Goal: Task Accomplishment & Management: Manage account settings

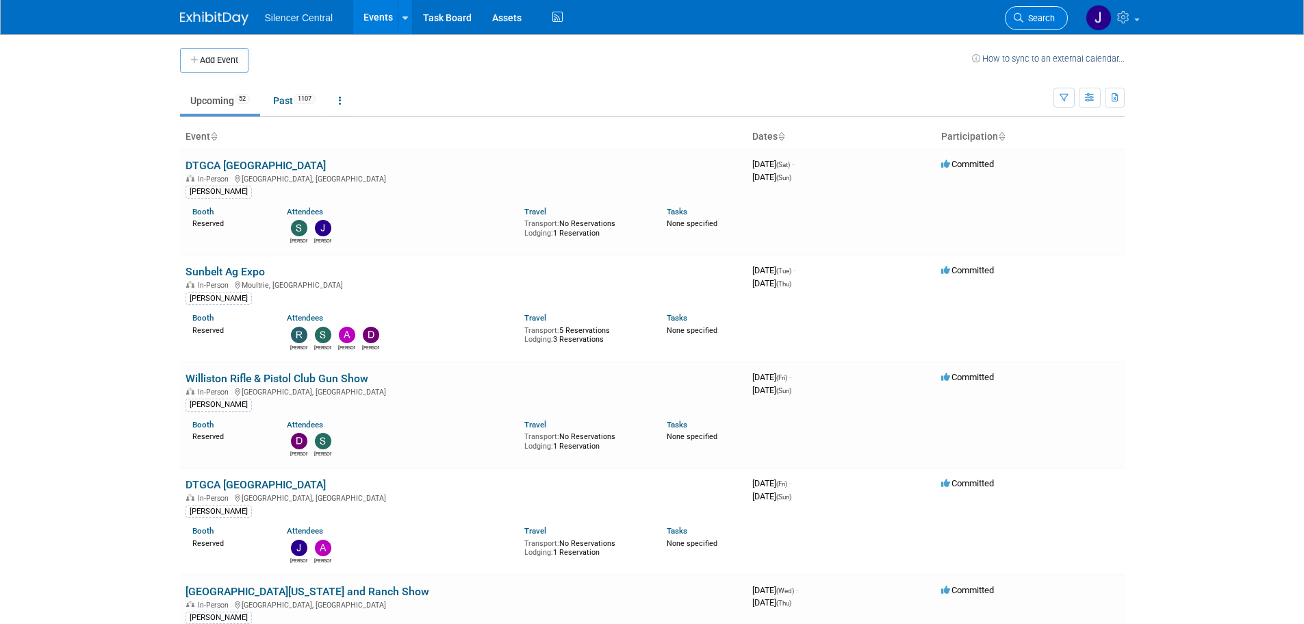
click at [1052, 14] on span "Search" at bounding box center [1038, 18] width 31 height 10
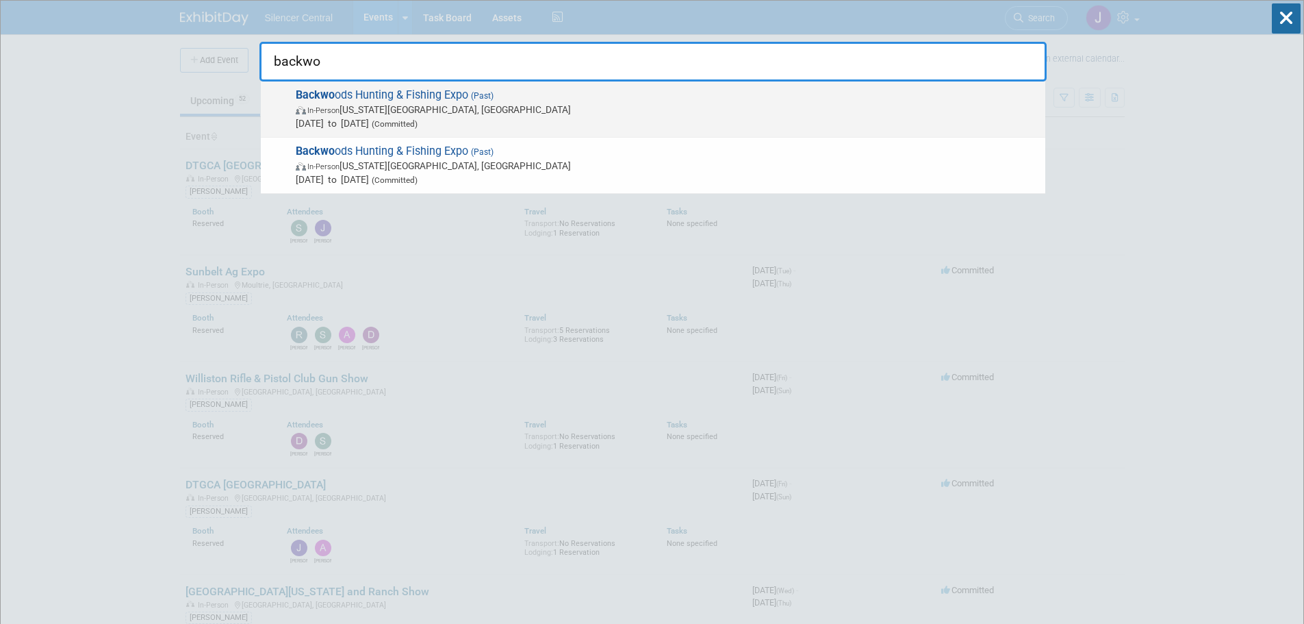
type input "backwo"
click at [418, 97] on span "Backwo ods Hunting & Fishing Expo (Past) In-Person Oklahoma City, OK Feb 28, 20…" at bounding box center [665, 109] width 747 height 42
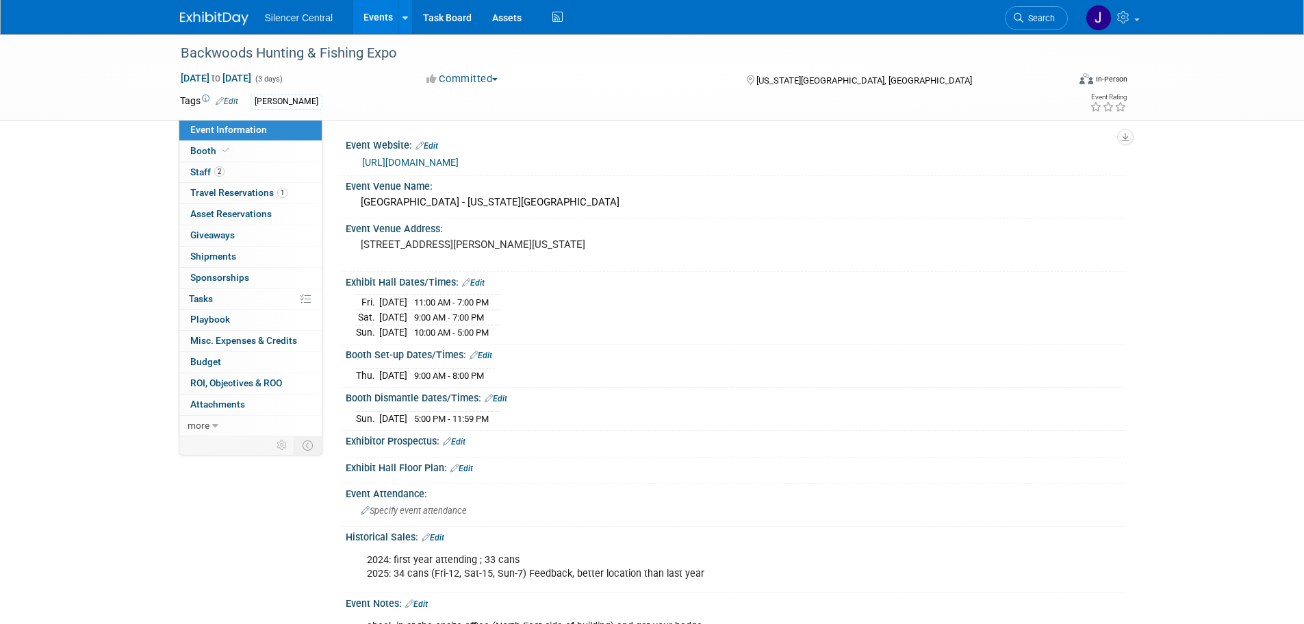
click at [207, 21] on img at bounding box center [214, 19] width 68 height 14
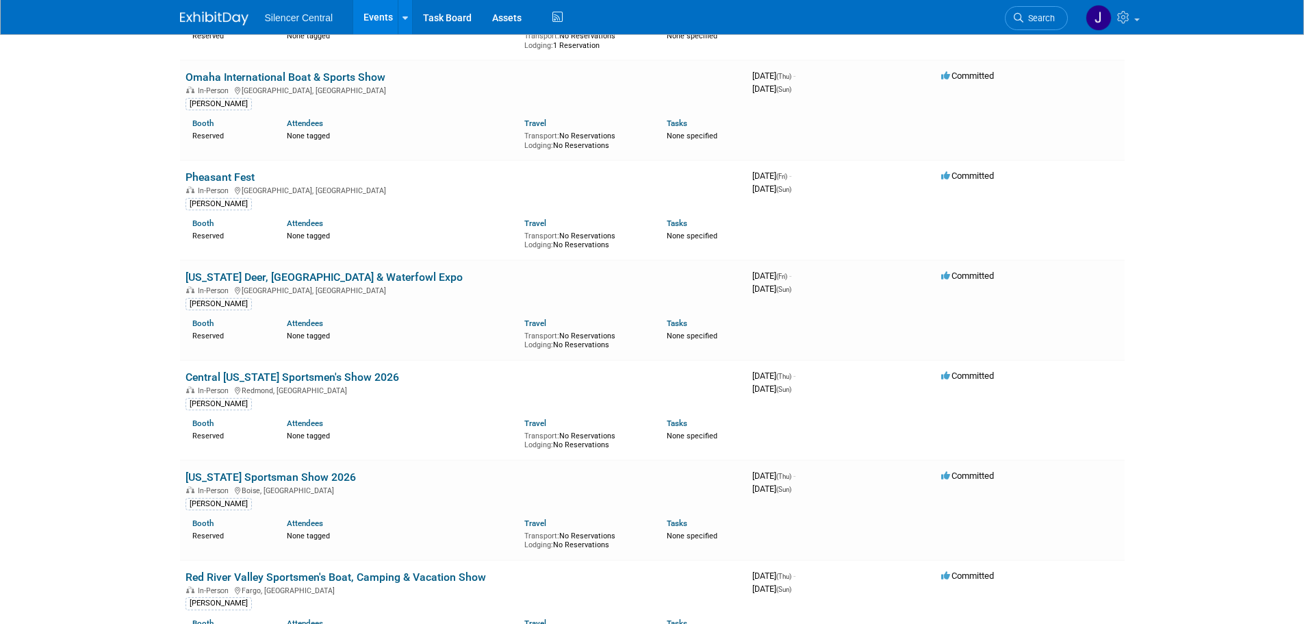
scroll to position [3150, 0]
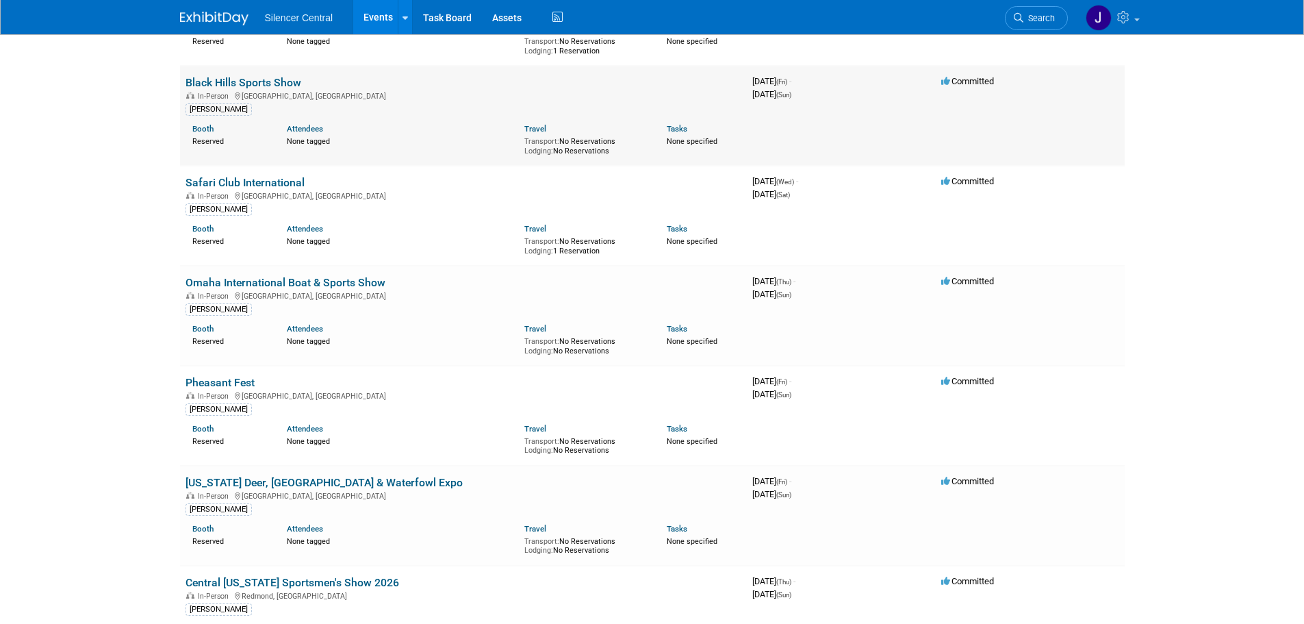
click at [262, 78] on link "Black Hills Sports Show" at bounding box center [243, 82] width 116 height 13
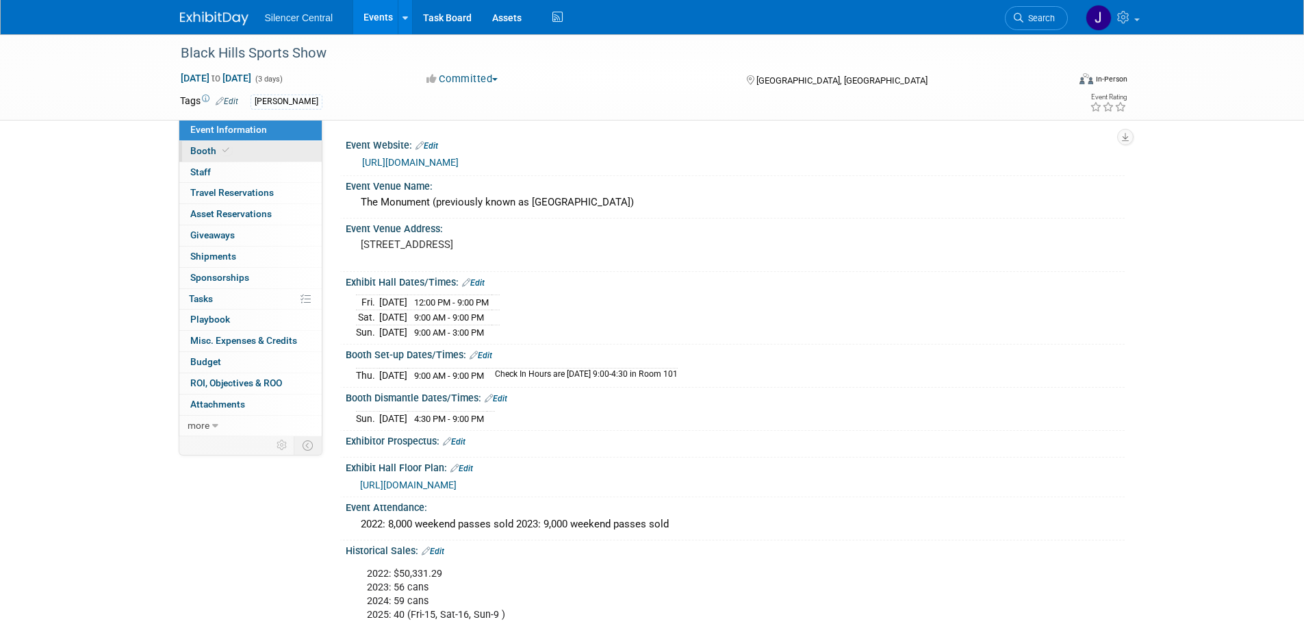
click at [265, 150] on link "Booth" at bounding box center [250, 151] width 142 height 21
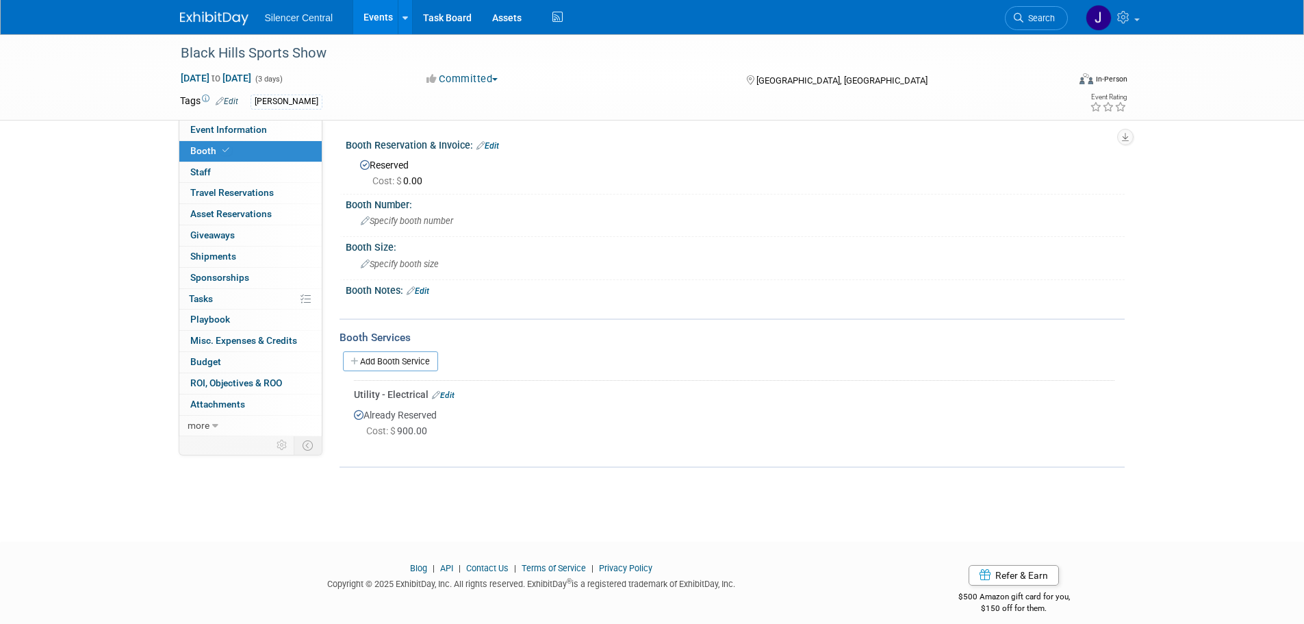
drag, startPoint x: 501, startPoint y: 142, endPoint x: 447, endPoint y: 170, distance: 60.6
click at [499, 144] on link "Edit" at bounding box center [487, 146] width 23 height 10
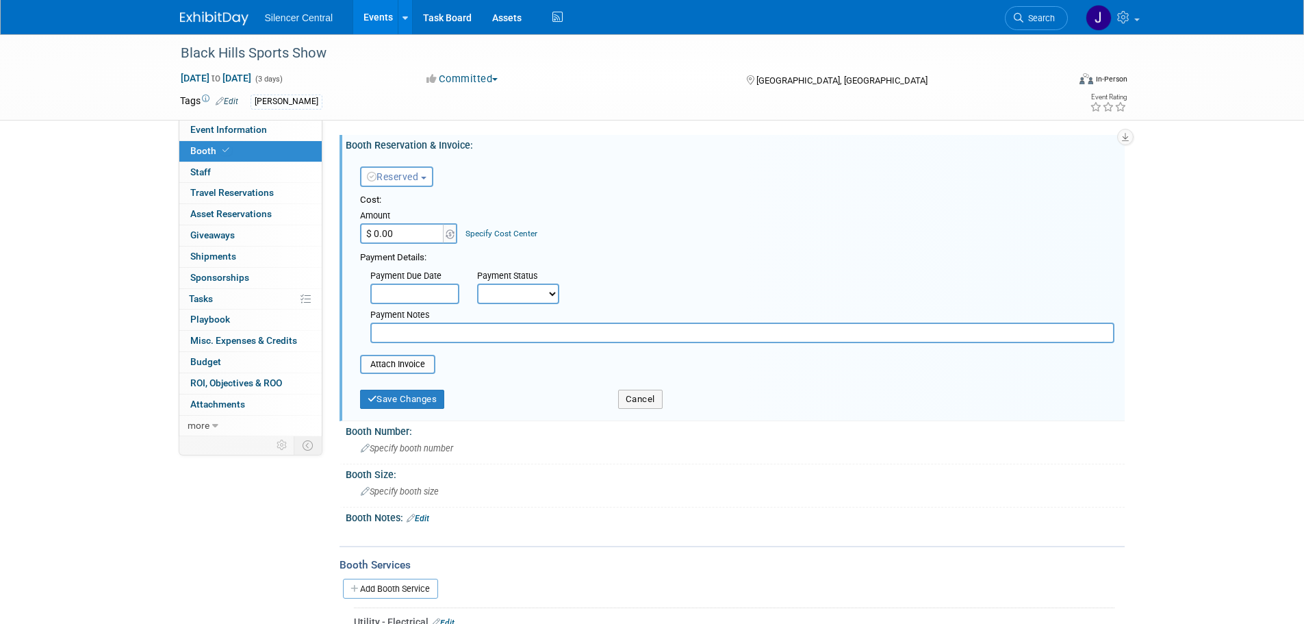
click at [413, 229] on input "$ 0.00" at bounding box center [403, 233] width 86 height 21
type input "$ 900.00"
click at [434, 402] on button "Save Changes" at bounding box center [402, 398] width 85 height 19
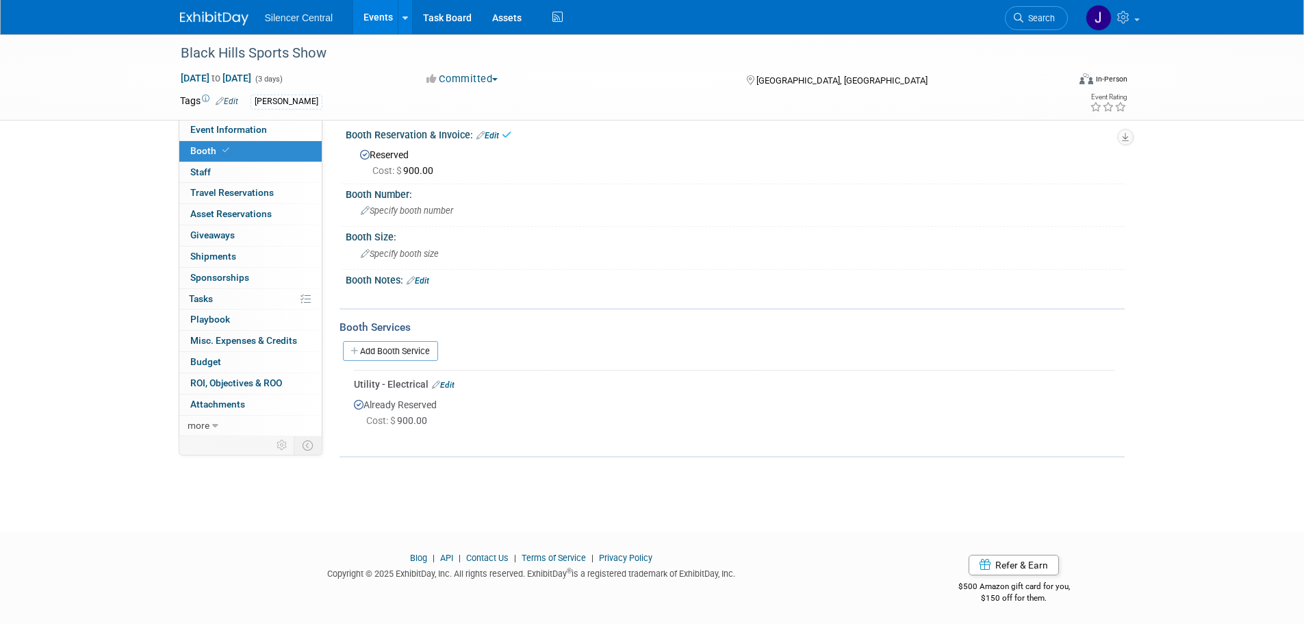
scroll to position [14, 0]
click at [453, 378] on link "Edit" at bounding box center [443, 381] width 23 height 10
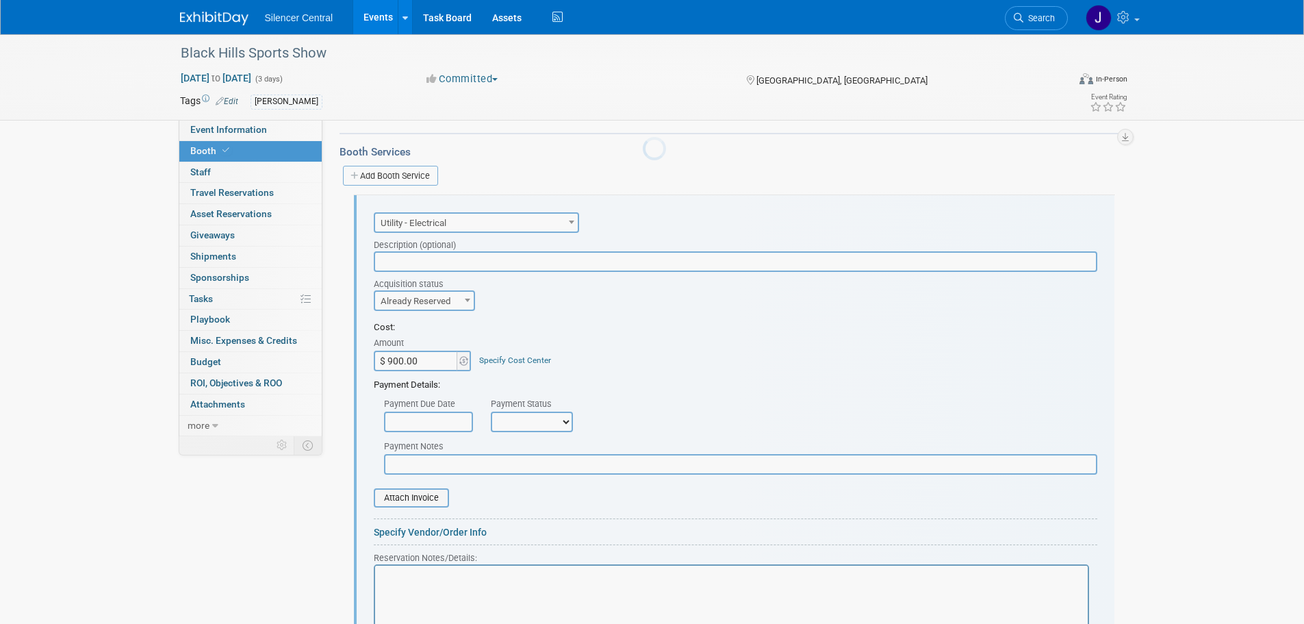
scroll to position [224, 0]
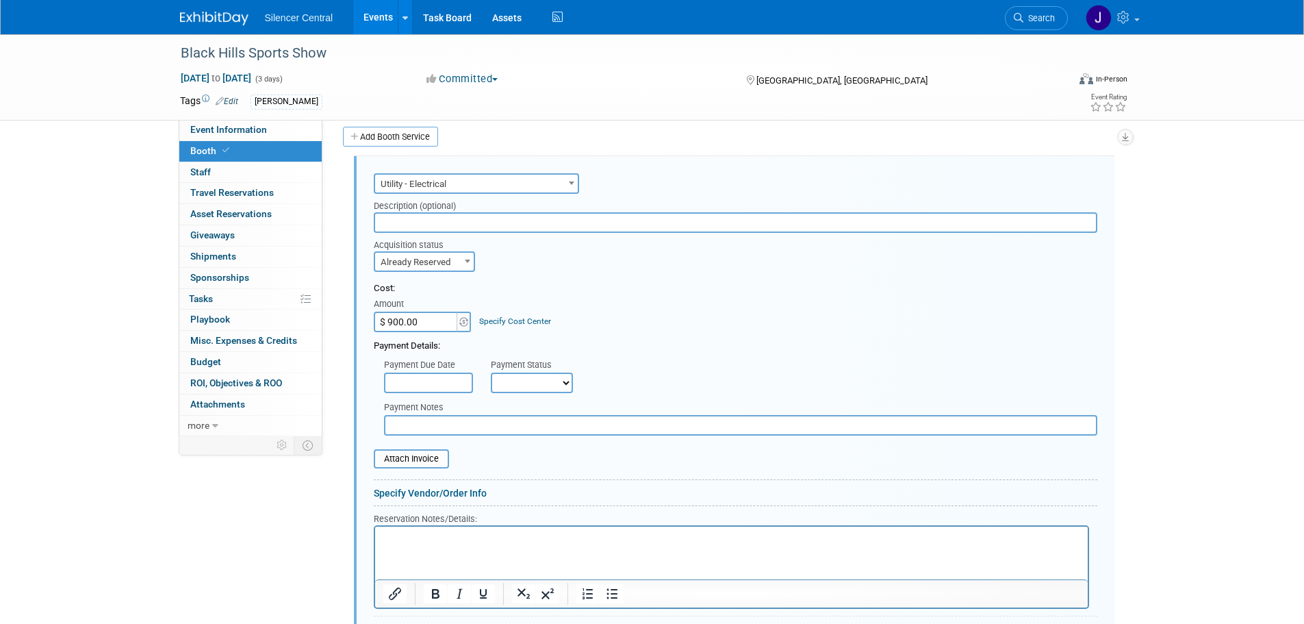
click at [413, 327] on input "$ 900.00" at bounding box center [417, 321] width 86 height 21
type input "$ 35.00"
click at [684, 354] on div "Payment Due Date Payment Status Not Paid Yet Partially Paid Paid in Full Next P…" at bounding box center [735, 372] width 744 height 40
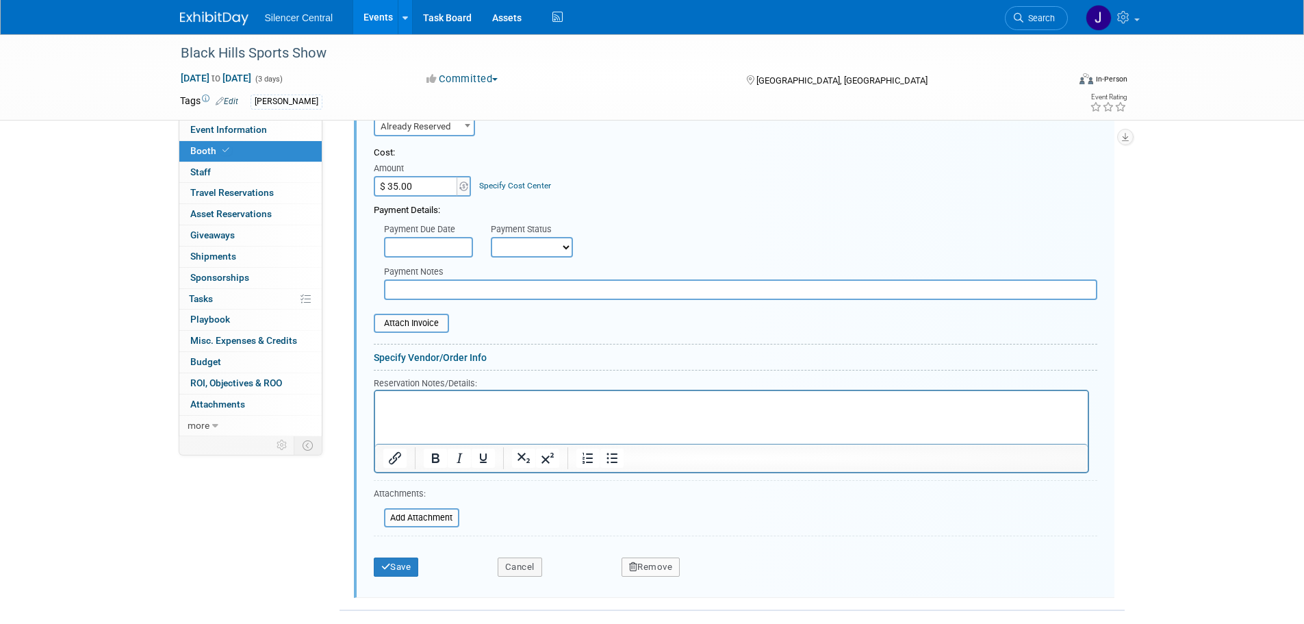
scroll to position [361, 0]
click at [394, 556] on button "Save" at bounding box center [396, 565] width 45 height 19
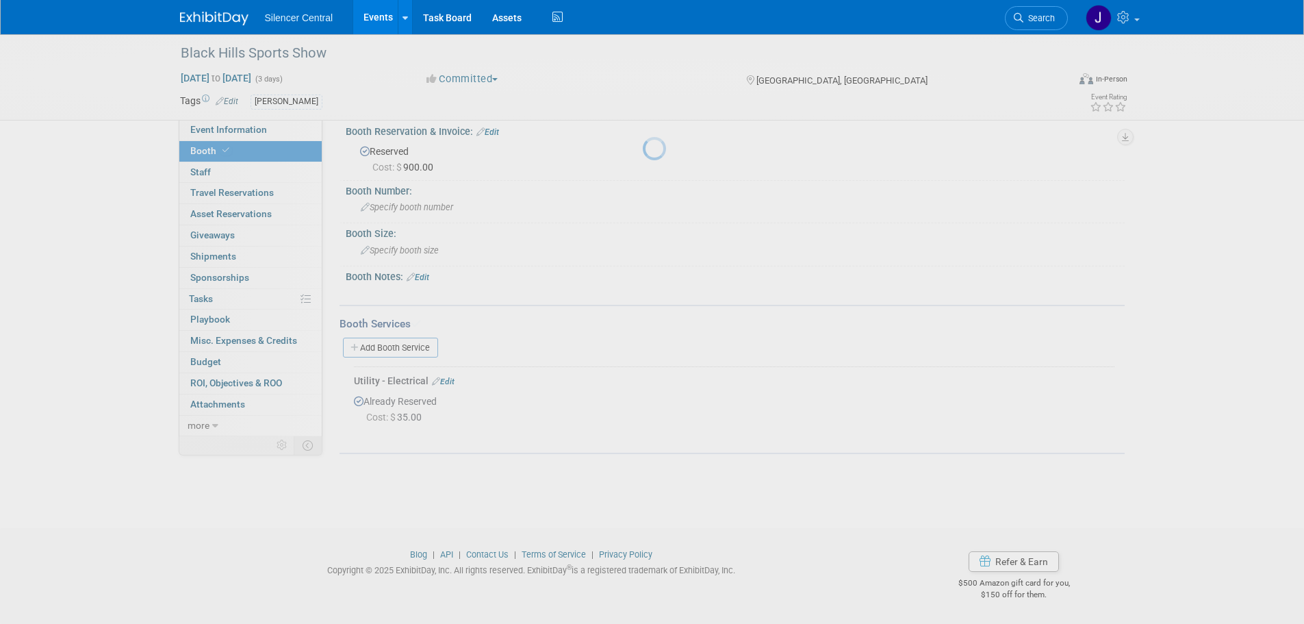
scroll to position [14, 0]
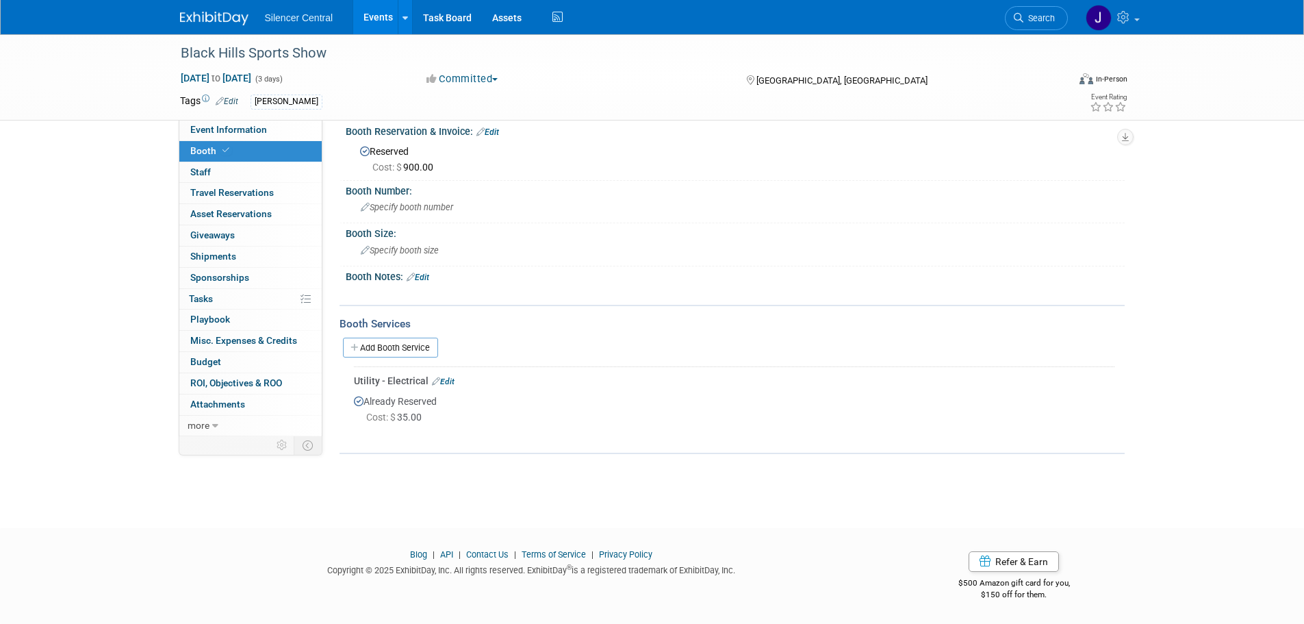
click at [211, 19] on img at bounding box center [214, 19] width 68 height 14
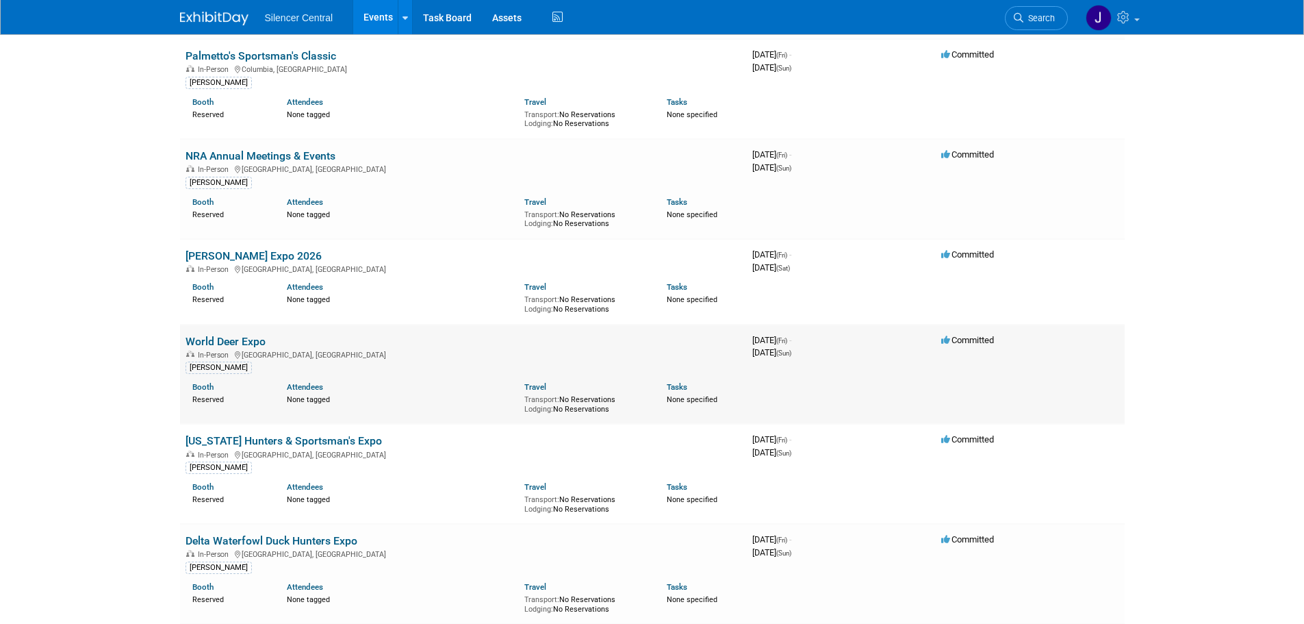
scroll to position [4581, 0]
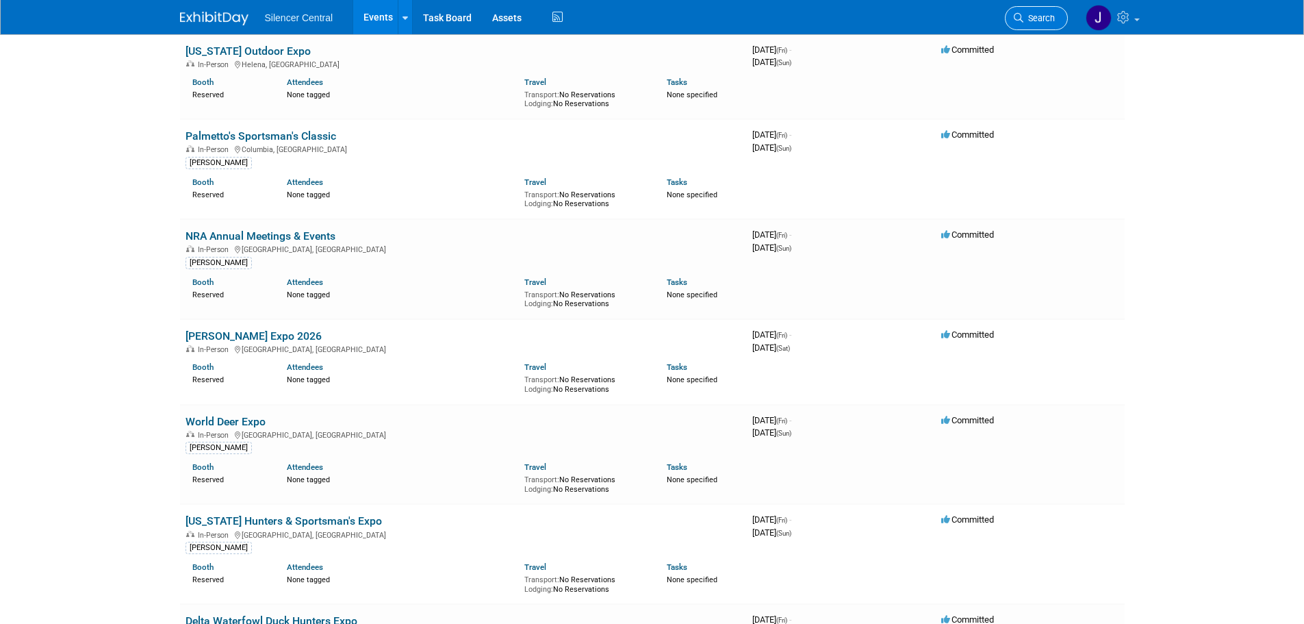
click at [1039, 23] on link "Search" at bounding box center [1036, 18] width 63 height 24
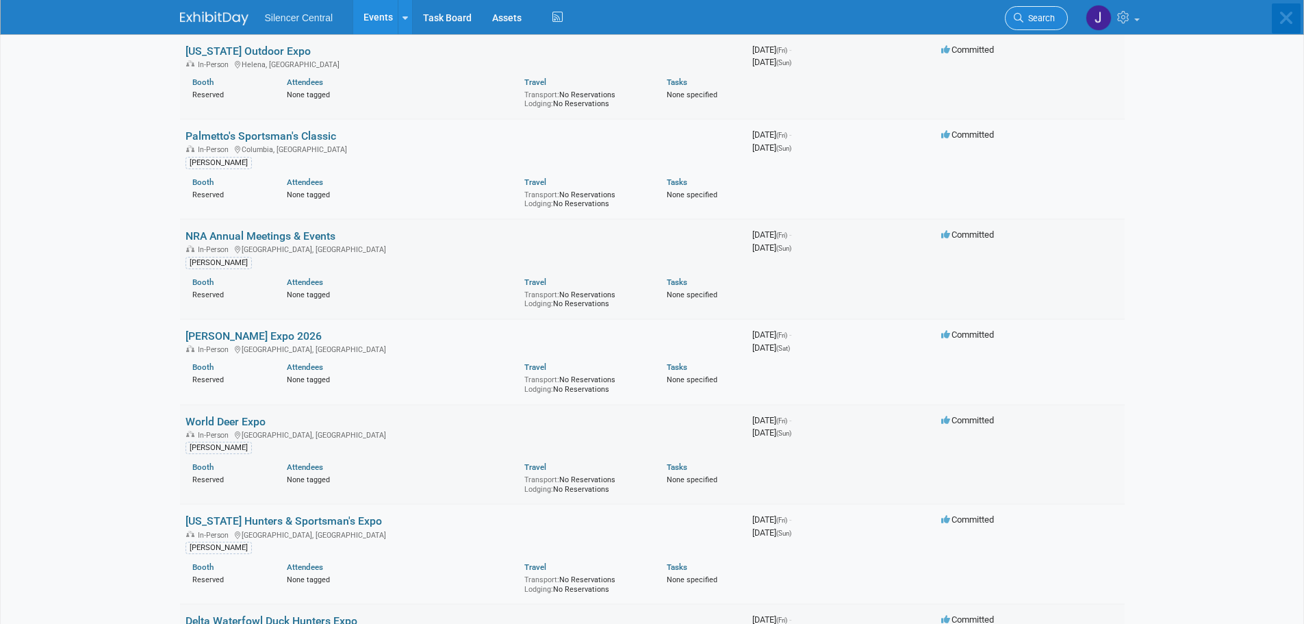
scroll to position [0, 0]
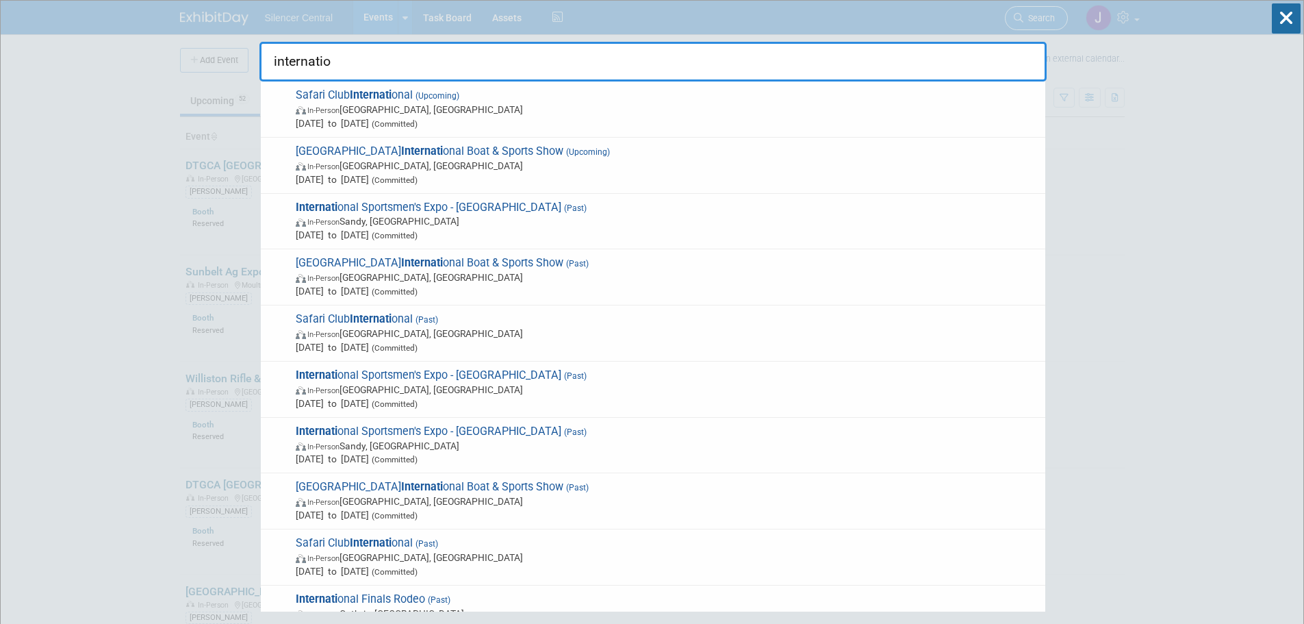
type input "internation"
drag, startPoint x: 385, startPoint y: 60, endPoint x: 117, endPoint y: 64, distance: 268.3
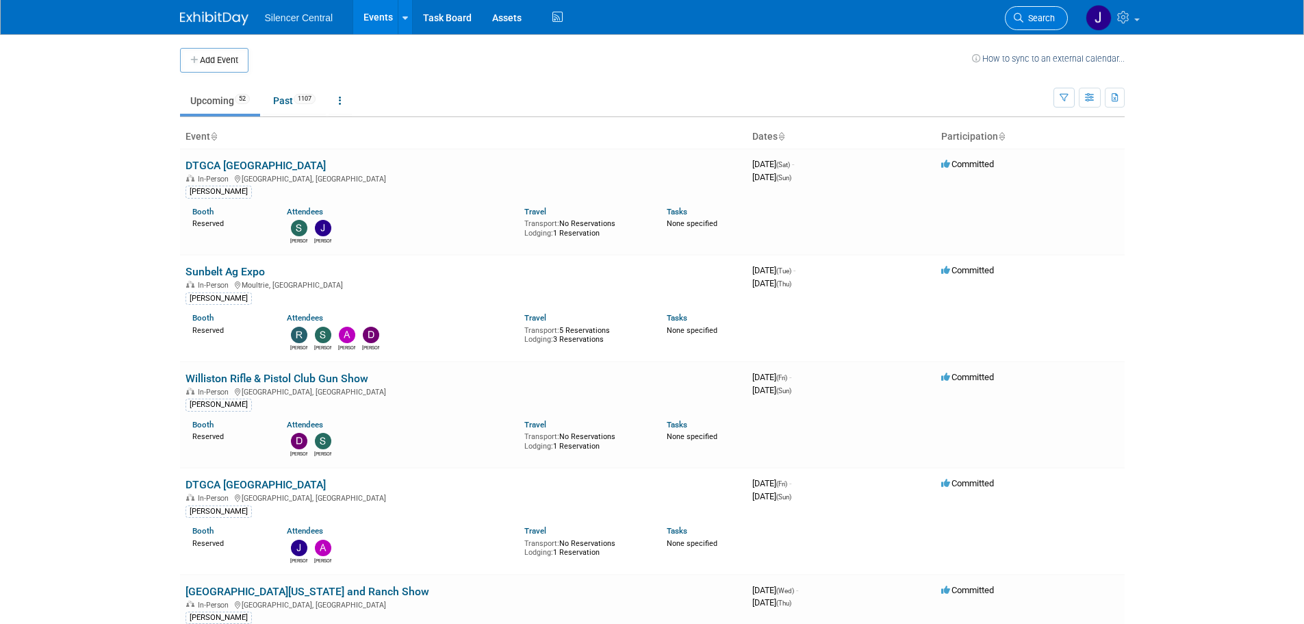
click at [1049, 16] on span "Search" at bounding box center [1038, 18] width 31 height 10
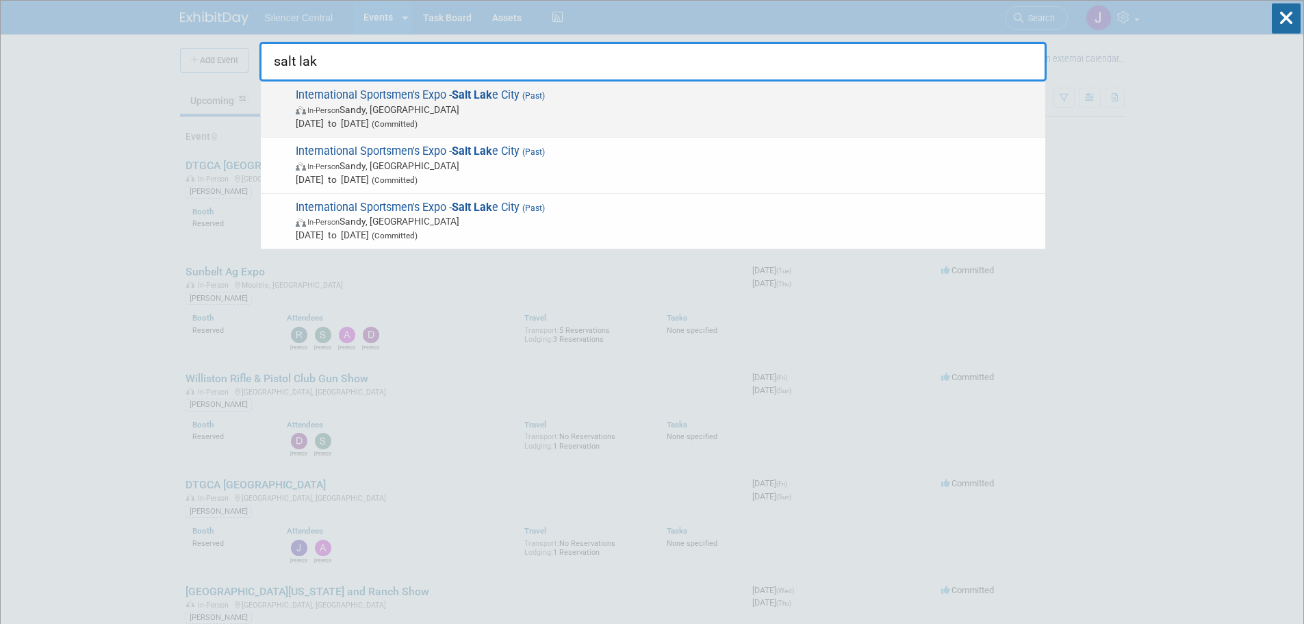
type input "salt lak"
click at [408, 114] on span "In-Person Sandy, UT" at bounding box center [667, 110] width 743 height 14
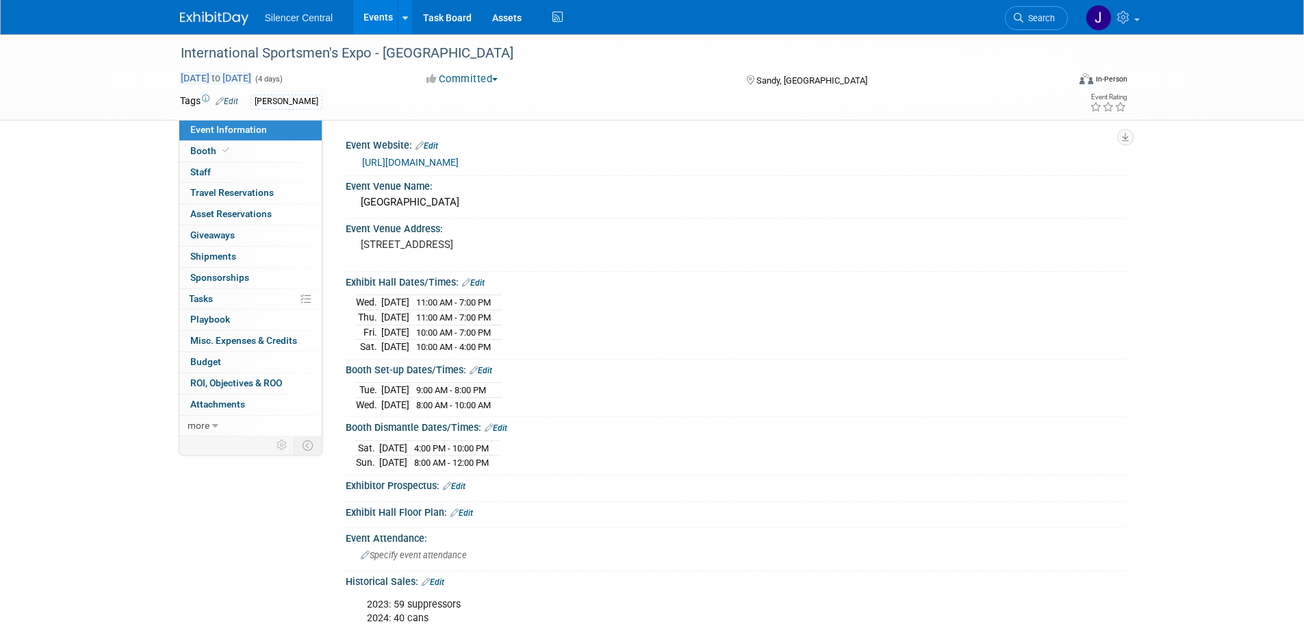
click at [229, 83] on span "[DATE] to [DATE]" at bounding box center [216, 78] width 72 height 12
select select "2"
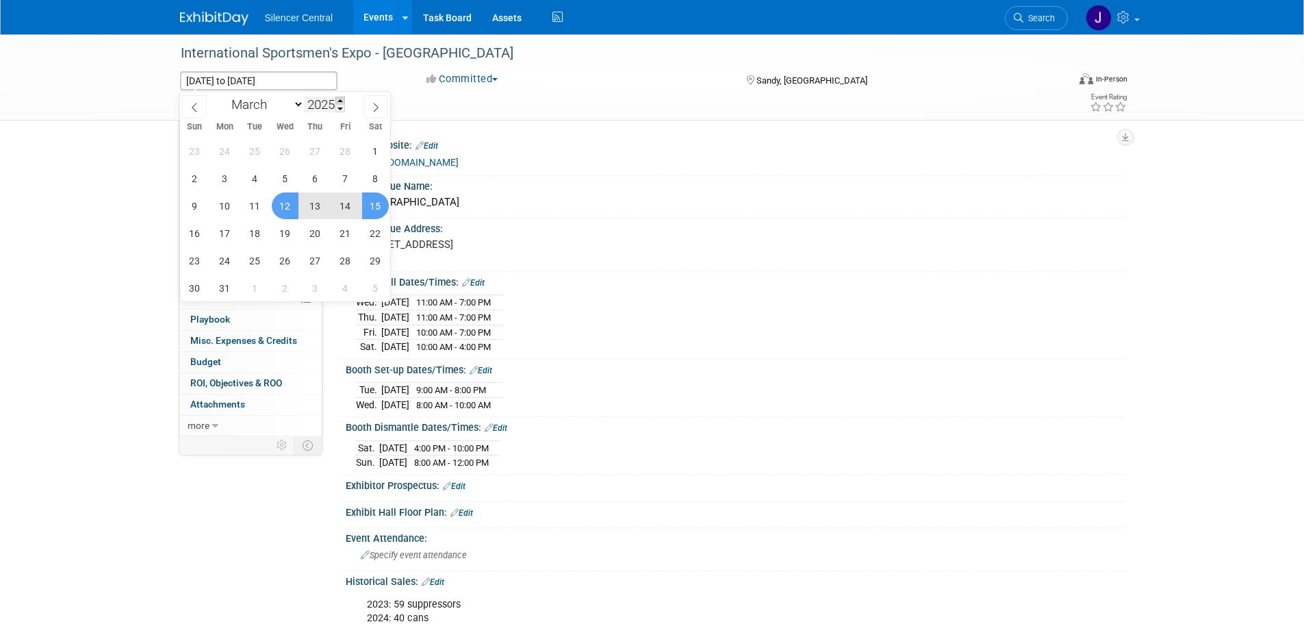
click at [343, 100] on span at bounding box center [340, 101] width 10 height 8
type input "2026"
click at [312, 177] on span "12" at bounding box center [315, 178] width 27 height 27
type input "Mar 12, 2026"
click at [195, 205] on span "15" at bounding box center [194, 205] width 27 height 27
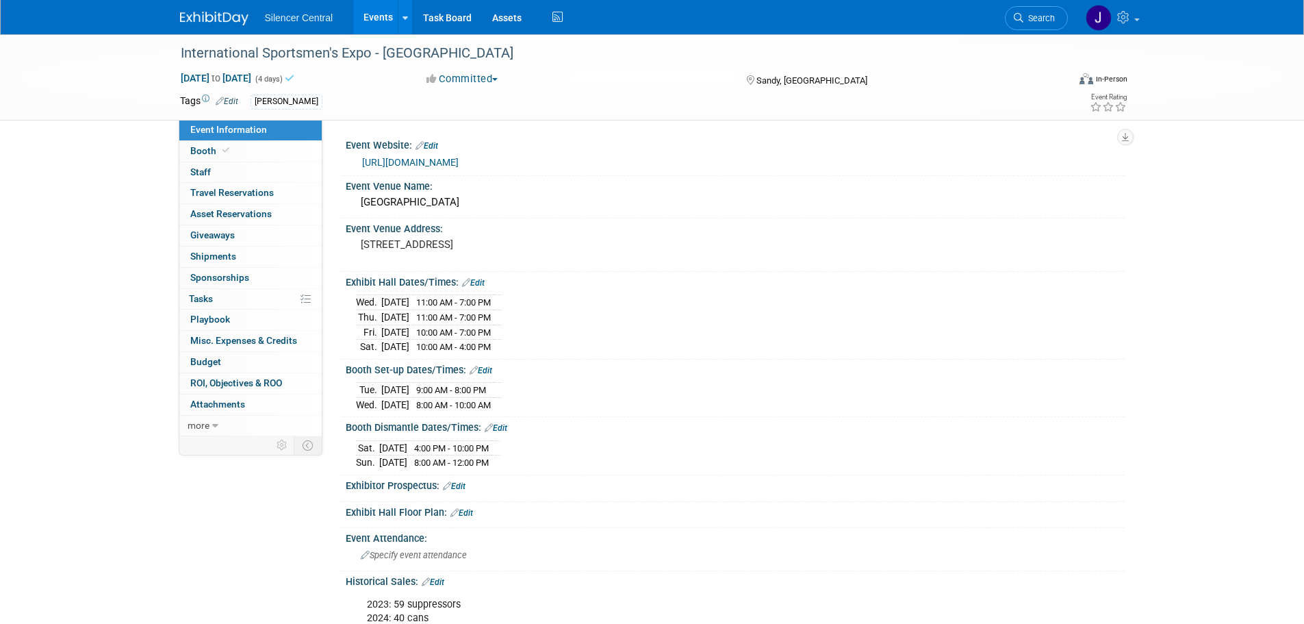
click at [476, 281] on link "Edit" at bounding box center [473, 283] width 23 height 10
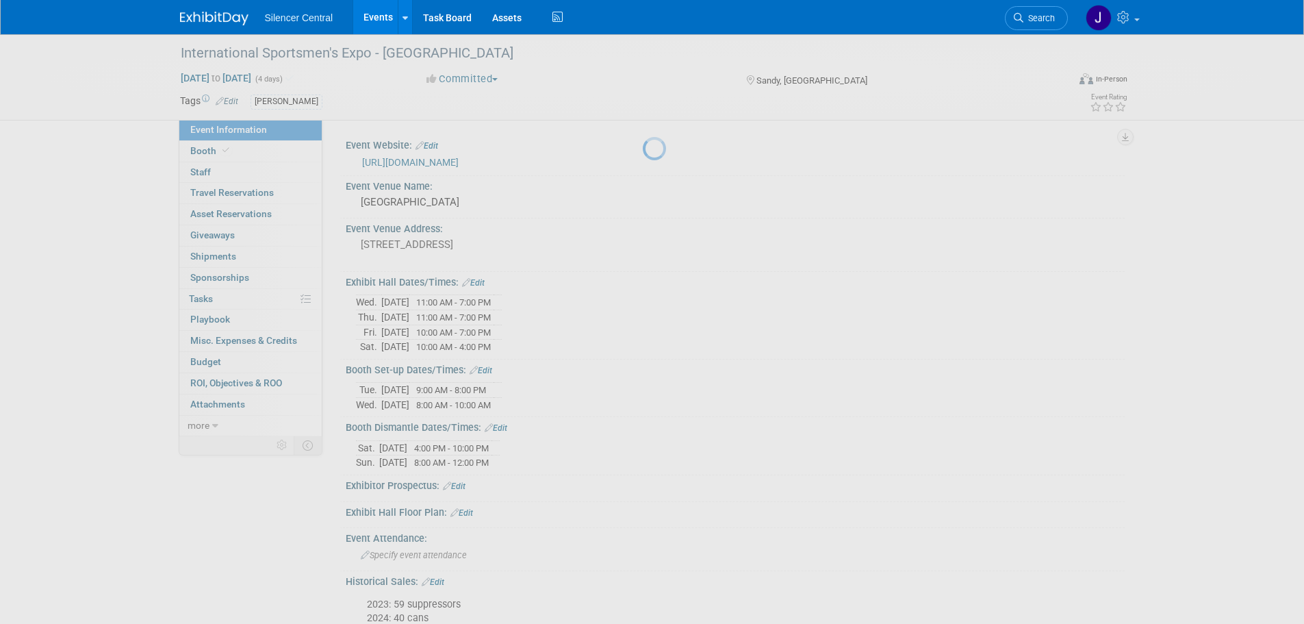
select select "2"
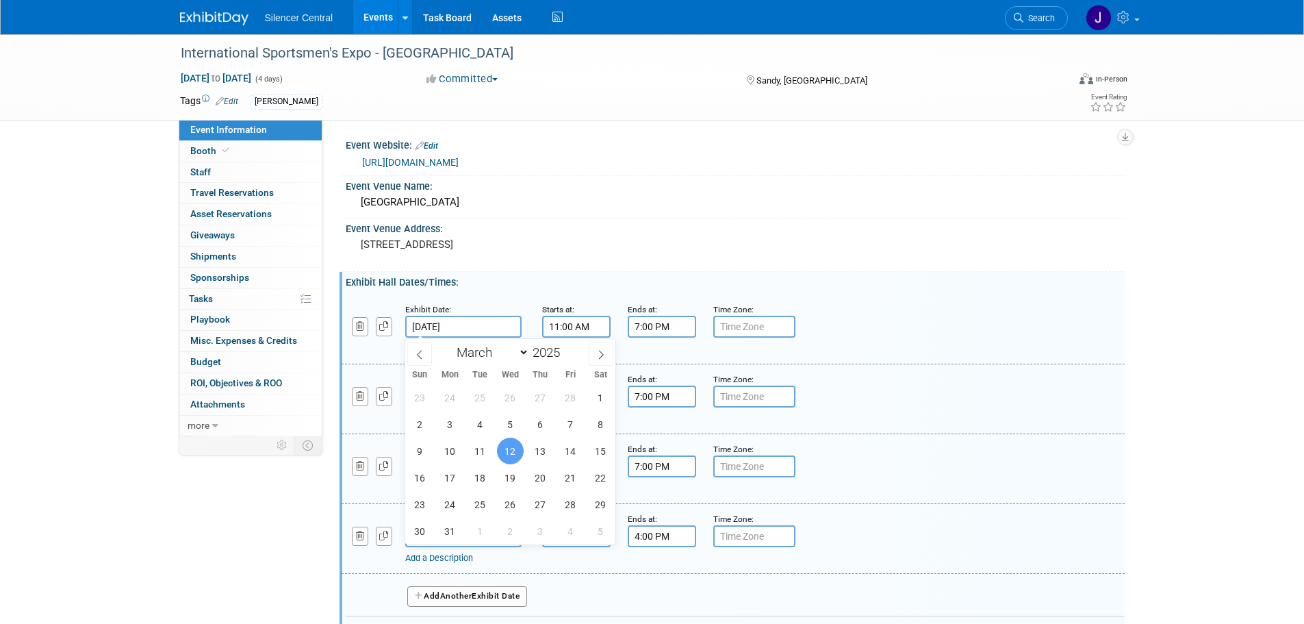
click at [507, 329] on input "Mar 12, 2025" at bounding box center [463, 327] width 116 height 22
click at [563, 348] on span at bounding box center [566, 348] width 10 height 8
type input "2026"
click at [539, 425] on span "12" at bounding box center [540, 424] width 27 height 27
type input "Mar 12, 2026"
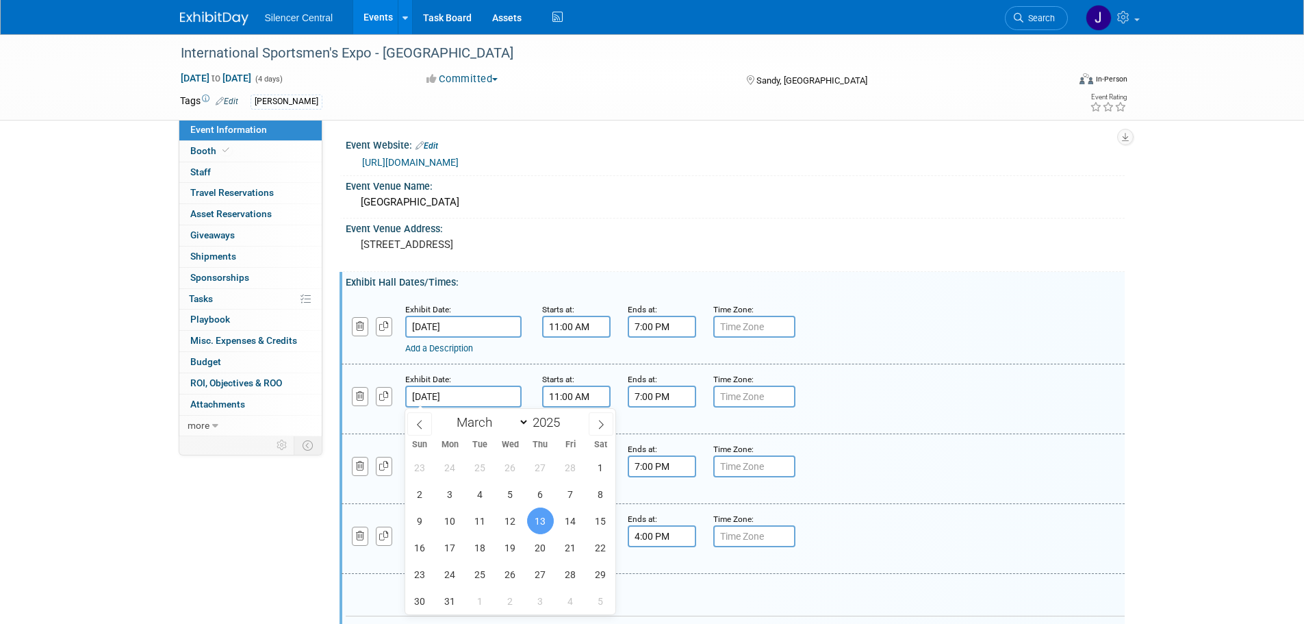
click at [498, 400] on input "Mar 13, 2025" at bounding box center [463, 396] width 116 height 22
click at [564, 417] on span at bounding box center [566, 418] width 10 height 8
type input "2026"
click at [564, 495] on span "13" at bounding box center [570, 493] width 27 height 27
type input "Mar 13, 2026"
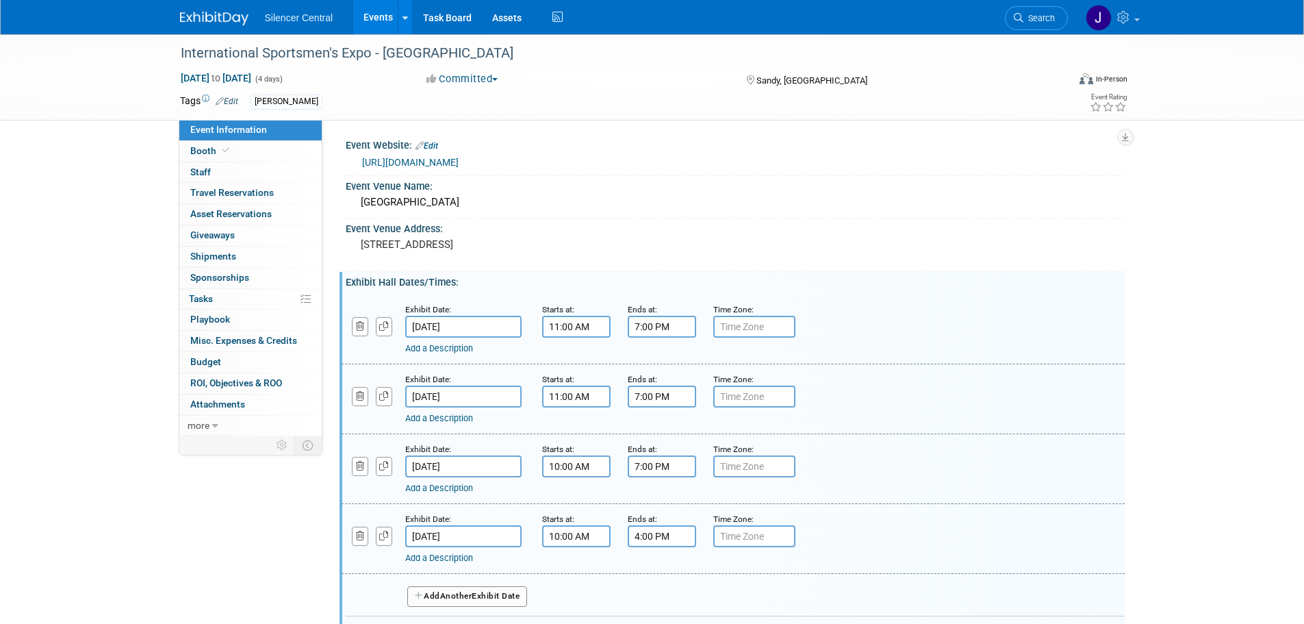
drag, startPoint x: 496, startPoint y: 469, endPoint x: 505, endPoint y: 466, distance: 10.0
click at [497, 470] on input "Mar 14, 2025" at bounding box center [463, 466] width 116 height 22
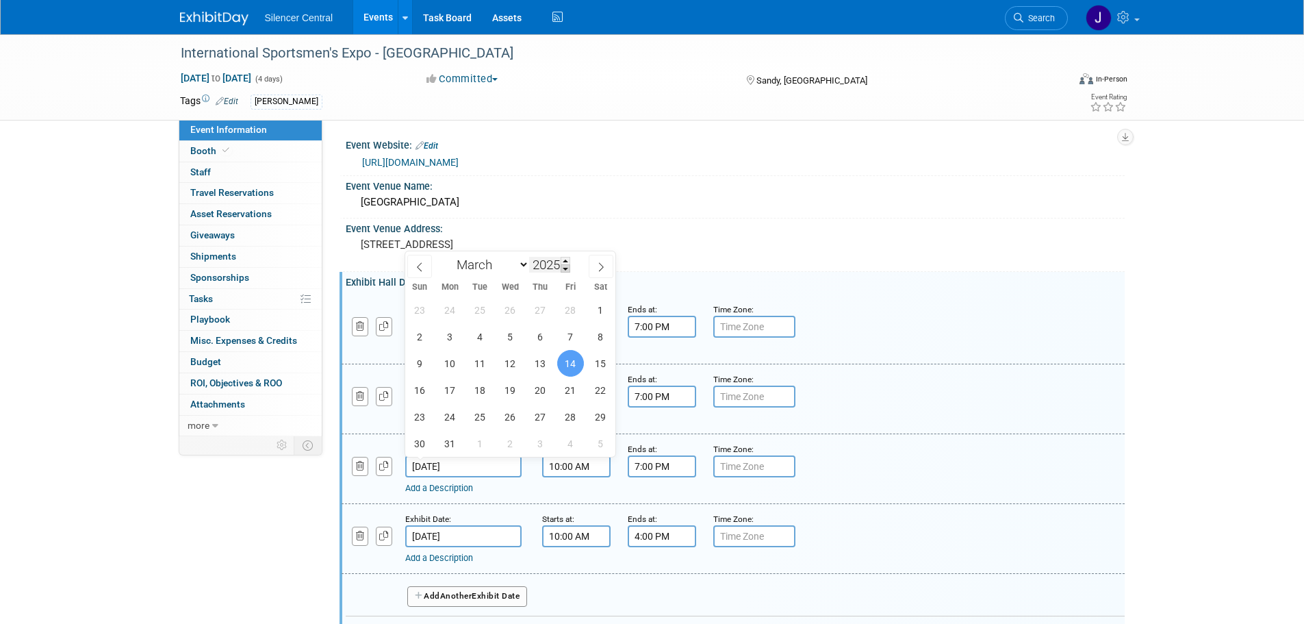
click at [564, 264] on span at bounding box center [566, 268] width 10 height 8
click at [561, 260] on input "2024" at bounding box center [549, 265] width 41 height 16
click at [564, 261] on span at bounding box center [566, 261] width 10 height 8
type input "2026"
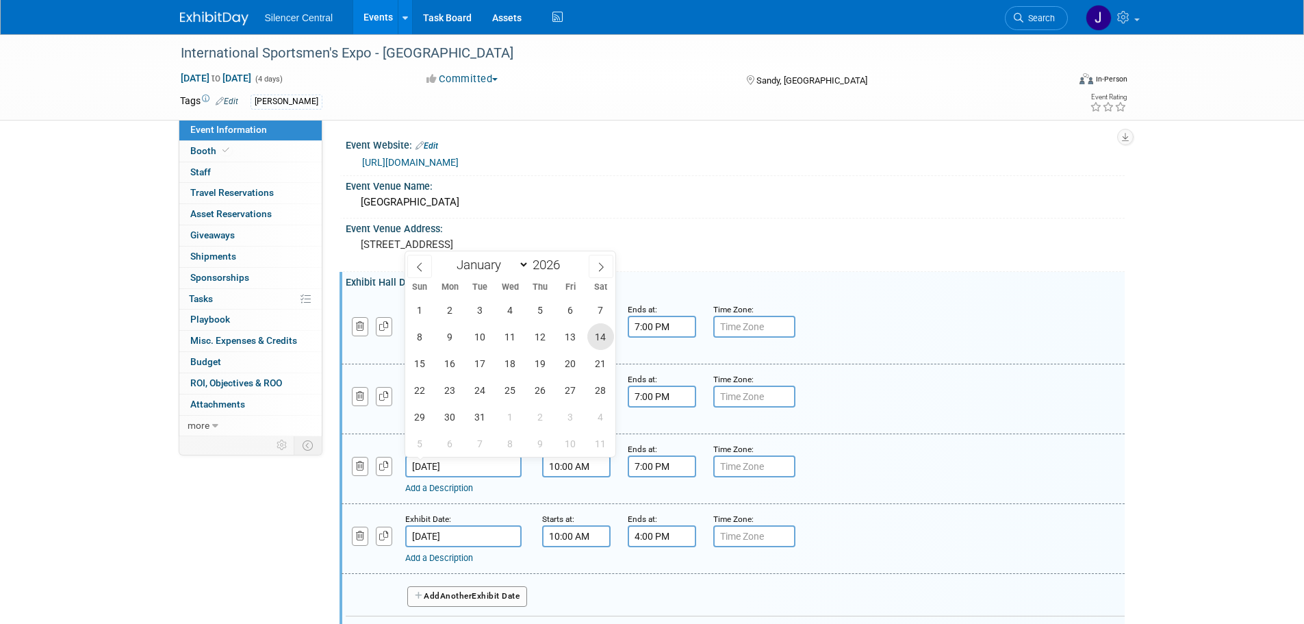
click at [600, 343] on span "14" at bounding box center [600, 336] width 27 height 27
type input "Mar 14, 2026"
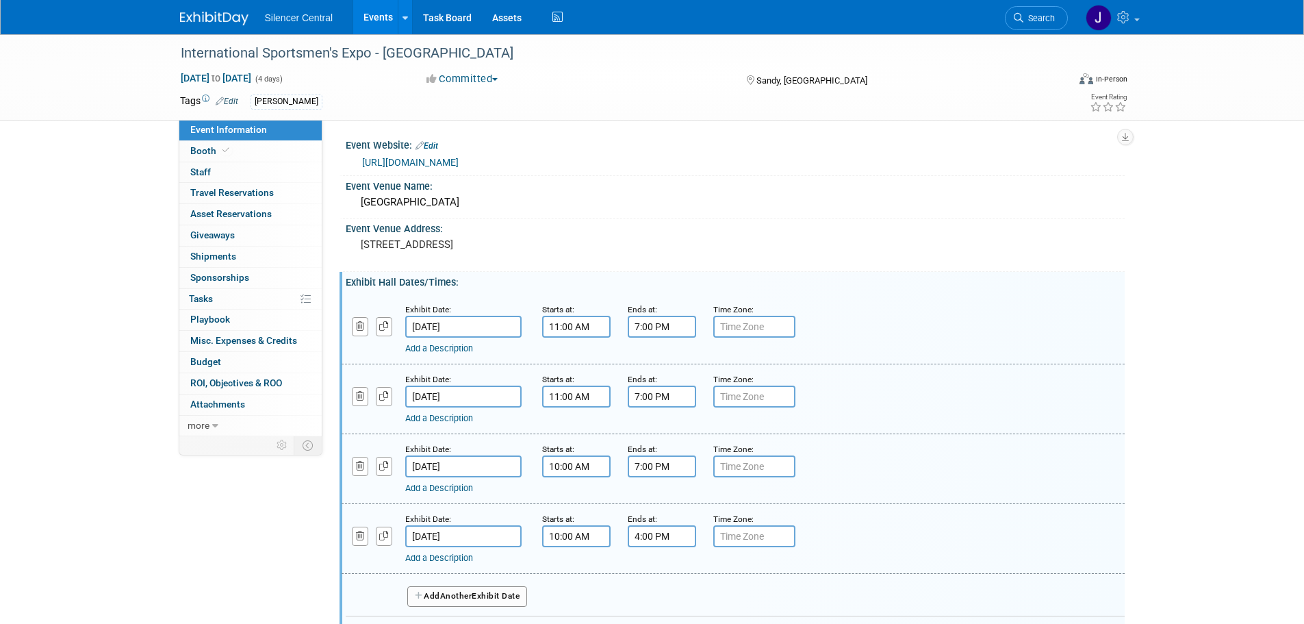
click at [489, 533] on input "Mar 15, 2025" at bounding box center [463, 536] width 116 height 22
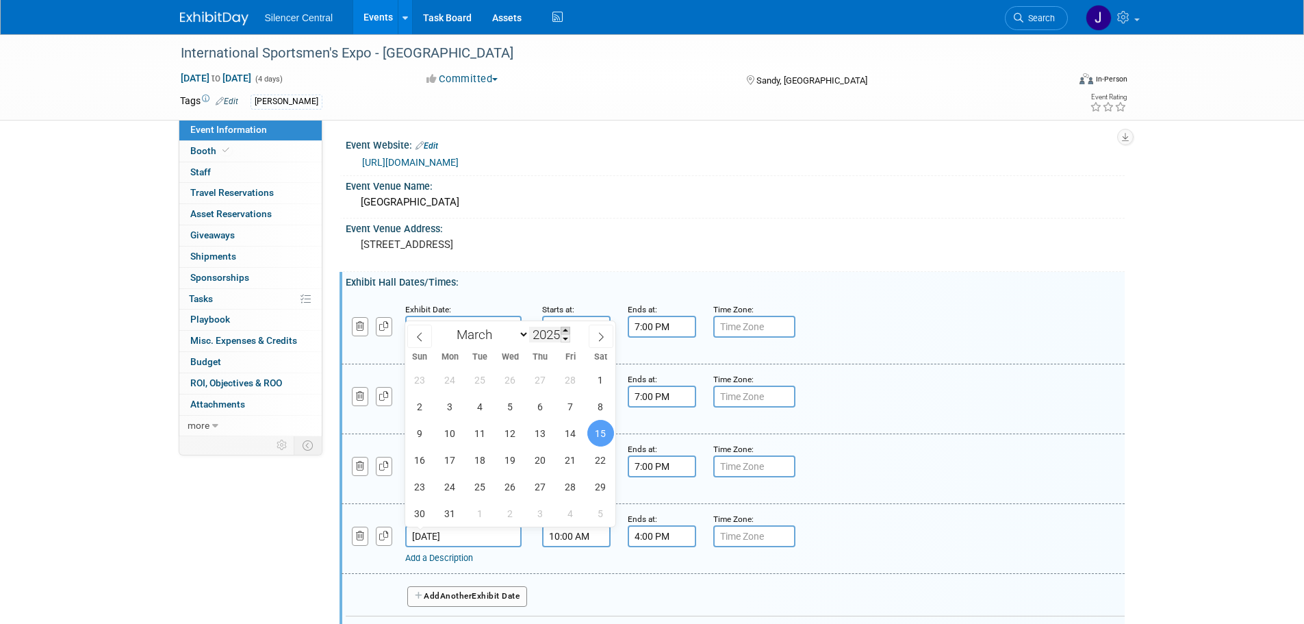
click at [567, 329] on span at bounding box center [566, 330] width 10 height 8
type input "2026"
click at [423, 432] on span "15" at bounding box center [420, 433] width 27 height 27
type input "Mar 15, 2026"
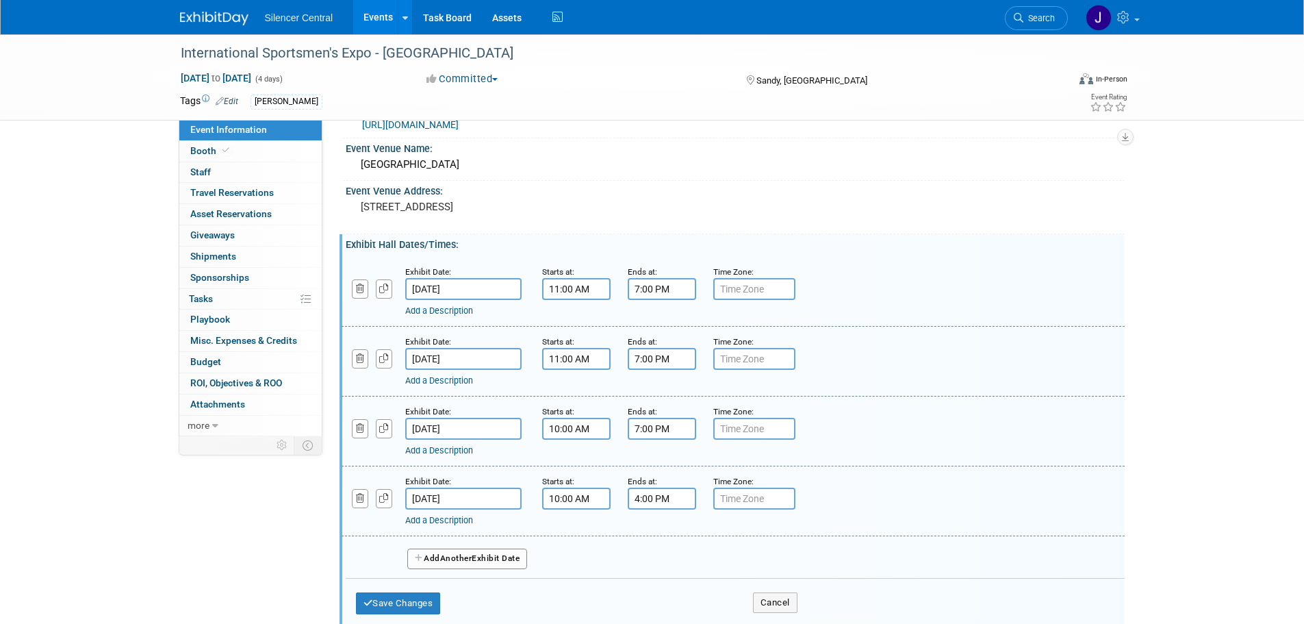
scroll to position [137, 0]
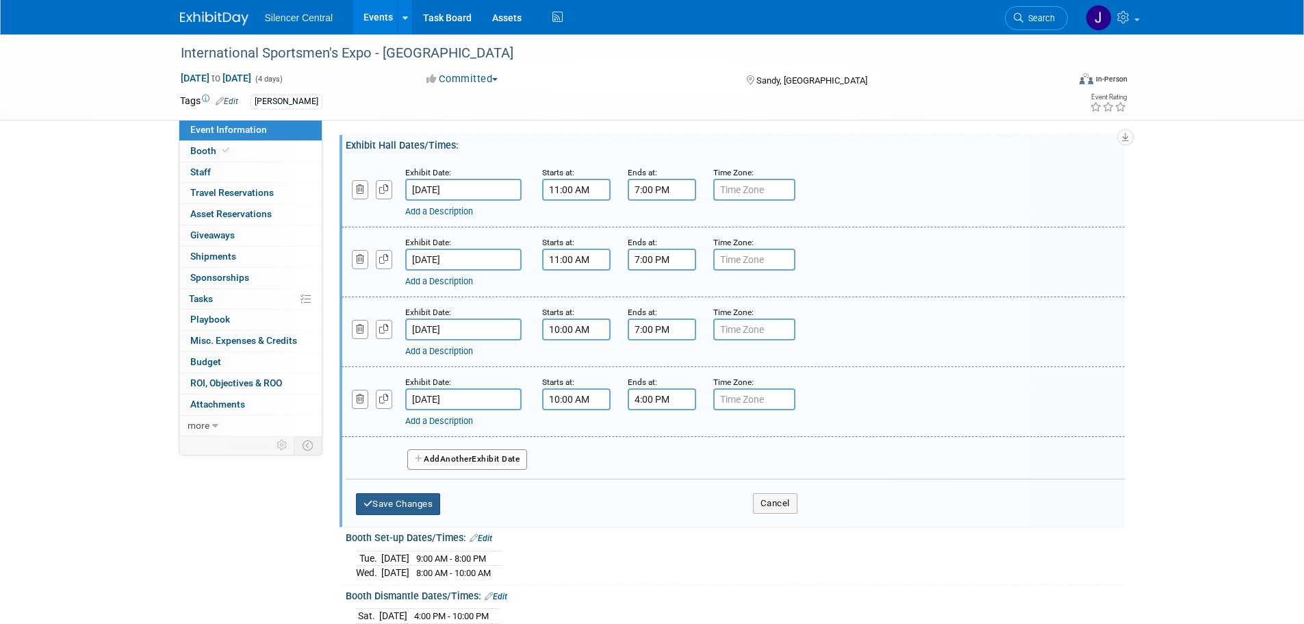
click at [389, 506] on button "Save Changes" at bounding box center [398, 504] width 85 height 22
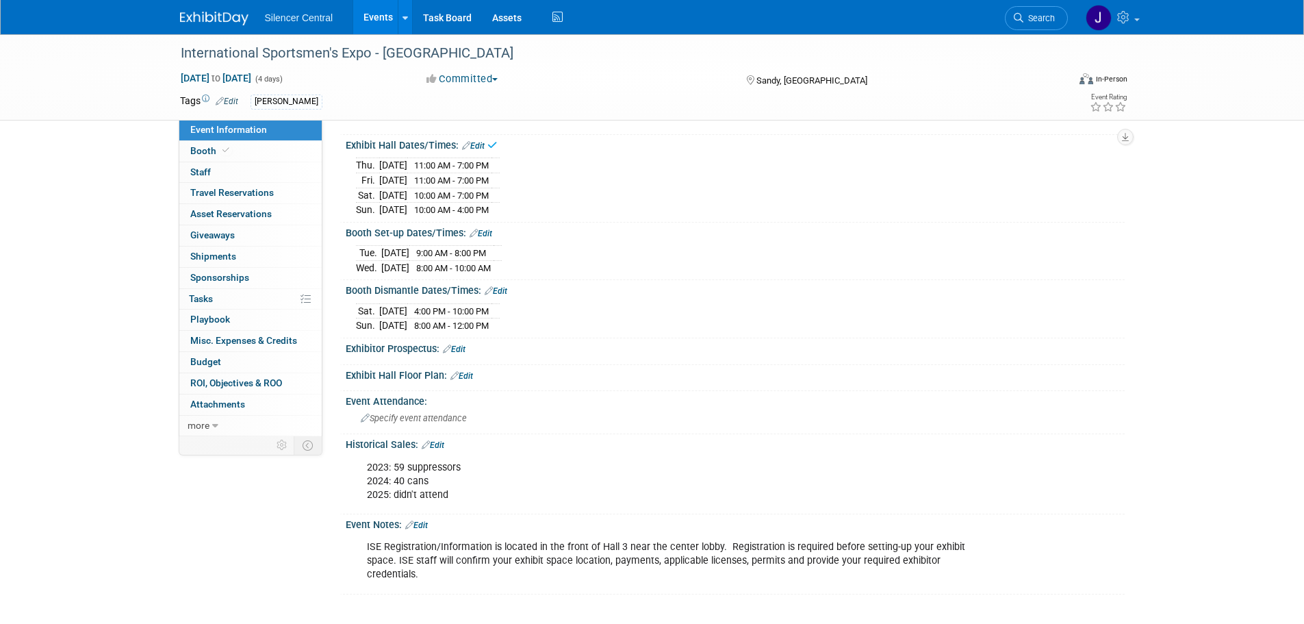
click at [490, 229] on link "Edit" at bounding box center [481, 234] width 23 height 10
select select "2"
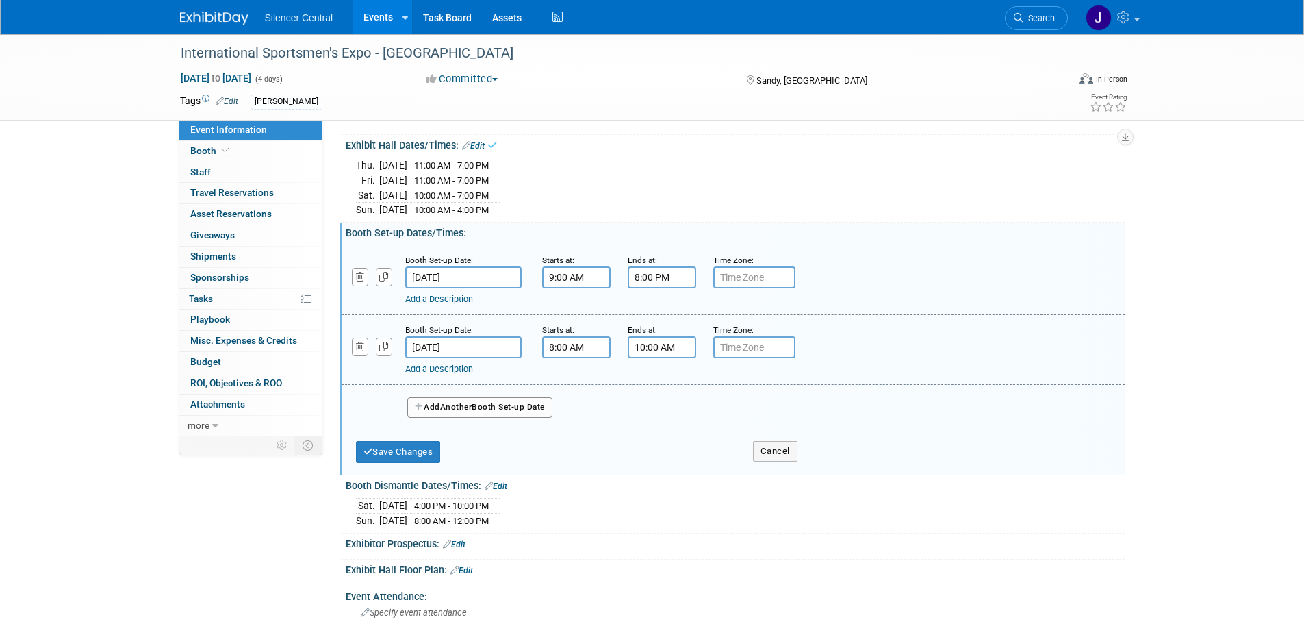
click at [493, 277] on input "Mar 11, 2025" at bounding box center [463, 277] width 116 height 22
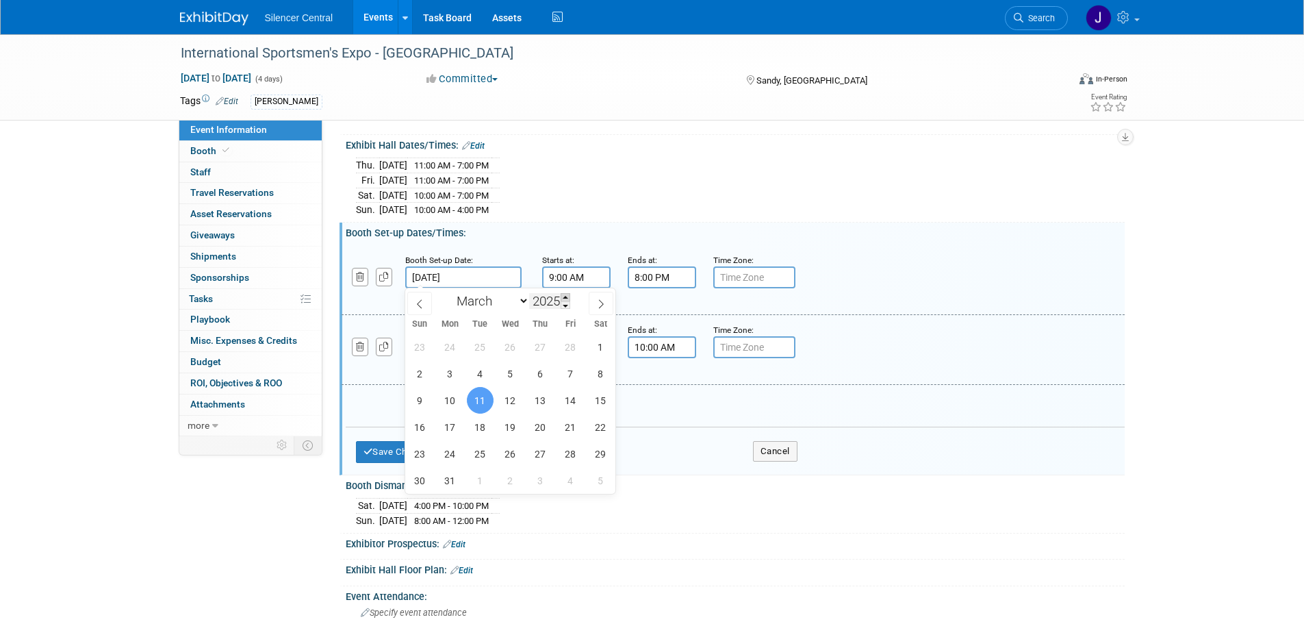
click at [567, 296] on span at bounding box center [566, 297] width 10 height 8
type input "2026"
click at [517, 372] on span "11" at bounding box center [510, 373] width 27 height 27
type input "Mar 11, 2026"
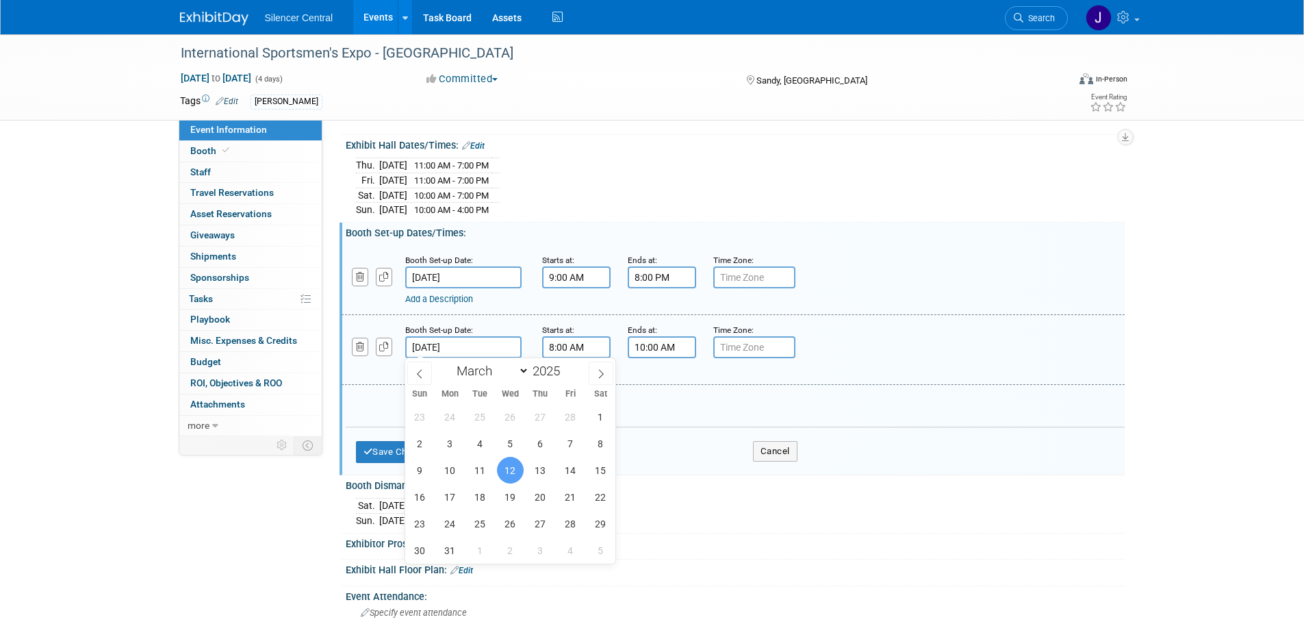
click at [508, 349] on input "Mar 12, 2025" at bounding box center [463, 347] width 116 height 22
click at [566, 368] on span at bounding box center [566, 367] width 10 height 8
type input "2026"
click at [550, 446] on span "12" at bounding box center [540, 443] width 27 height 27
type input "Mar 12, 2026"
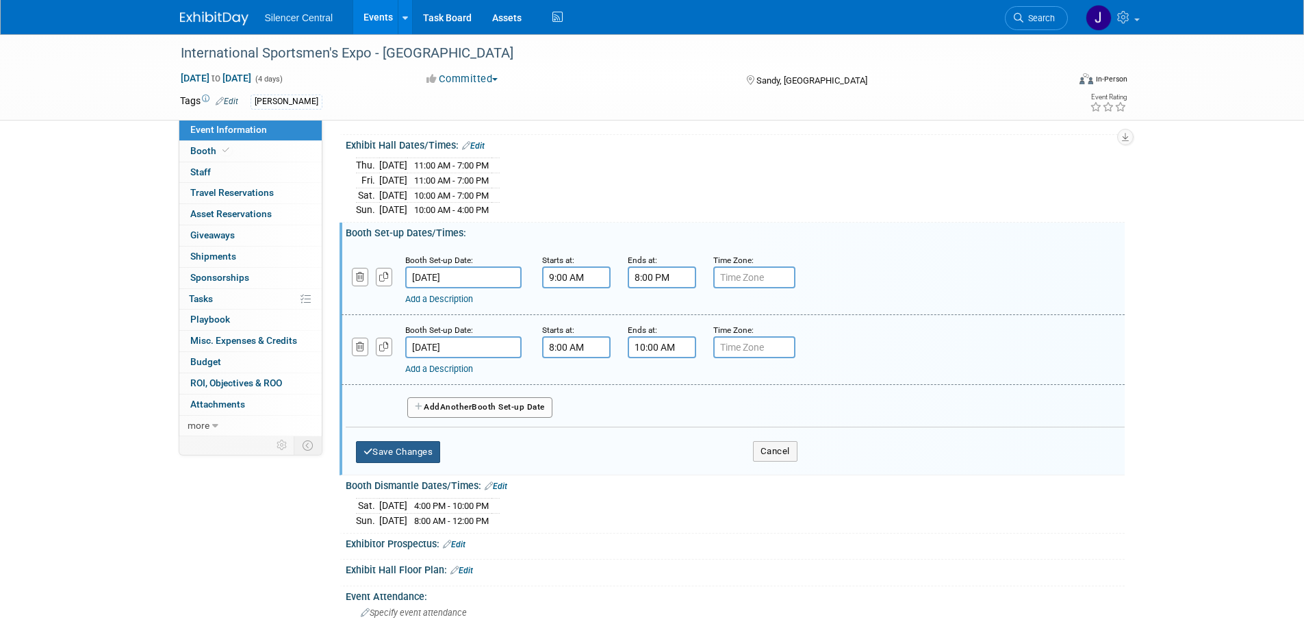
click at [407, 455] on button "Save Changes" at bounding box center [398, 452] width 85 height 22
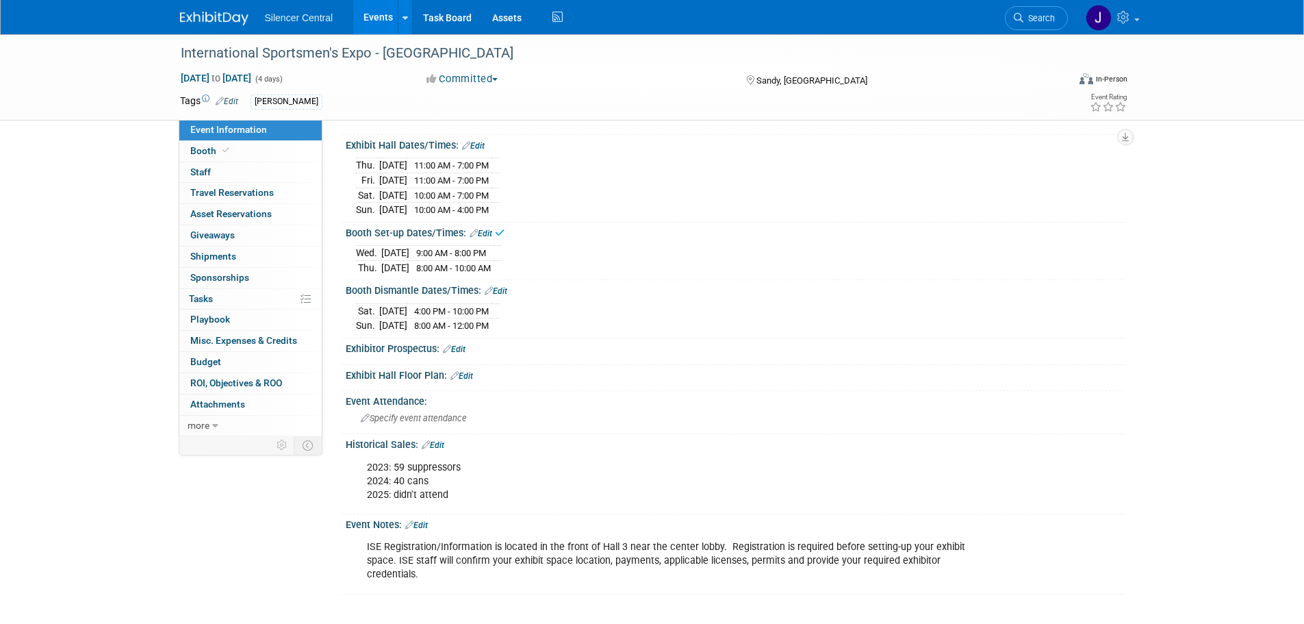
click at [502, 286] on link "Edit" at bounding box center [496, 291] width 23 height 10
select select "2"
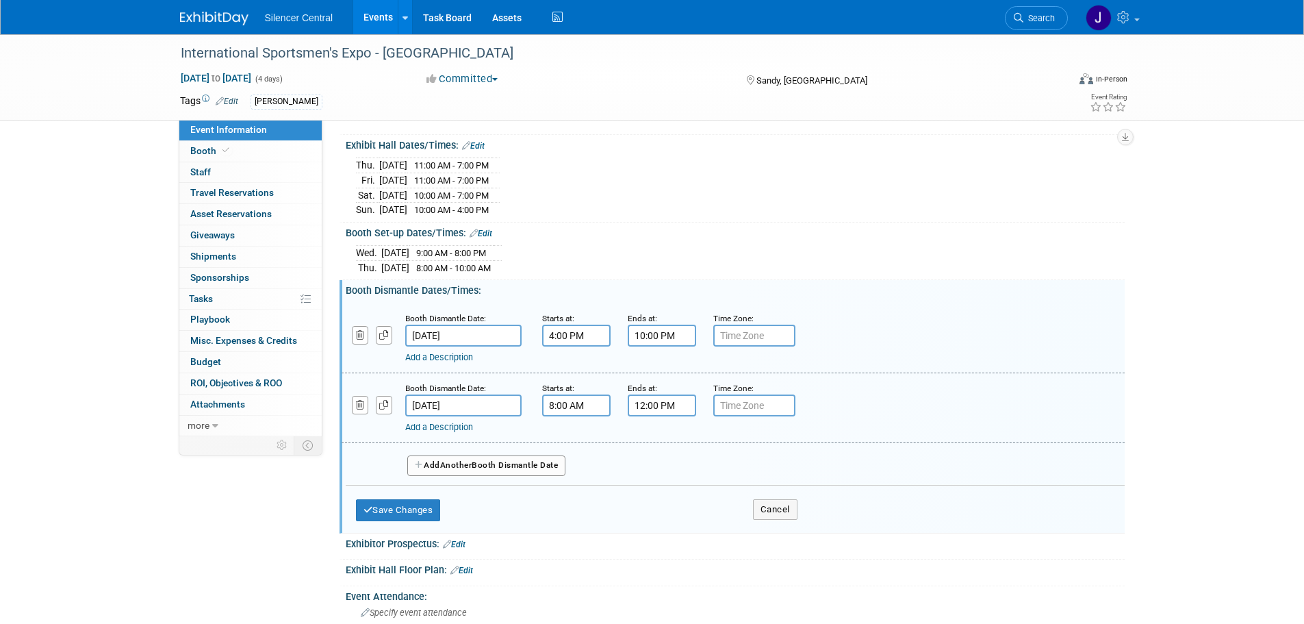
click at [491, 333] on input "Mar 15, 2025" at bounding box center [463, 335] width 116 height 22
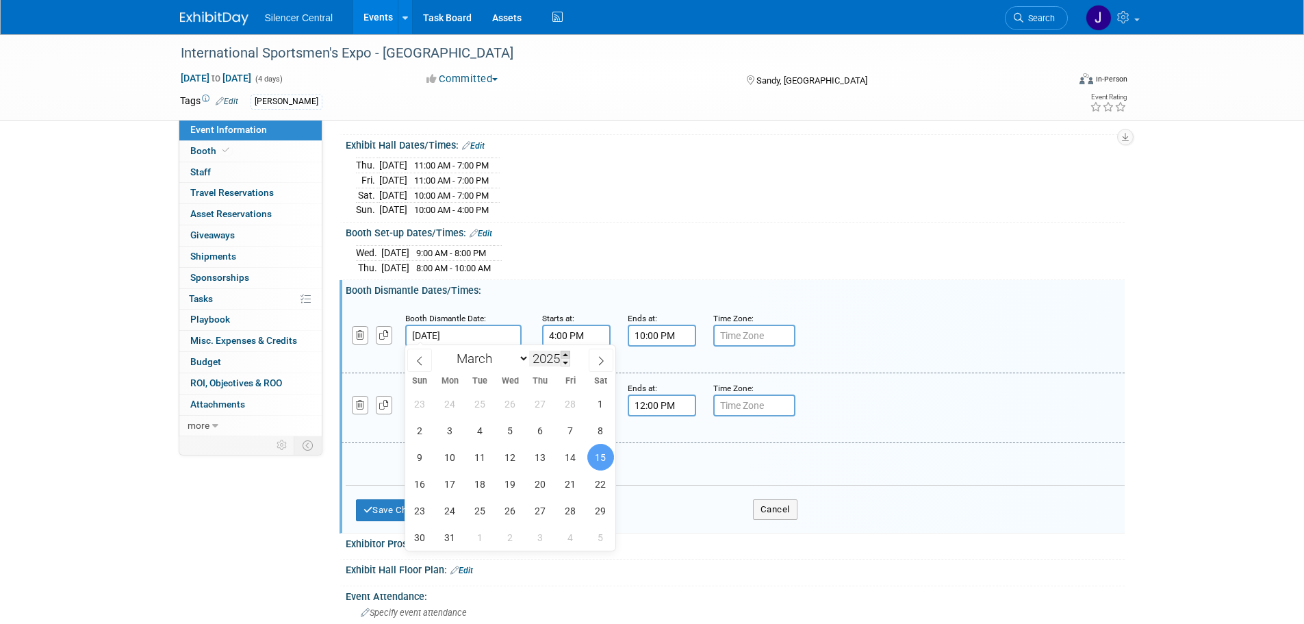
click at [568, 353] on span at bounding box center [566, 354] width 10 height 8
type input "2026"
click at [418, 457] on span "15" at bounding box center [420, 457] width 27 height 27
type input "Mar 15, 2026"
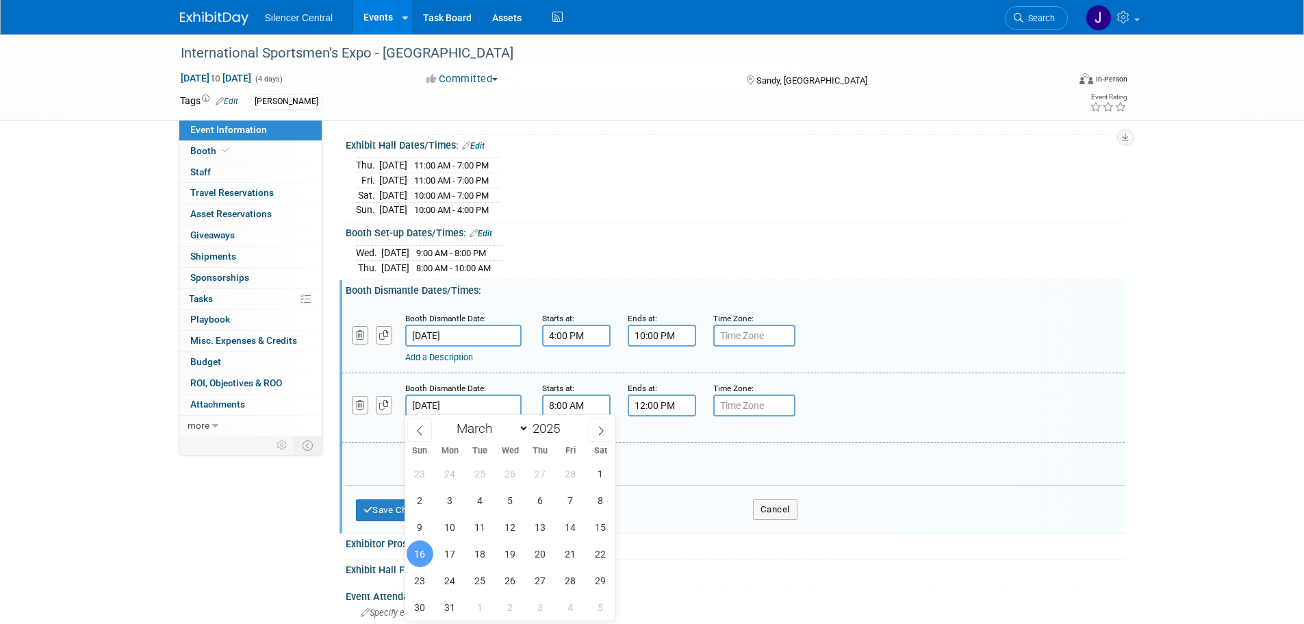
click at [497, 404] on input "Mar 16, 2025" at bounding box center [463, 405] width 116 height 22
click at [564, 420] on span at bounding box center [566, 424] width 10 height 8
type input "2026"
click at [444, 536] on span "16" at bounding box center [450, 526] width 27 height 27
type input "Mar 16, 2026"
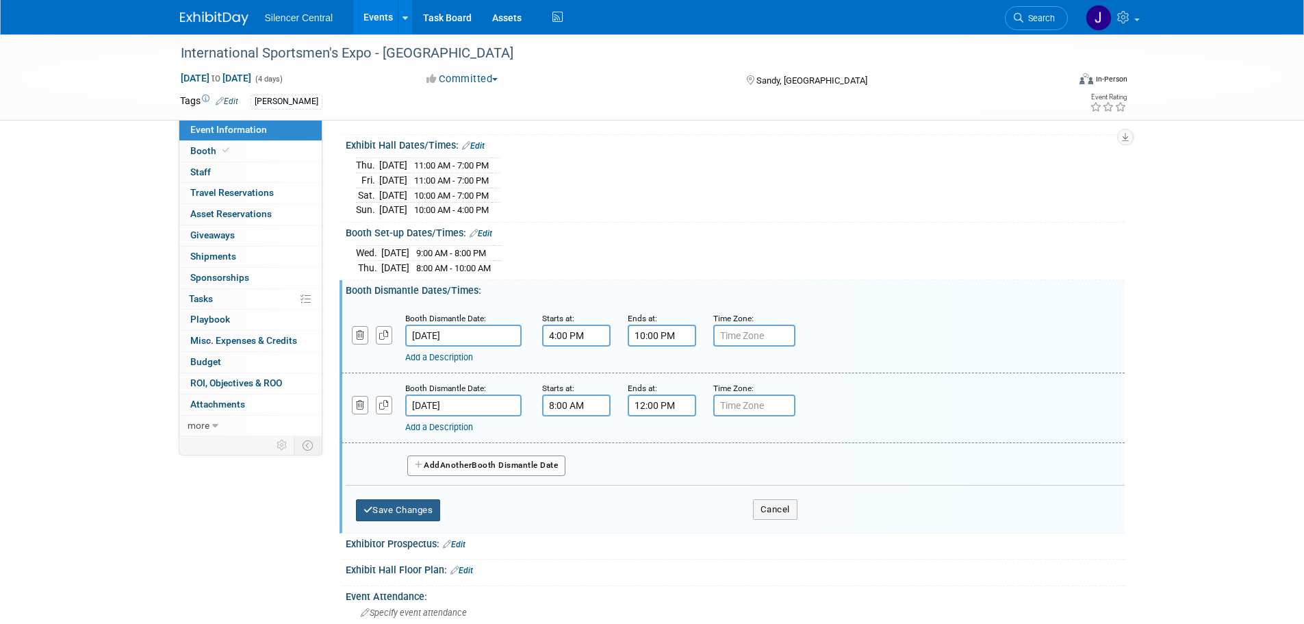
click at [400, 503] on button "Save Changes" at bounding box center [398, 510] width 85 height 22
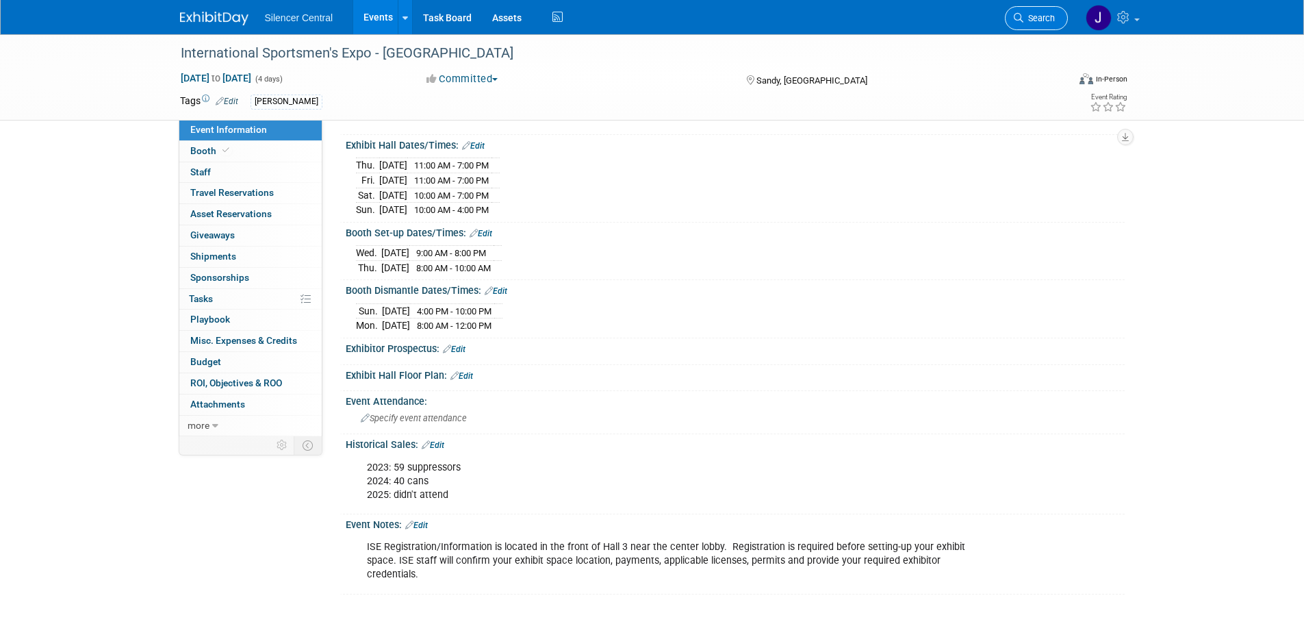
click at [1044, 15] on span "Search" at bounding box center [1038, 18] width 31 height 10
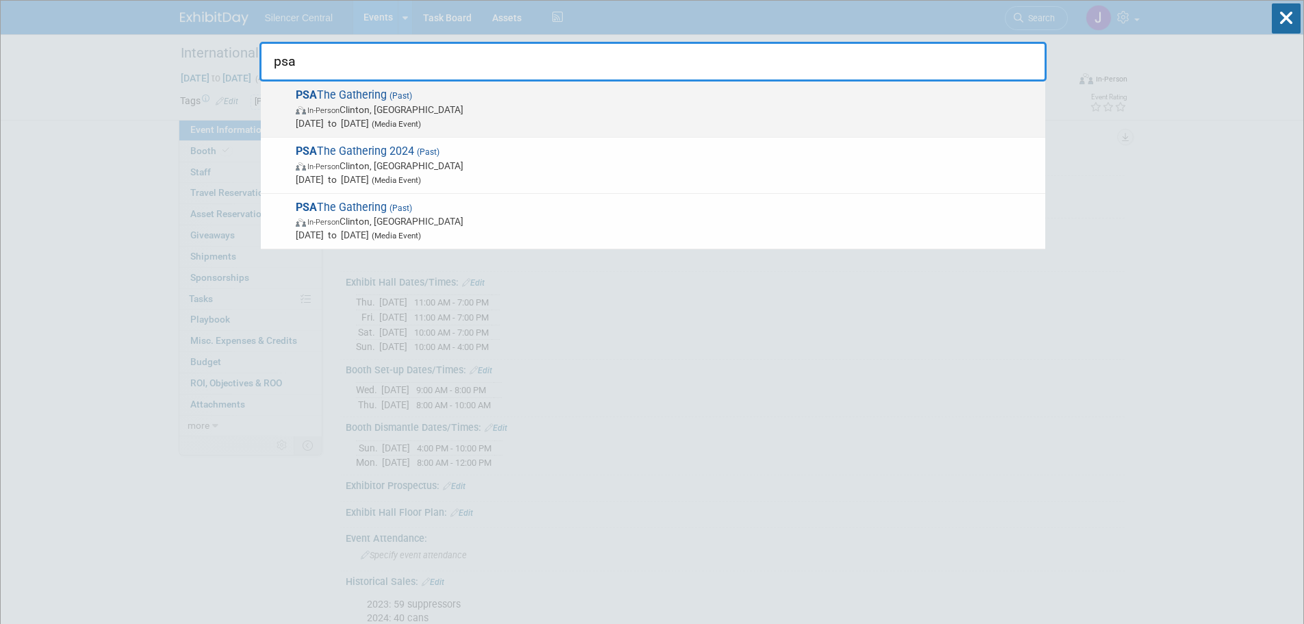
type input "psa"
click at [449, 101] on span "PSA The Gathering (Past) In-Person Clinton, SC Mar 21, 2025 to Mar 22, 2025 (Me…" at bounding box center [665, 109] width 747 height 42
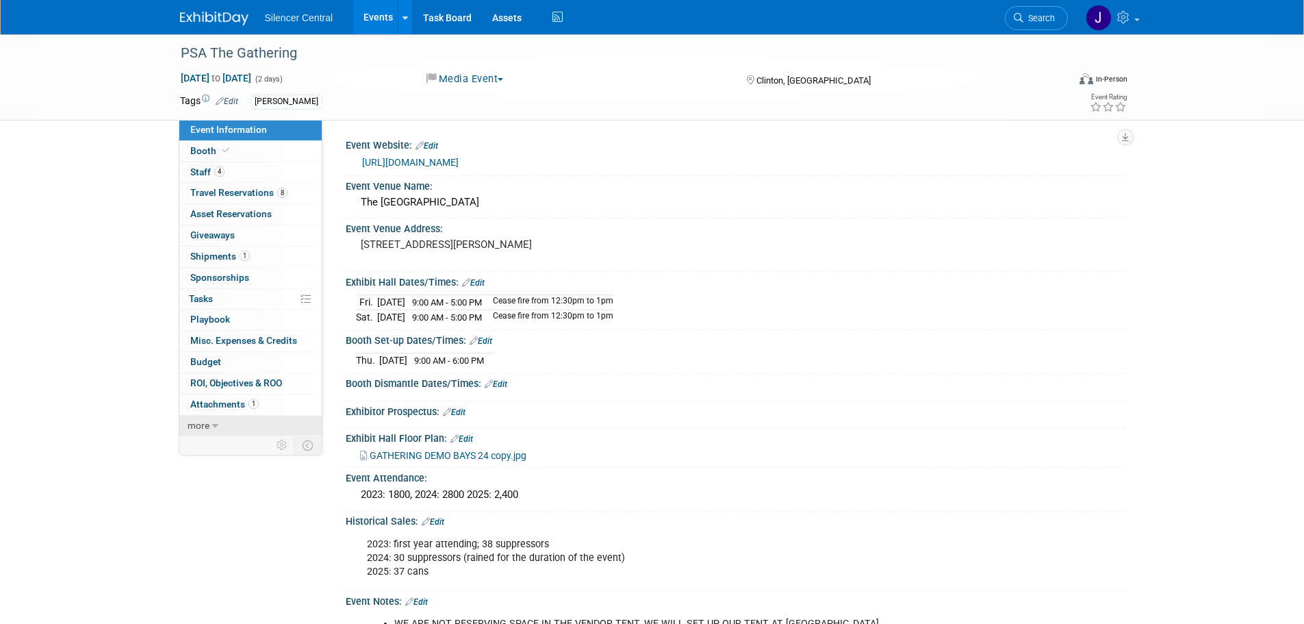
click at [212, 426] on icon at bounding box center [215, 426] width 6 height 10
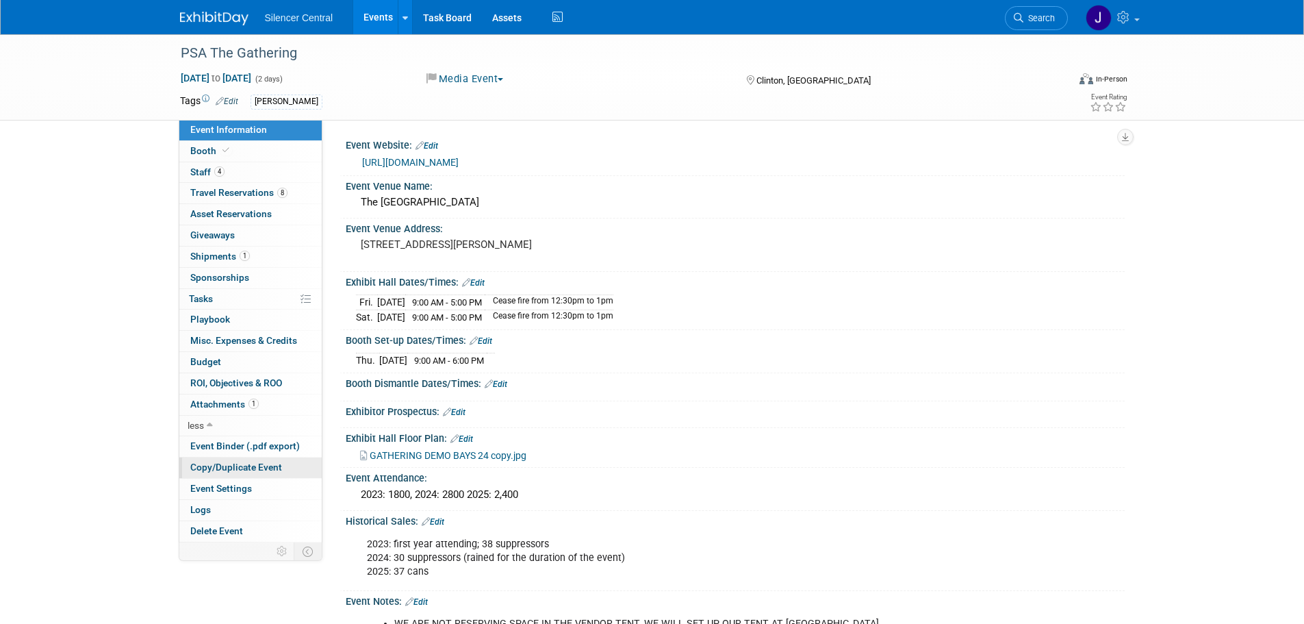
click at [280, 462] on link "Copy/Duplicate Event" at bounding box center [250, 467] width 142 height 21
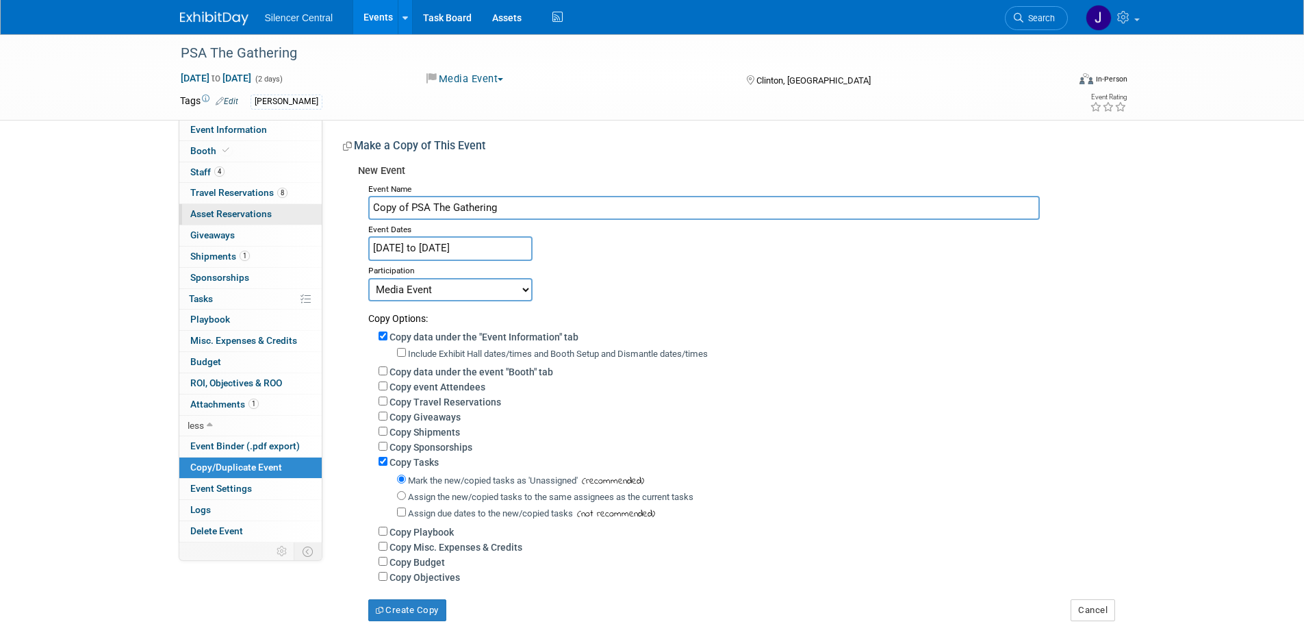
drag, startPoint x: 410, startPoint y: 209, endPoint x: 298, endPoint y: 214, distance: 111.7
click at [298, 214] on div "Event Information Event Info Booth Booth 4 Staff 4 Staff 8 Travel Reservations …" at bounding box center [652, 327] width 965 height 587
type input "PSA The Gathering"
click at [427, 246] on input "Mar 21, 2025 to Mar 22, 2025" at bounding box center [450, 248] width 164 height 24
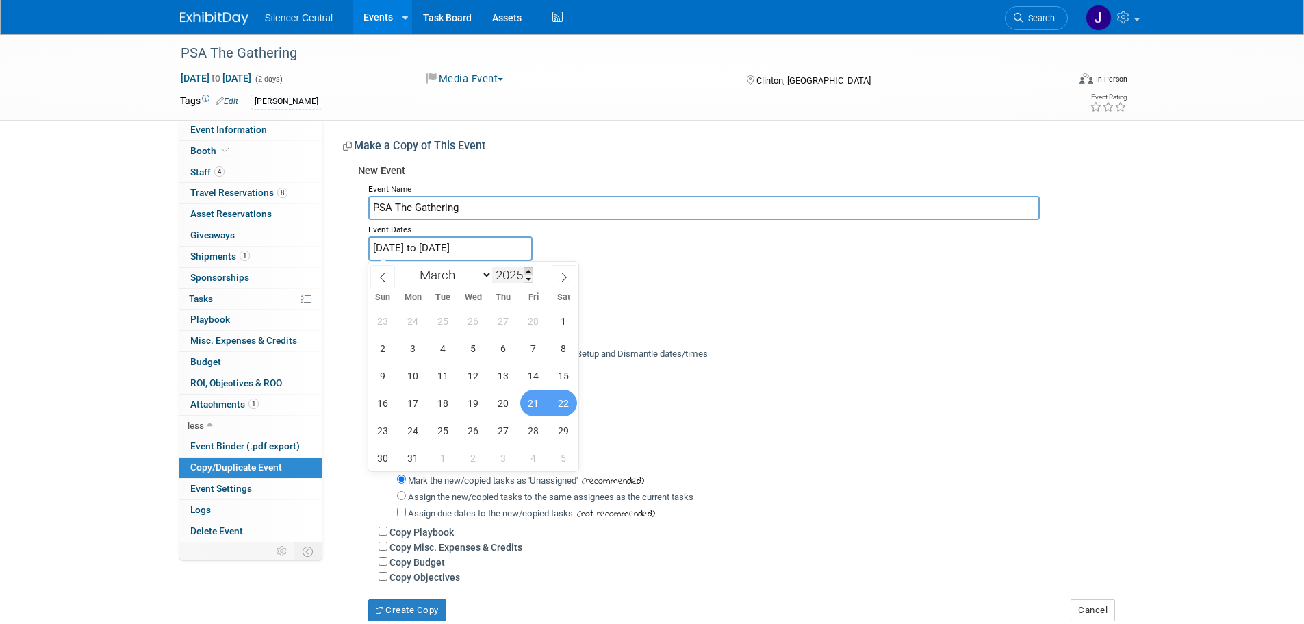
click at [530, 272] on span at bounding box center [529, 271] width 10 height 8
type input "2026"
click at [535, 377] on span "20" at bounding box center [533, 375] width 27 height 27
click at [563, 378] on span "21" at bounding box center [563, 375] width 27 height 27
type input "Mar 20, 2026 to Mar 21, 2026"
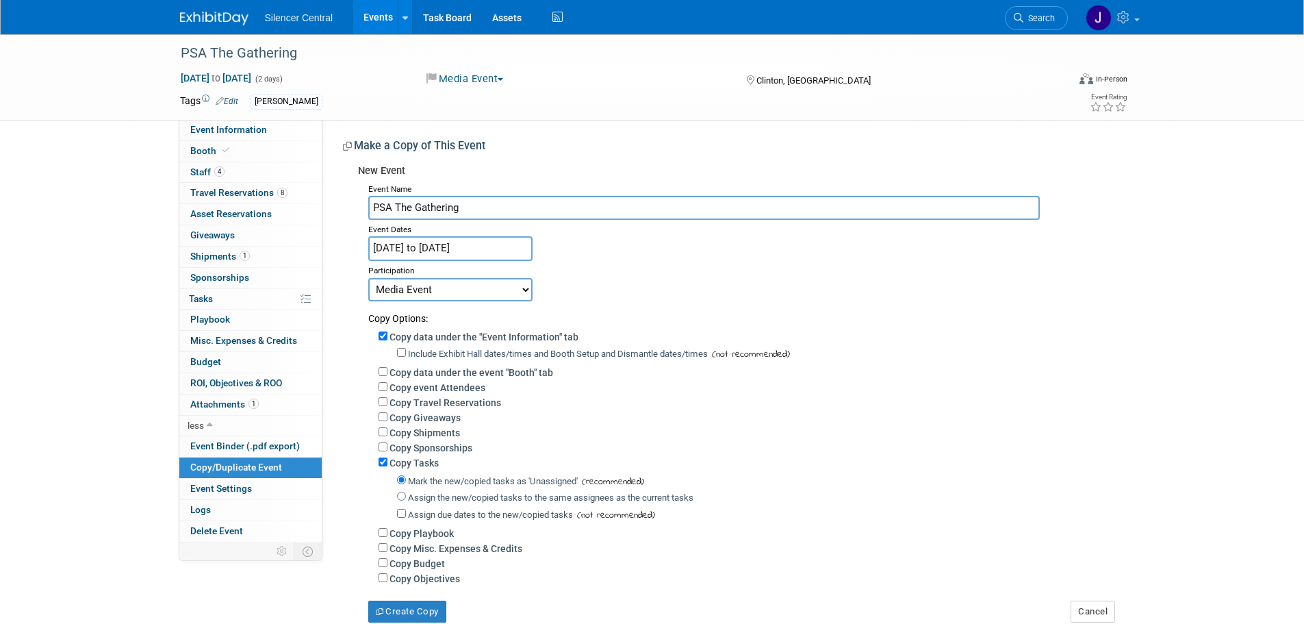
click at [487, 349] on label "Include Exhibit Hall dates/times and Booth Setup and Dismantle dates/times" at bounding box center [558, 353] width 300 height 10
click at [406, 349] on input "Include Exhibit Hall dates/times and Booth Setup and Dismantle dates/times" at bounding box center [401, 352] width 9 height 9
checkbox input "true"
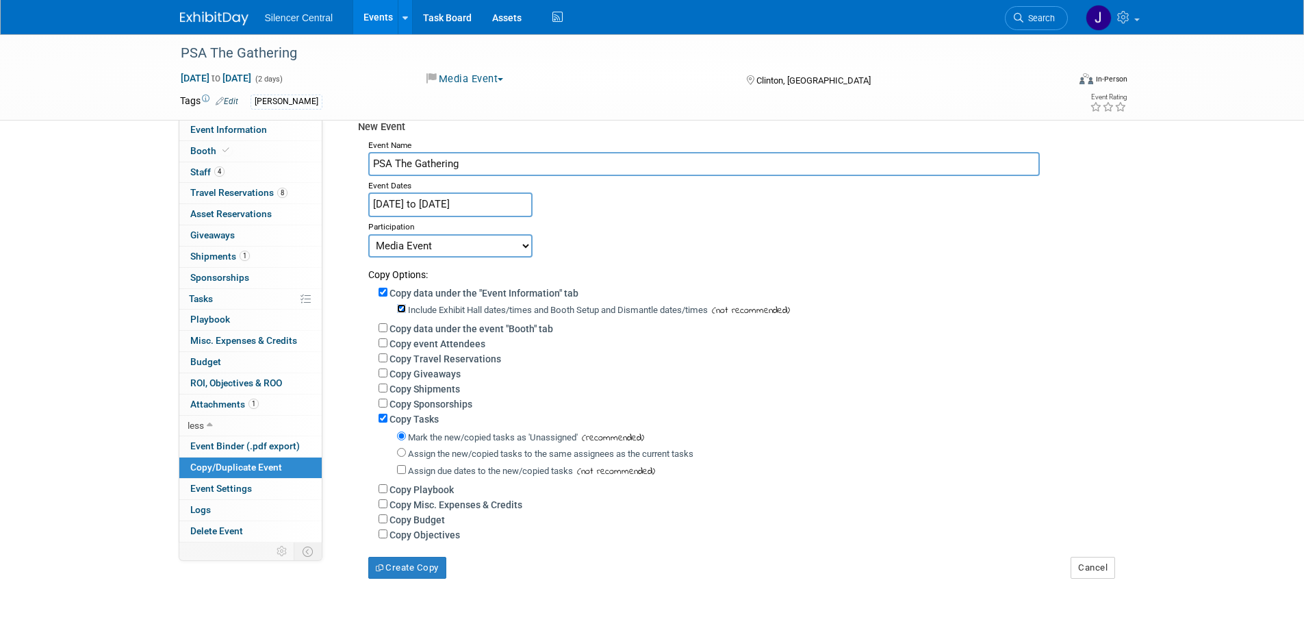
scroll to position [68, 0]
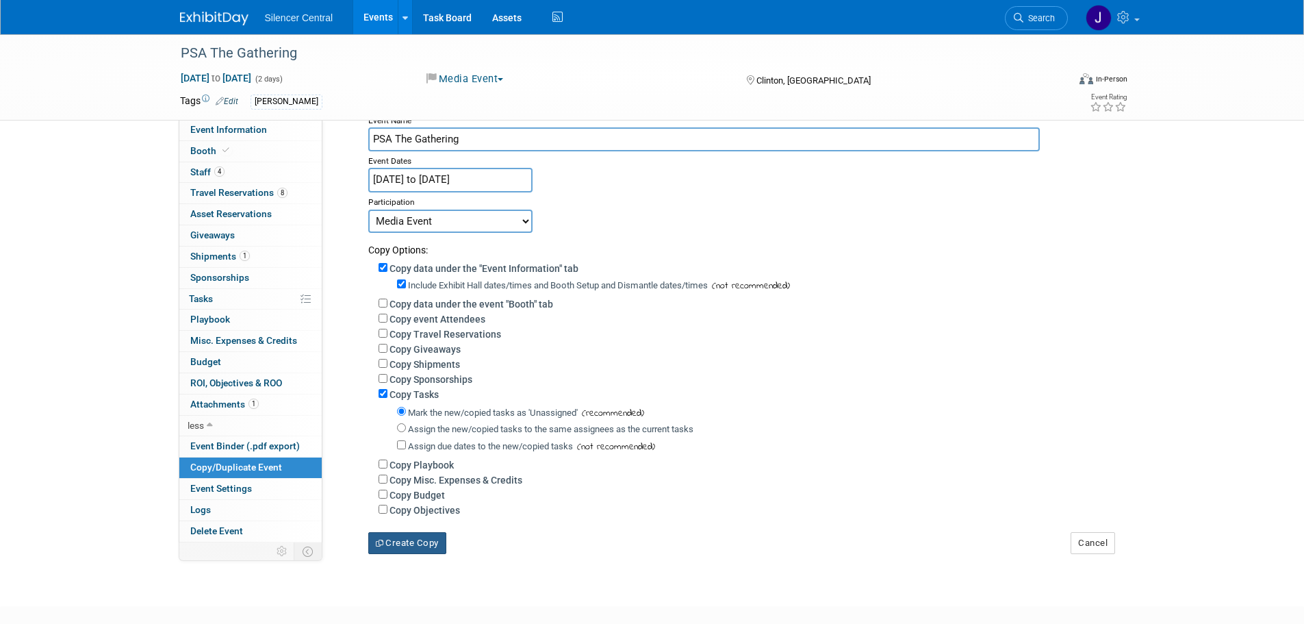
click at [432, 547] on button "Create Copy" at bounding box center [407, 543] width 78 height 22
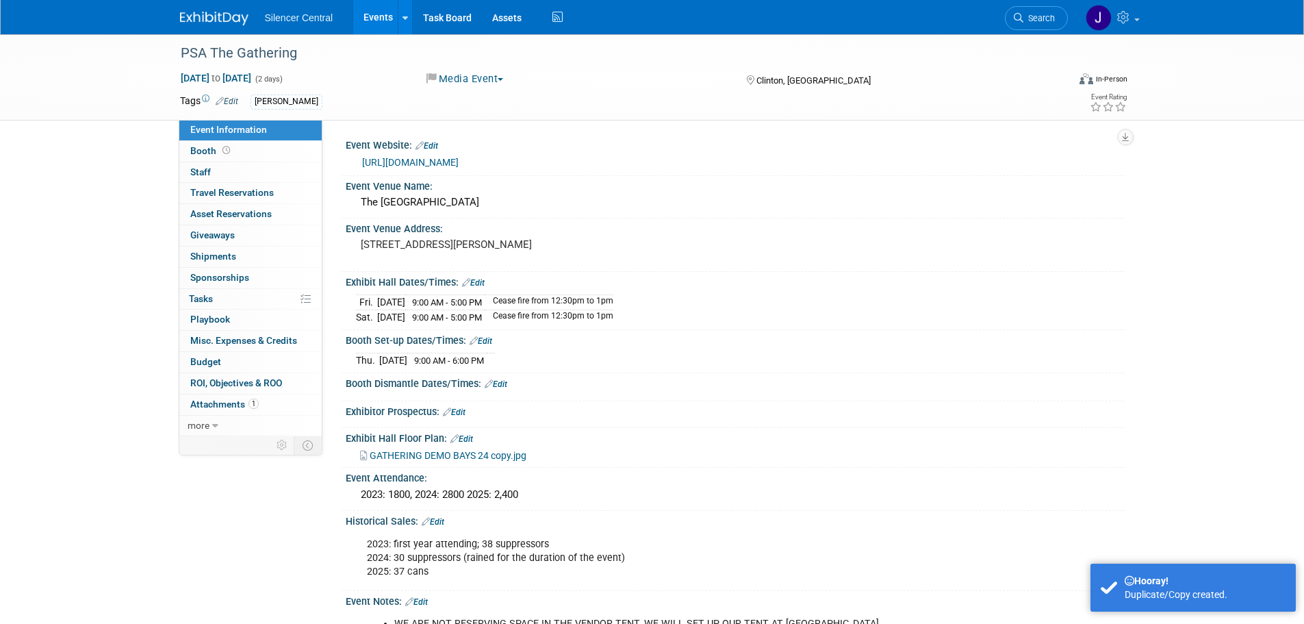
click at [475, 282] on link "Edit" at bounding box center [473, 283] width 23 height 10
select select "2"
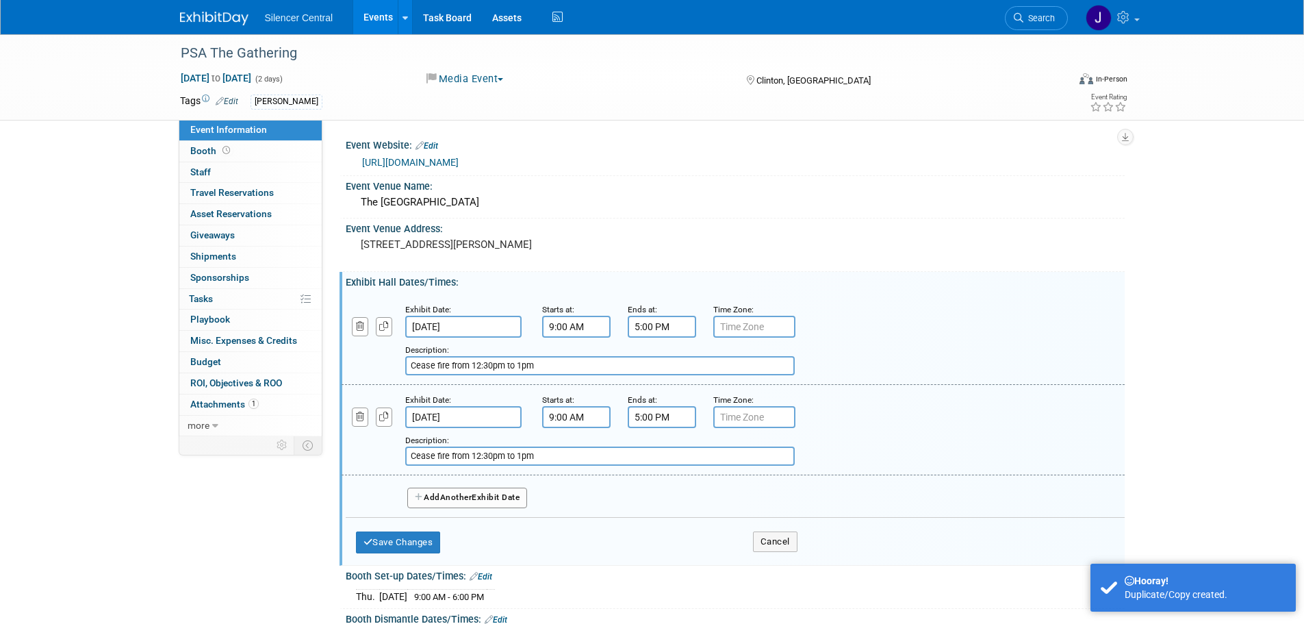
click at [487, 328] on input "[DATE]" at bounding box center [463, 327] width 116 height 22
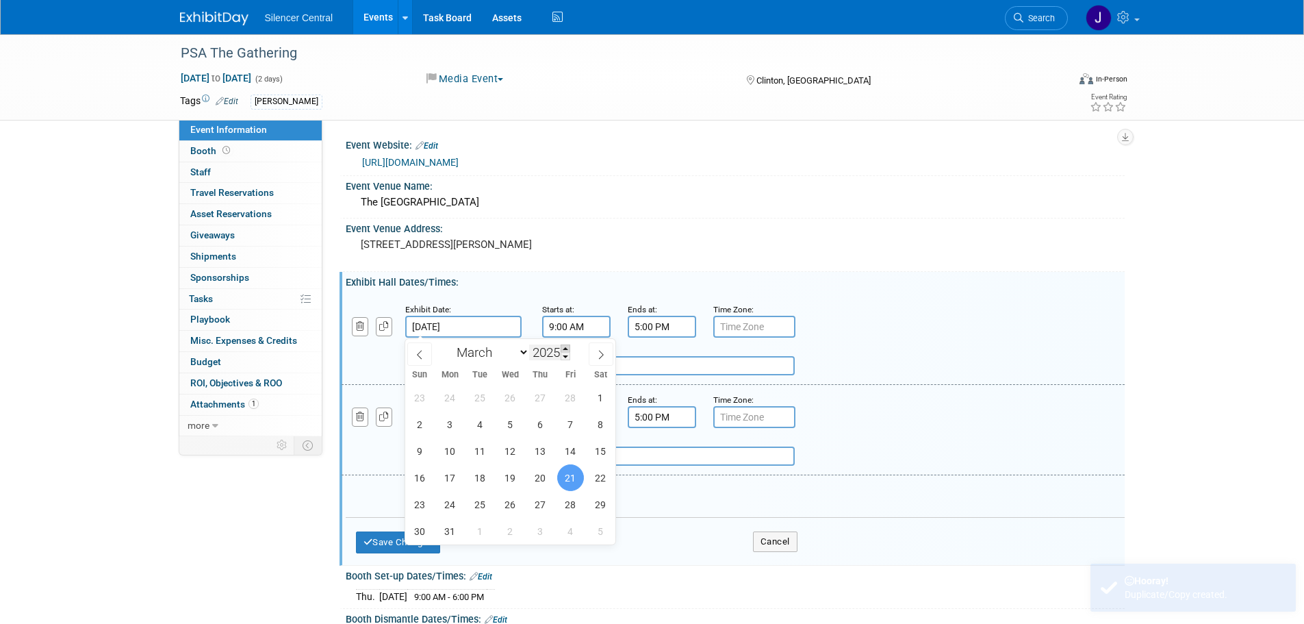
click at [567, 348] on span at bounding box center [566, 348] width 10 height 8
type input "2026"
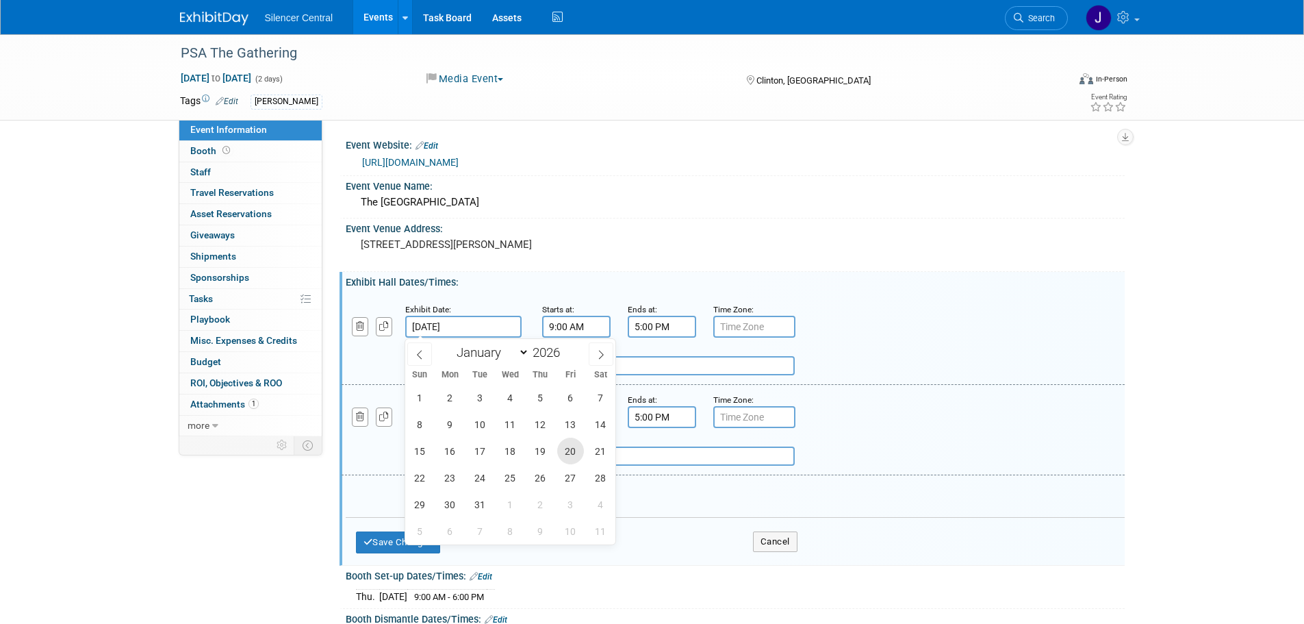
click at [567, 453] on span "20" at bounding box center [570, 450] width 27 height 27
type input "Mar 20, 2026"
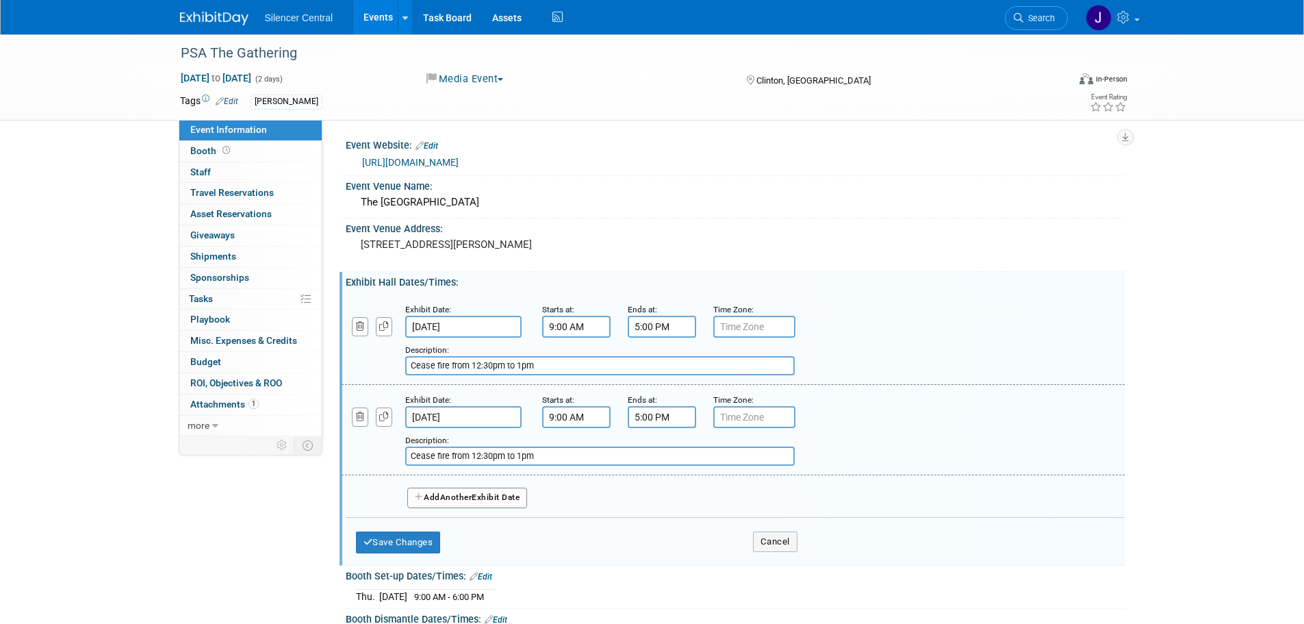
drag, startPoint x: 499, startPoint y: 410, endPoint x: 531, endPoint y: 411, distance: 32.2
click at [500, 410] on input "Mar 22, 2025" at bounding box center [463, 417] width 116 height 22
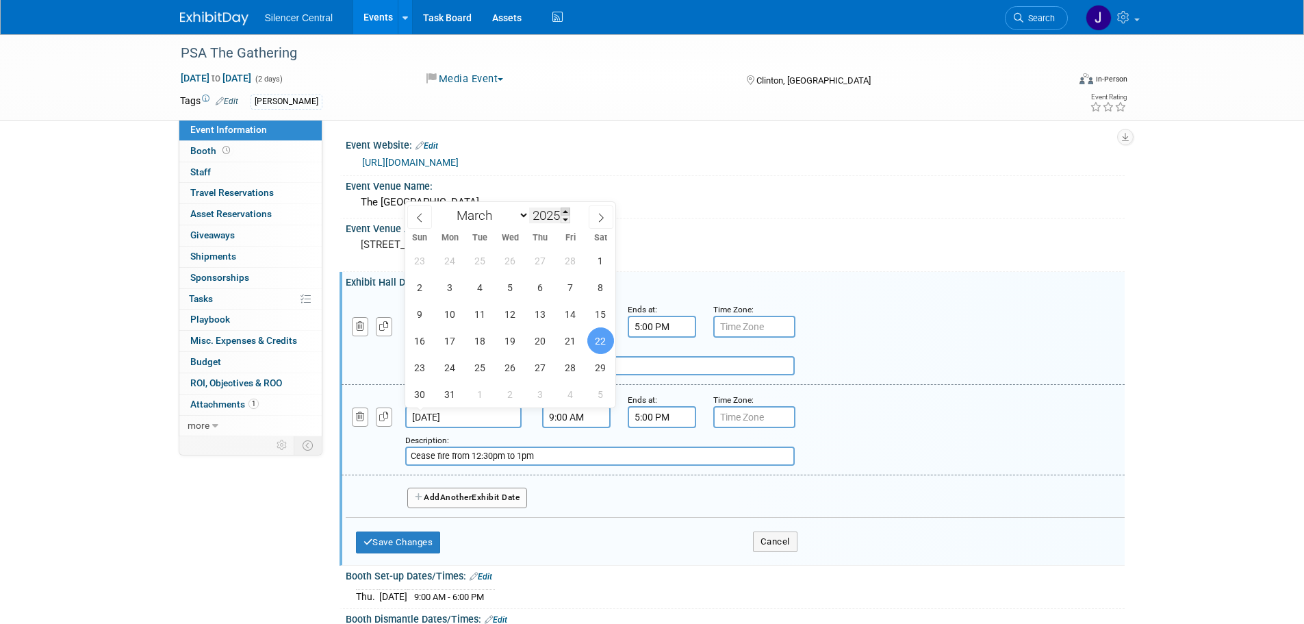
click at [569, 209] on span at bounding box center [566, 211] width 10 height 8
type input "2026"
click at [604, 304] on span "21" at bounding box center [600, 313] width 27 height 27
type input "Mar 21, 2026"
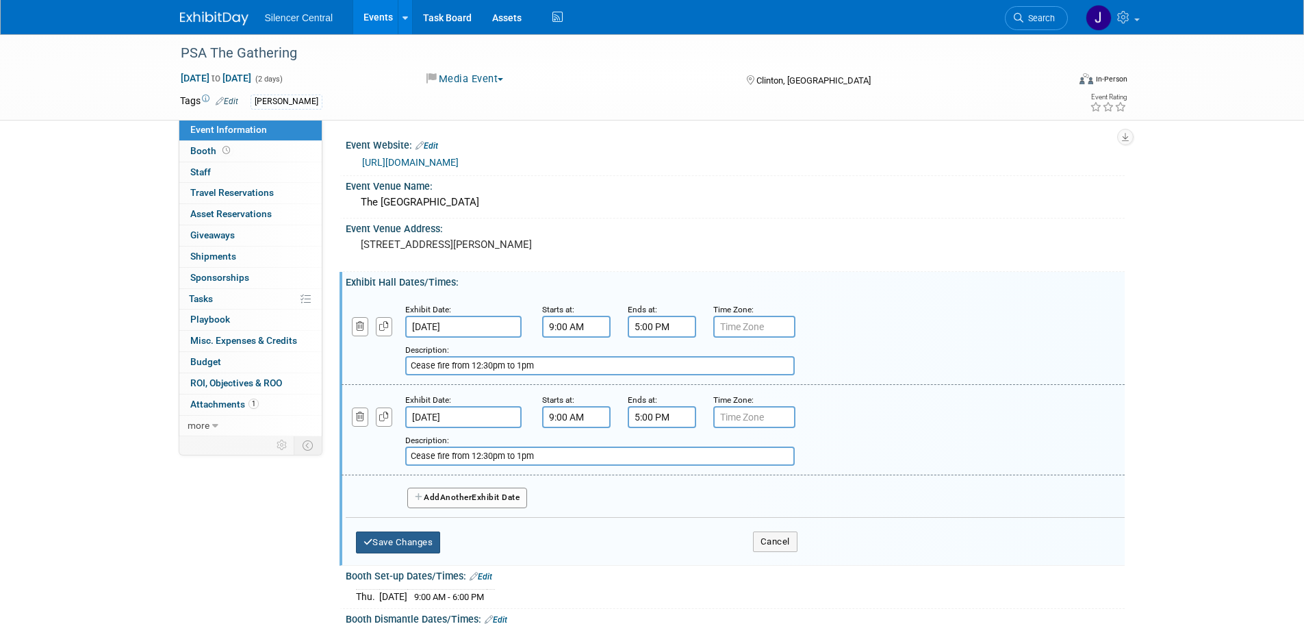
click at [412, 550] on button "Save Changes" at bounding box center [398, 542] width 85 height 22
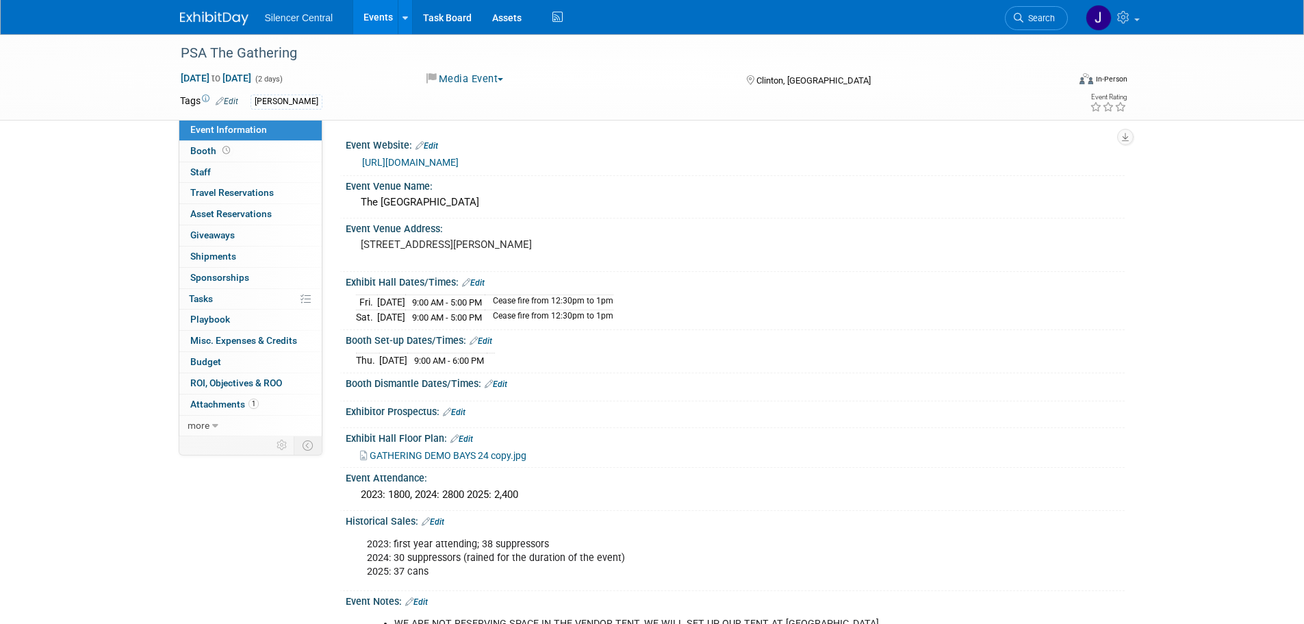
click at [486, 338] on link "Edit" at bounding box center [481, 341] width 23 height 10
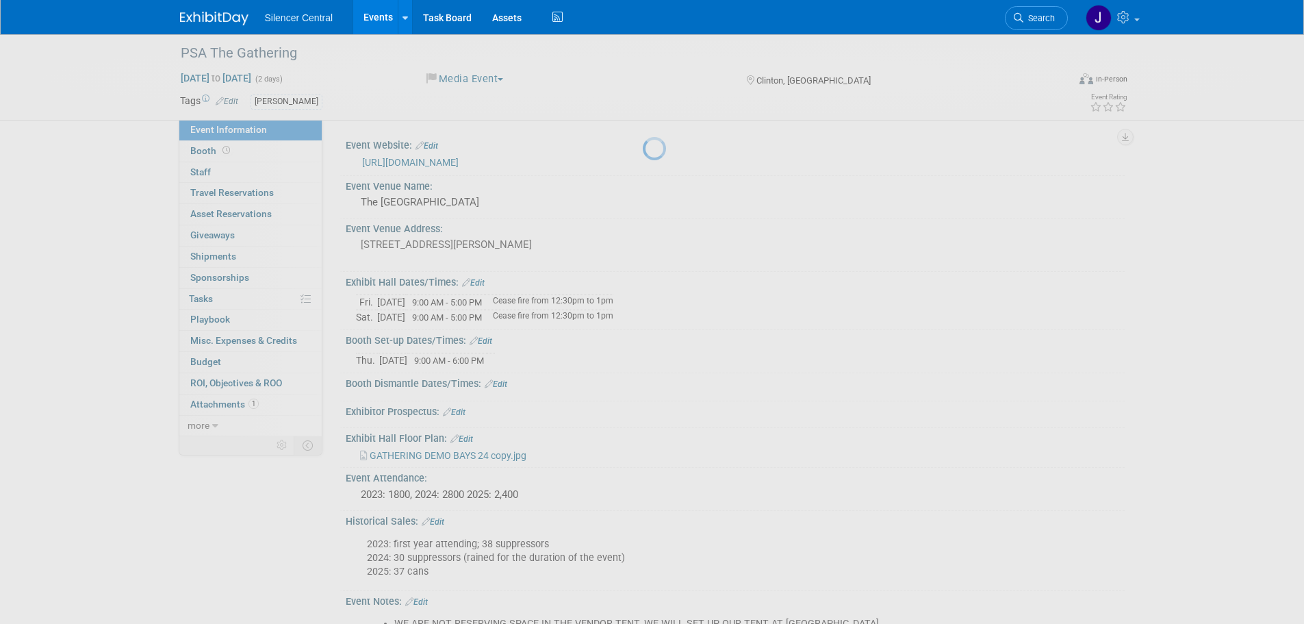
select select "2"
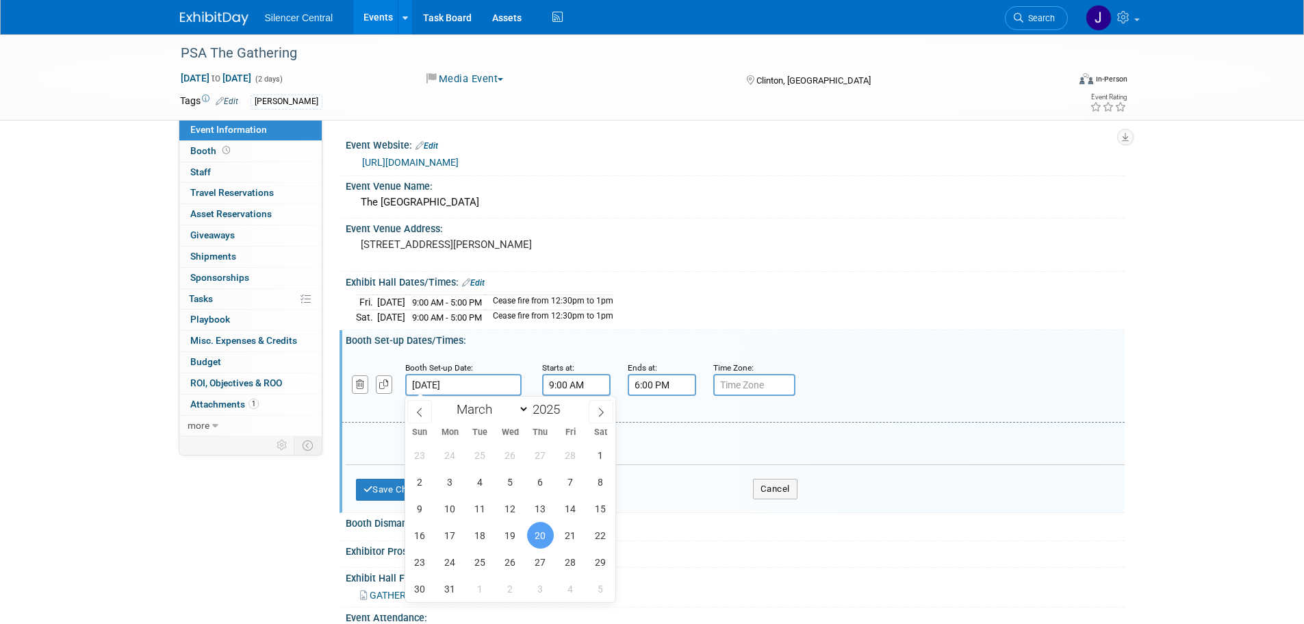
click at [500, 383] on input "Mar 20, 2025" at bounding box center [463, 385] width 116 height 22
click at [568, 405] on span at bounding box center [566, 405] width 10 height 8
type input "2026"
click at [545, 500] on span "19" at bounding box center [540, 508] width 27 height 27
type input "Mar 19, 2026"
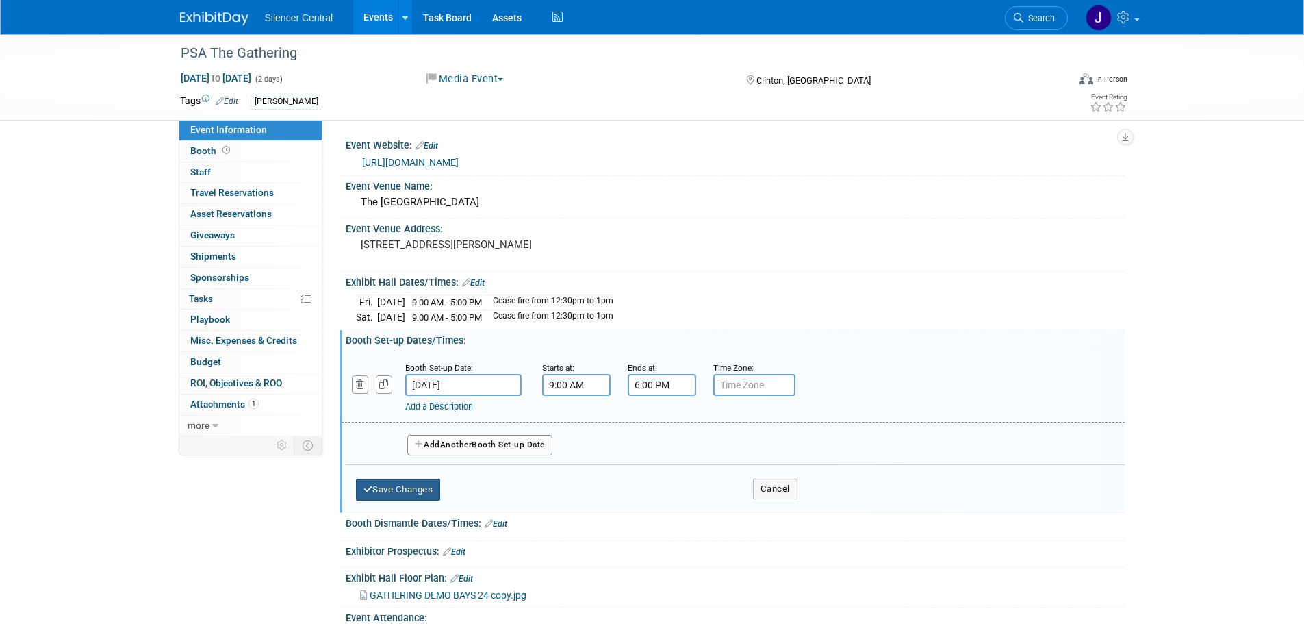
click at [420, 485] on button "Save Changes" at bounding box center [398, 489] width 85 height 22
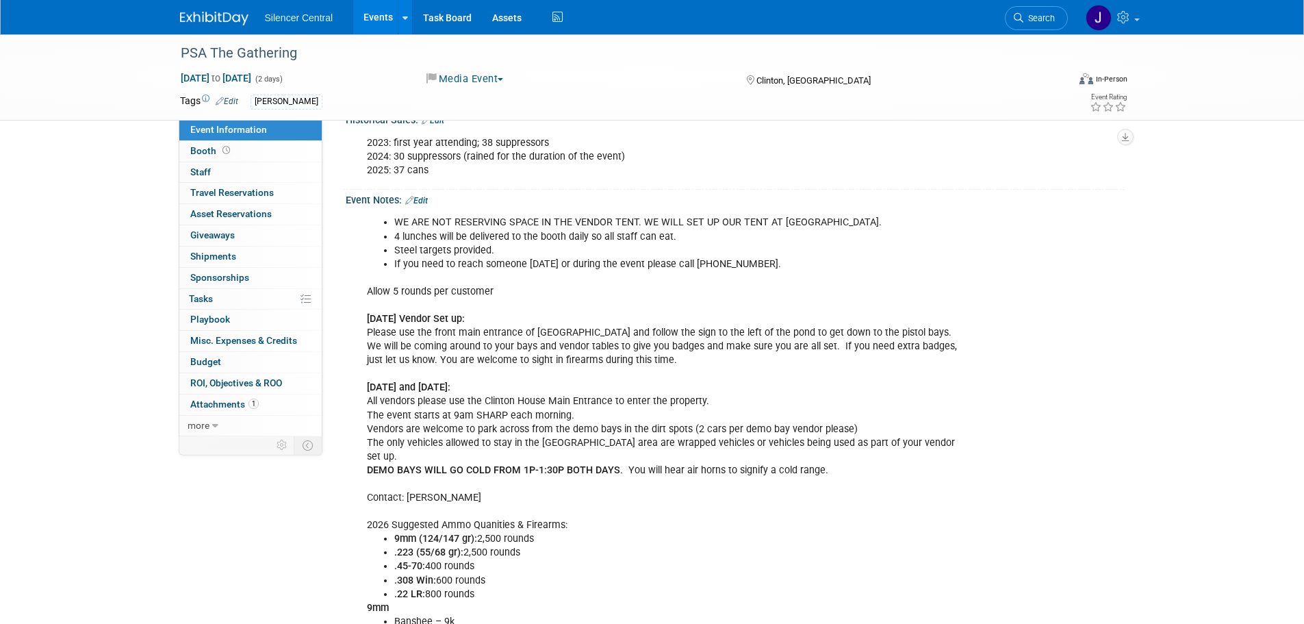
scroll to position [333, 0]
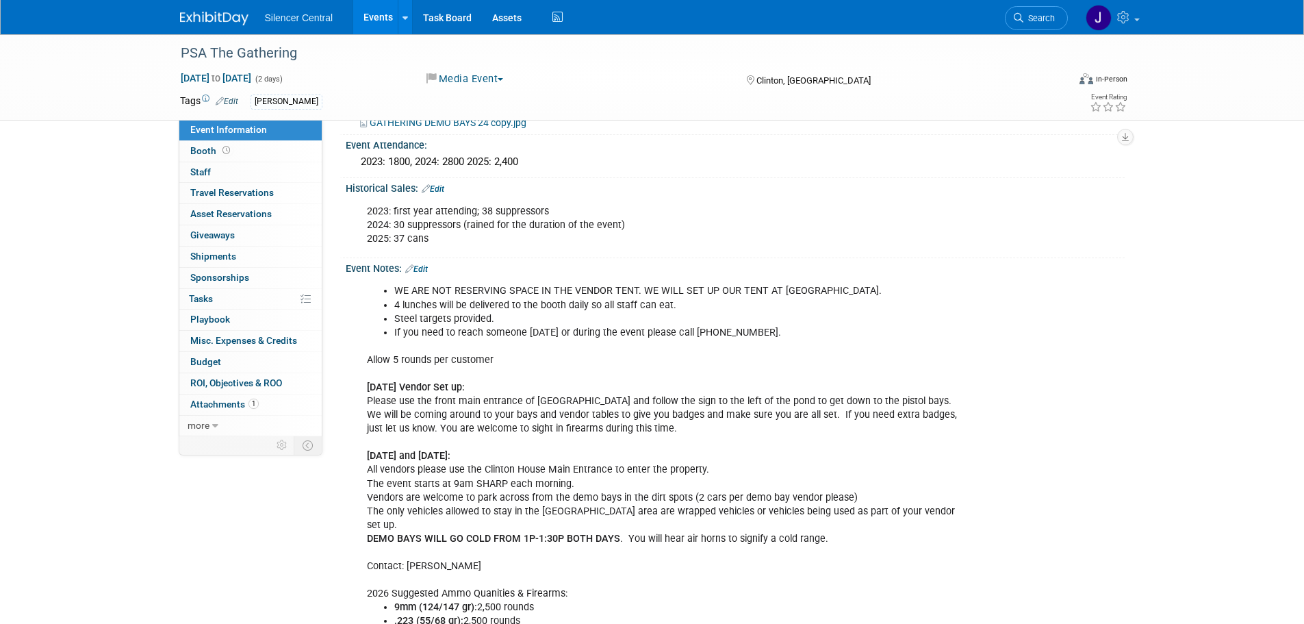
click at [422, 266] on link "Edit" at bounding box center [416, 269] width 23 height 10
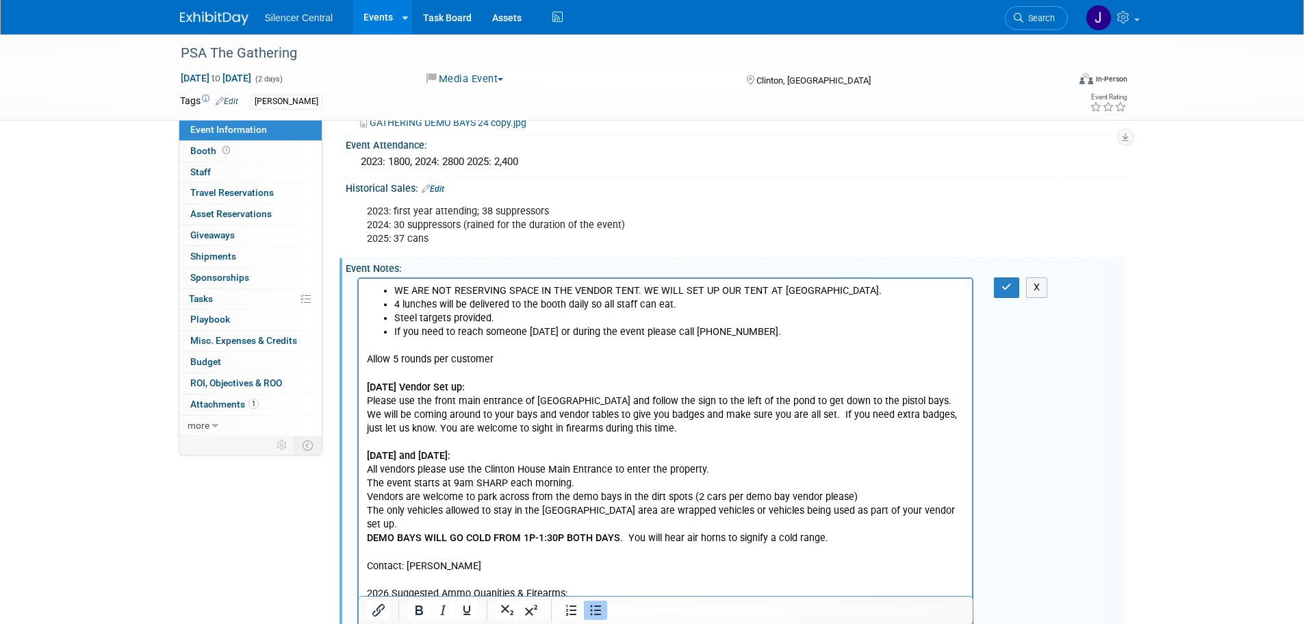
scroll to position [0, 0]
click at [503, 311] on li "Steel targets provided." at bounding box center [679, 318] width 571 height 14
drag, startPoint x: 670, startPoint y: 305, endPoint x: 393, endPoint y: 301, distance: 277.2
click at [394, 301] on li "4 lunches will be delivered to the booth daily so all staff can eat." at bounding box center [679, 305] width 571 height 14
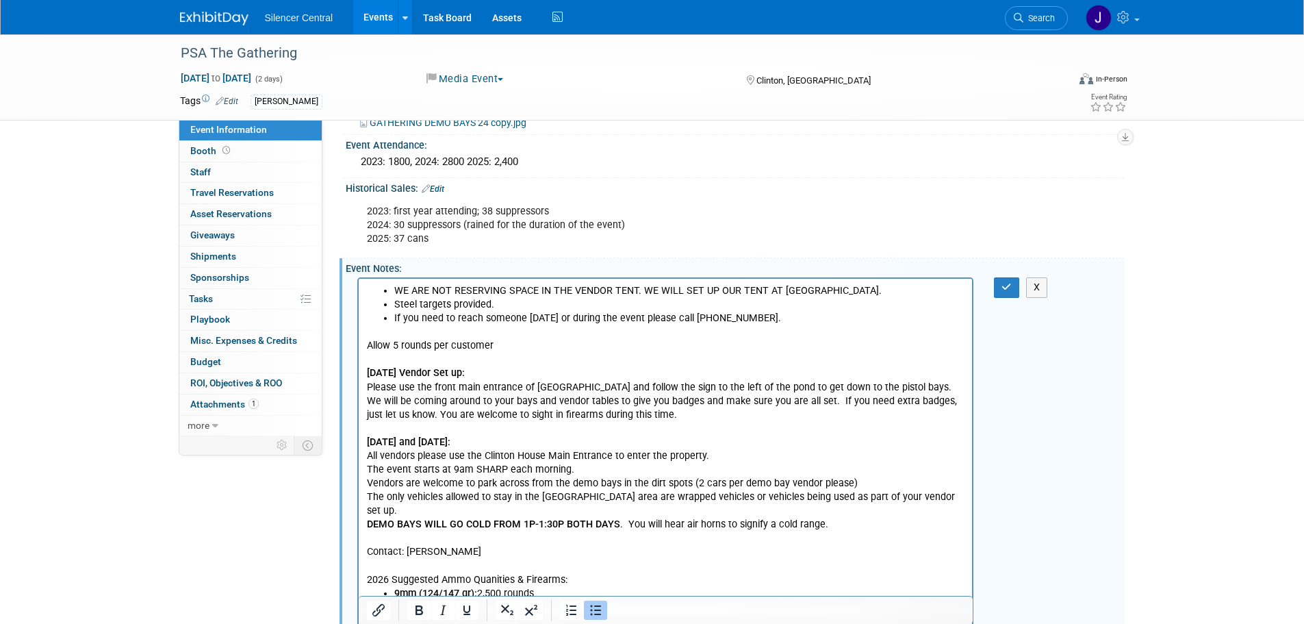
click at [770, 315] on li "If you need to reach someone on Thursday or during the event please call 803-29…" at bounding box center [679, 318] width 571 height 14
click at [785, 316] on li "If you need to reach someone on Thursday or during the event please call 803-29…" at bounding box center [679, 318] width 571 height 14
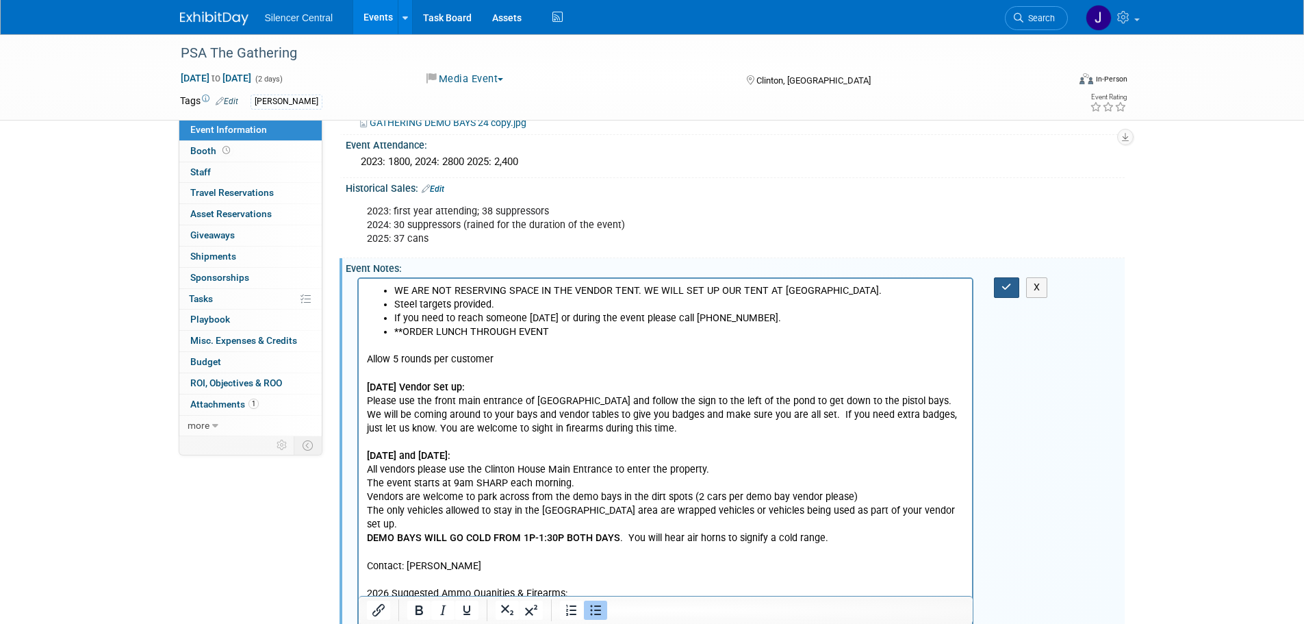
click at [1001, 286] on icon "button" at bounding box center [1006, 287] width 10 height 10
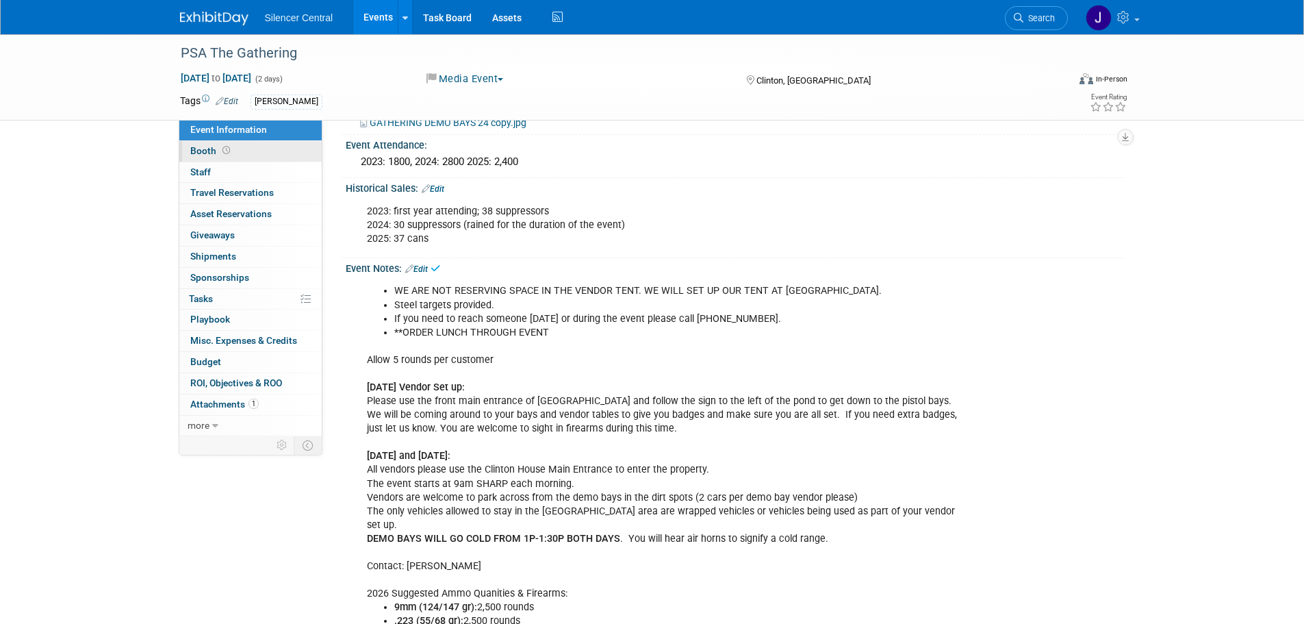
click at [268, 153] on link "Booth" at bounding box center [250, 151] width 142 height 21
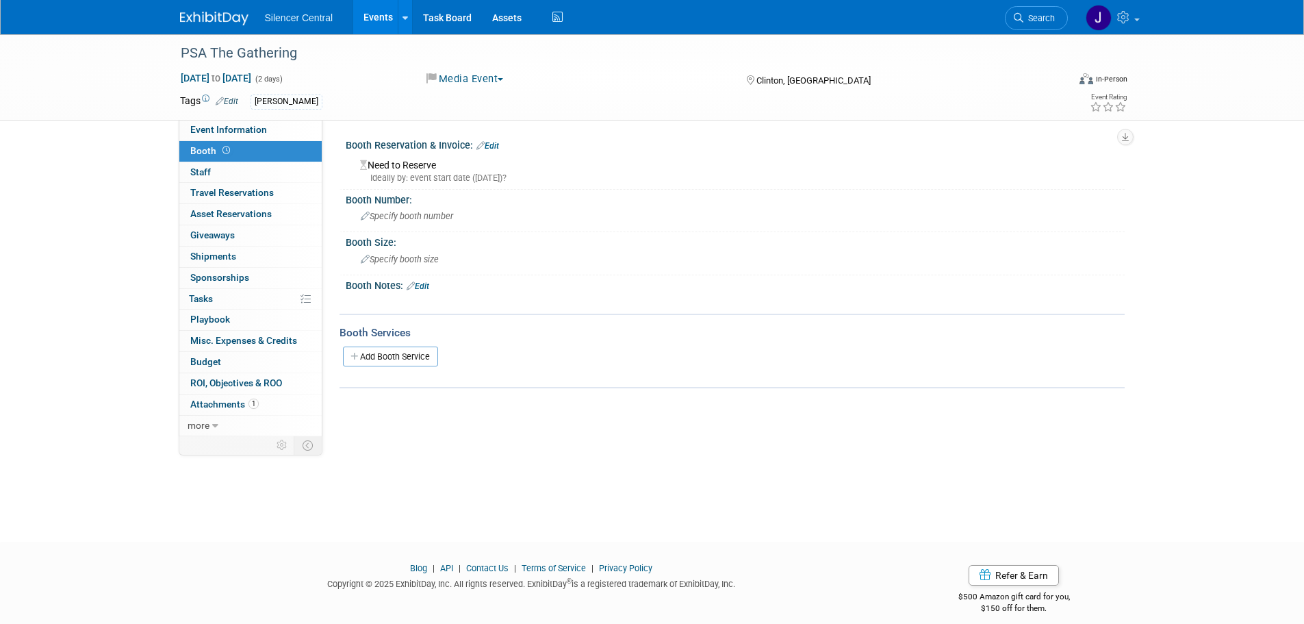
click at [499, 142] on link "Edit" at bounding box center [487, 146] width 23 height 10
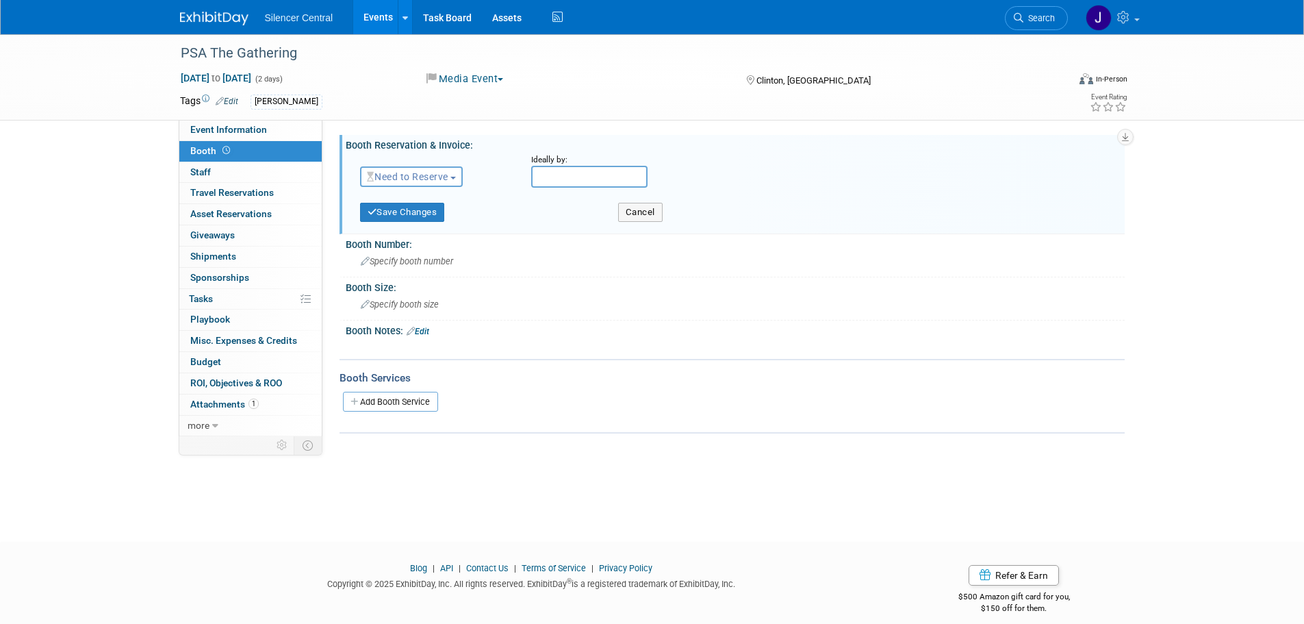
click at [399, 179] on span "Need to Reserve" at bounding box center [407, 176] width 81 height 11
click at [402, 220] on link "Reserved" at bounding box center [434, 218] width 146 height 19
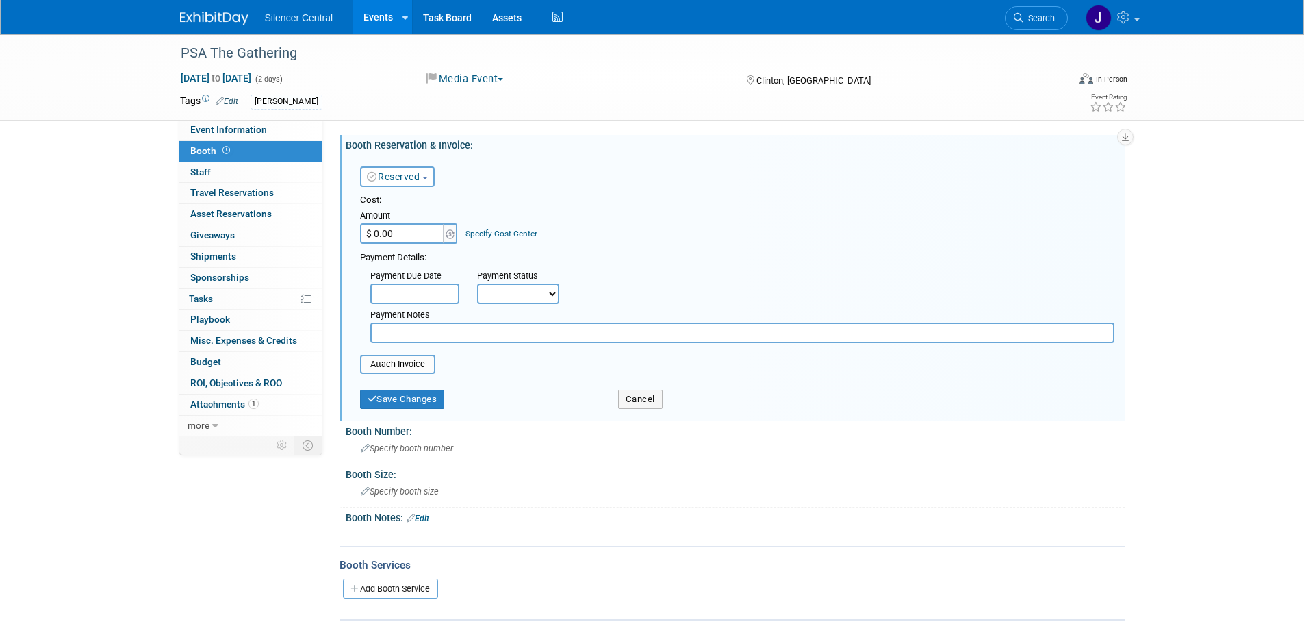
click at [416, 241] on input "$ 0.00" at bounding box center [403, 233] width 86 height 21
type input "$ 1,500.00"
click at [421, 407] on button "Save Changes" at bounding box center [402, 398] width 85 height 19
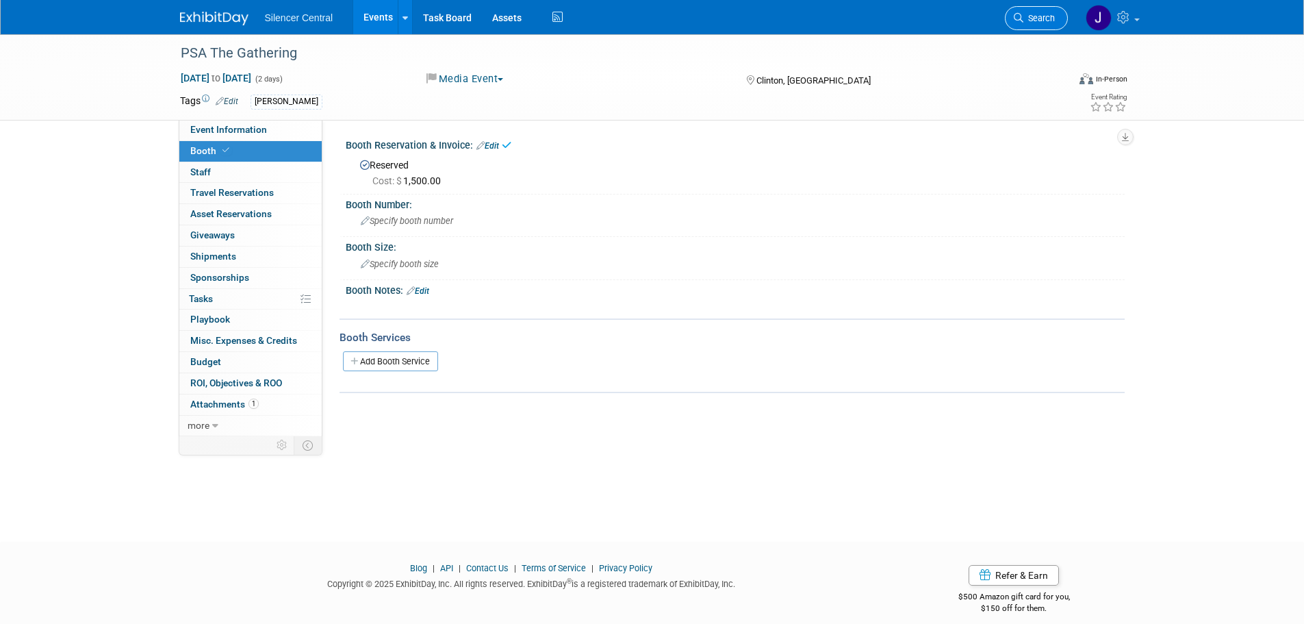
click at [1046, 17] on span "Search" at bounding box center [1038, 18] width 31 height 10
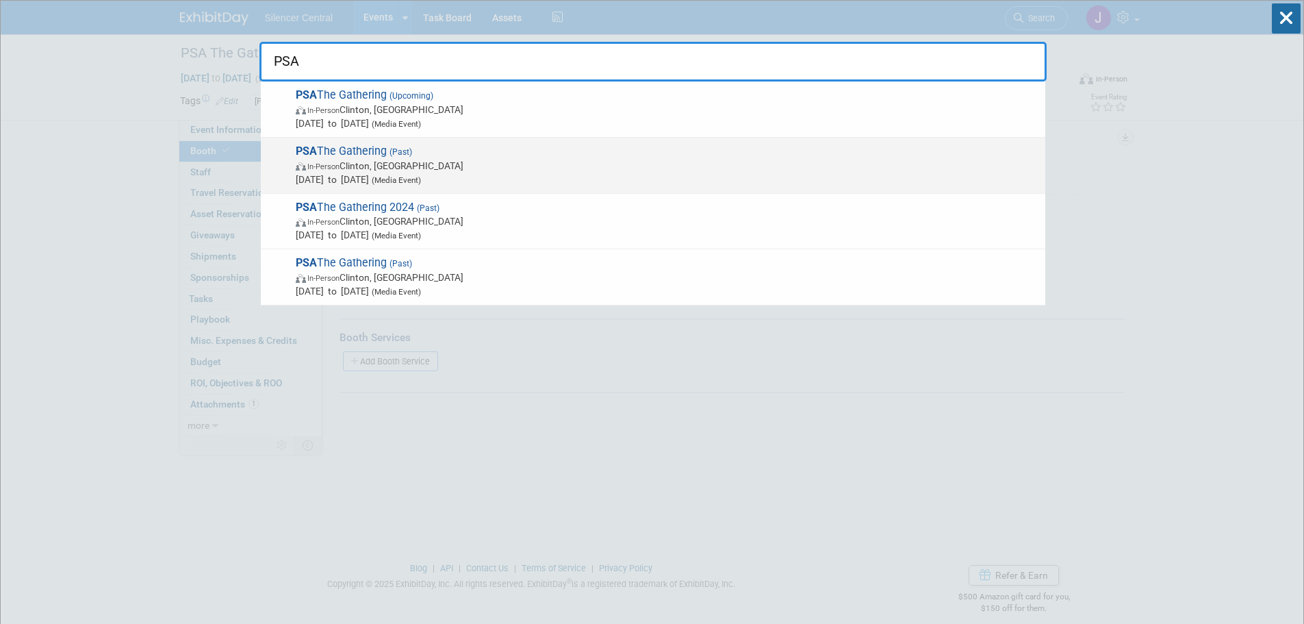
type input "PSA"
click at [405, 160] on span "In-Person Clinton, SC" at bounding box center [667, 166] width 743 height 14
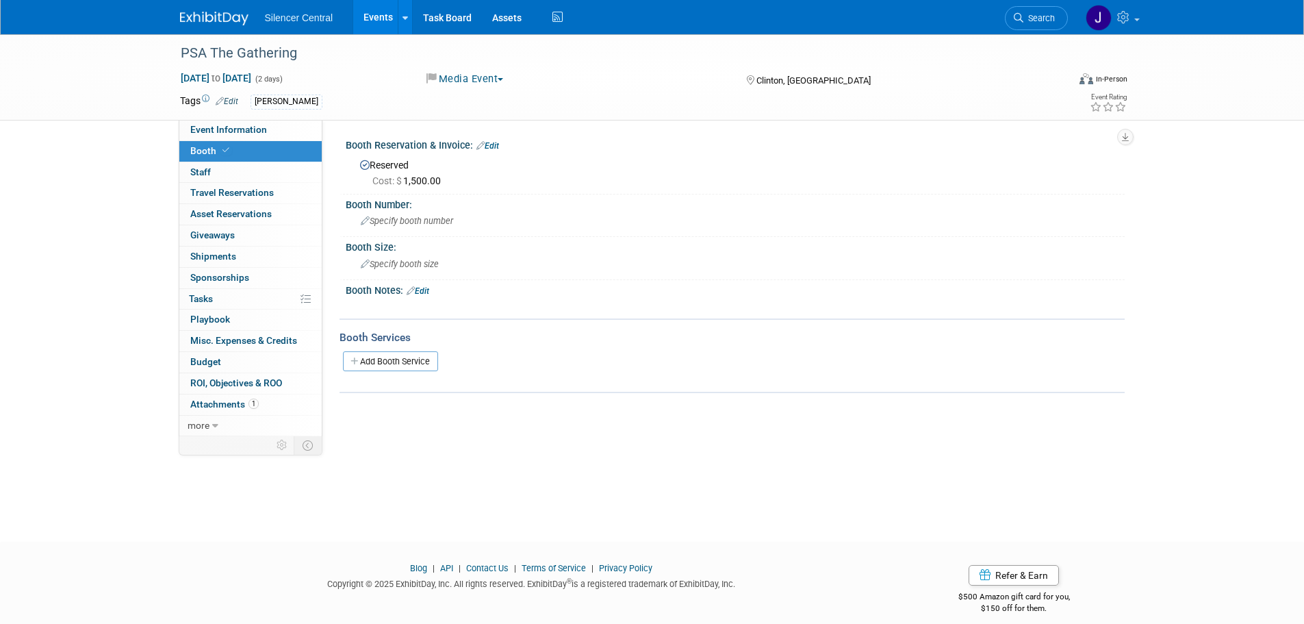
click at [423, 292] on link "Edit" at bounding box center [418, 291] width 23 height 10
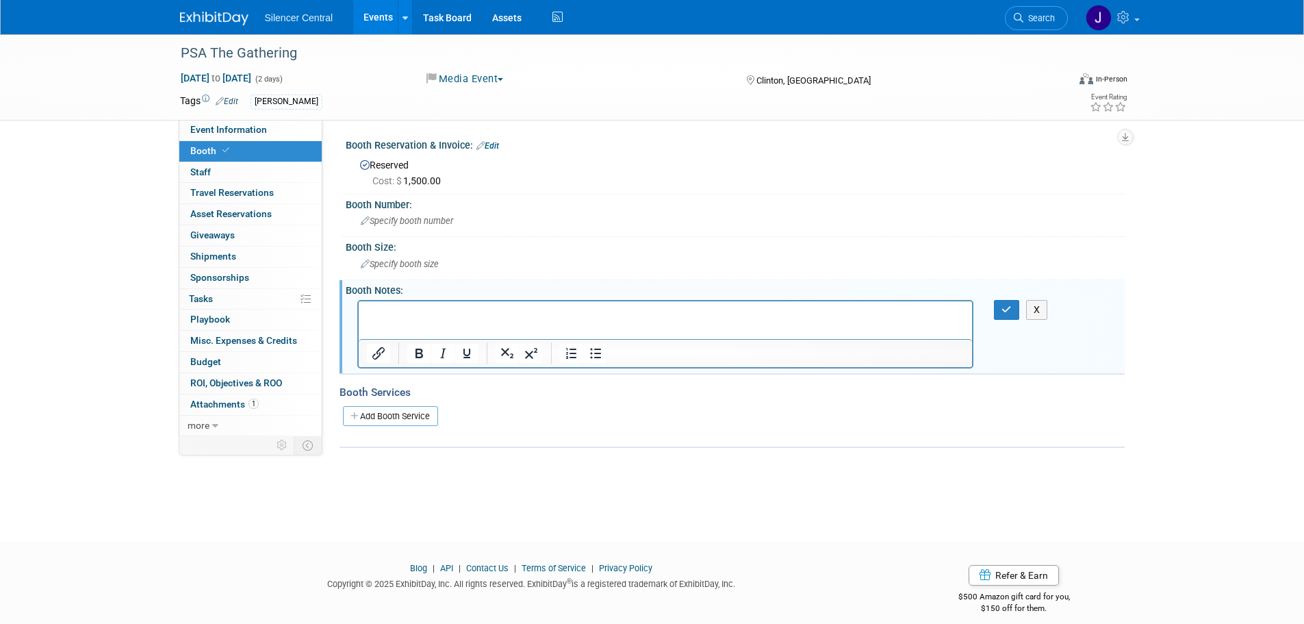
drag, startPoint x: 430, startPoint y: 326, endPoint x: 375, endPoint y: 309, distance: 57.8
paste body "Rich Text Area. Press ALT-0 for help."
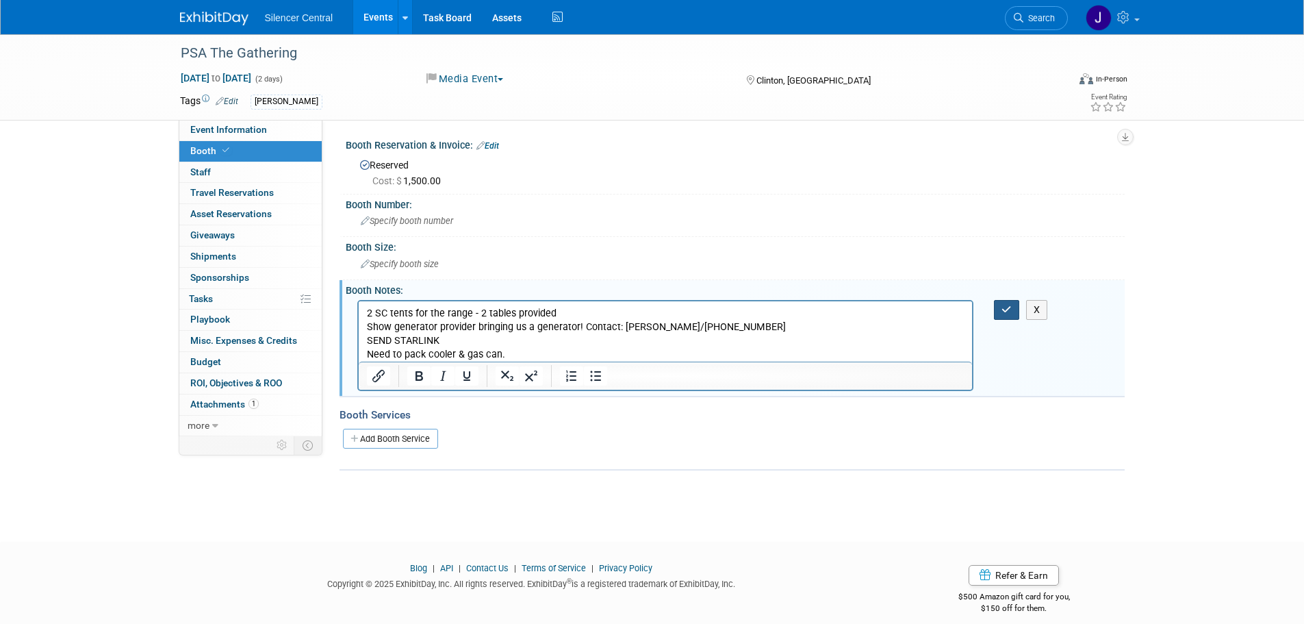
click at [1017, 305] on button "button" at bounding box center [1006, 310] width 25 height 20
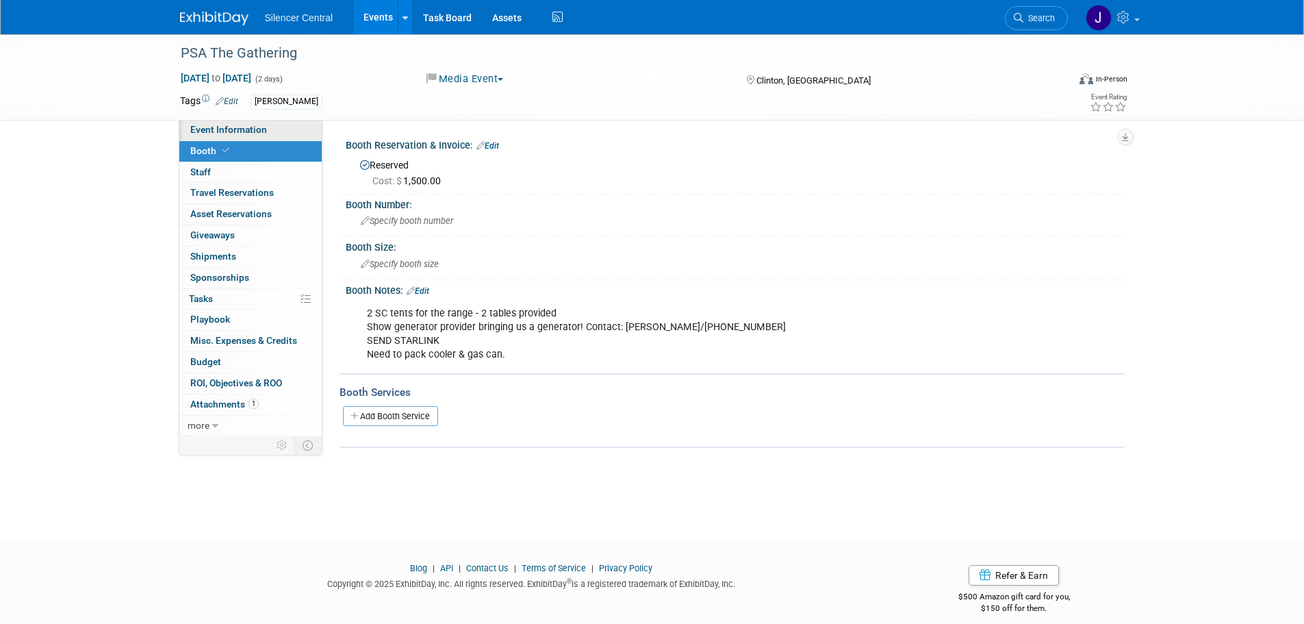
click at [250, 130] on span "Event Information" at bounding box center [228, 129] width 77 height 11
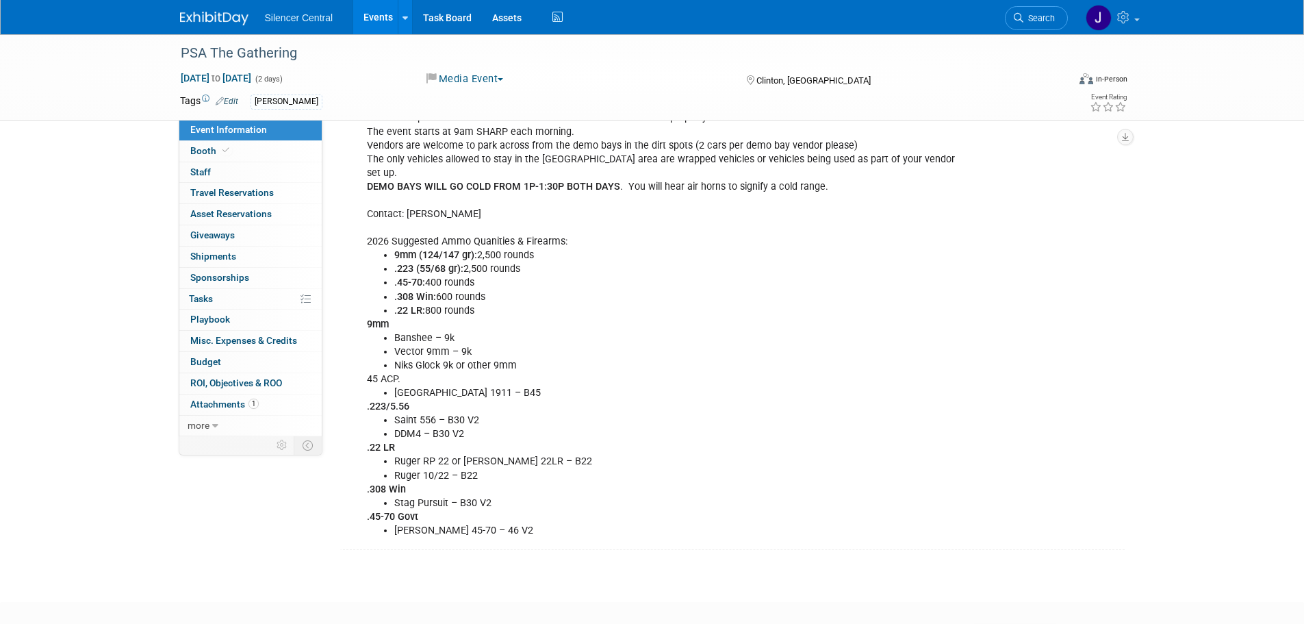
scroll to position [205, 0]
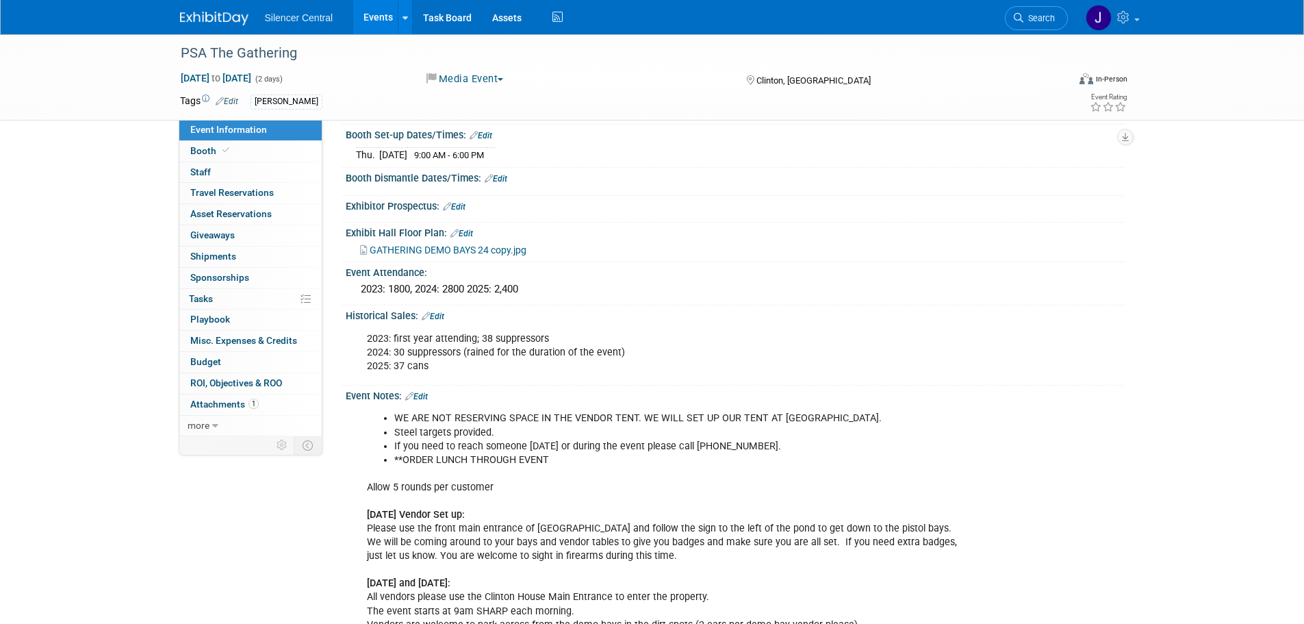
click at [199, 13] on img at bounding box center [214, 19] width 68 height 14
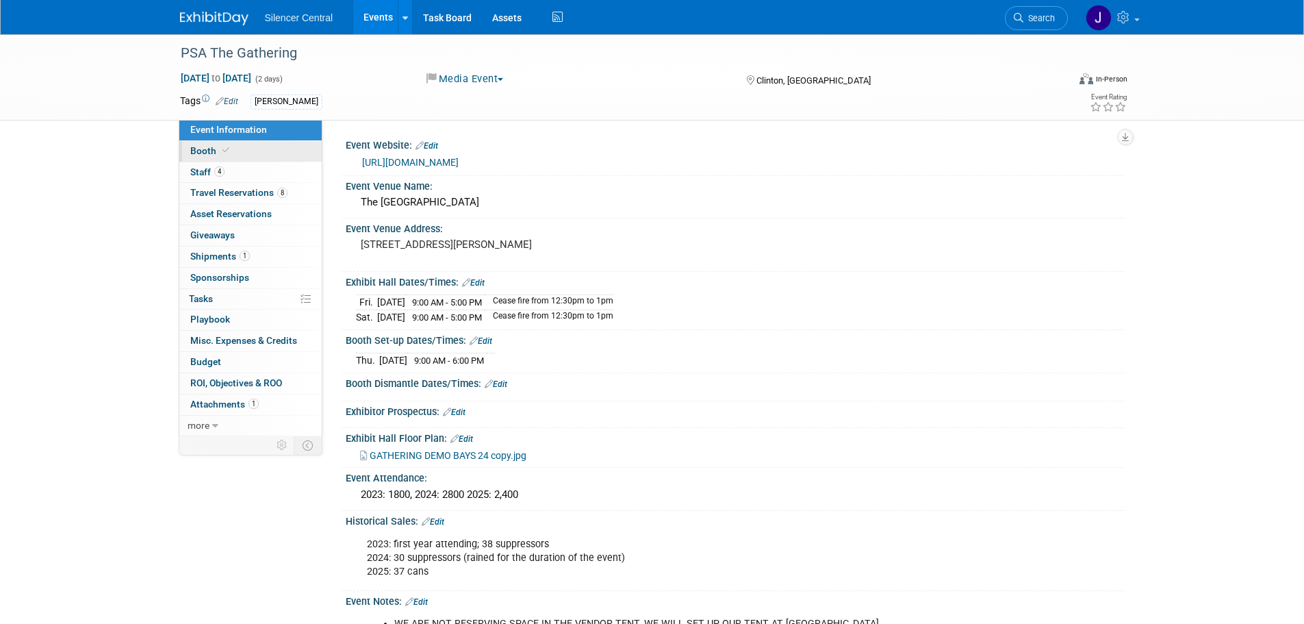
click at [255, 153] on link "Booth" at bounding box center [250, 151] width 142 height 21
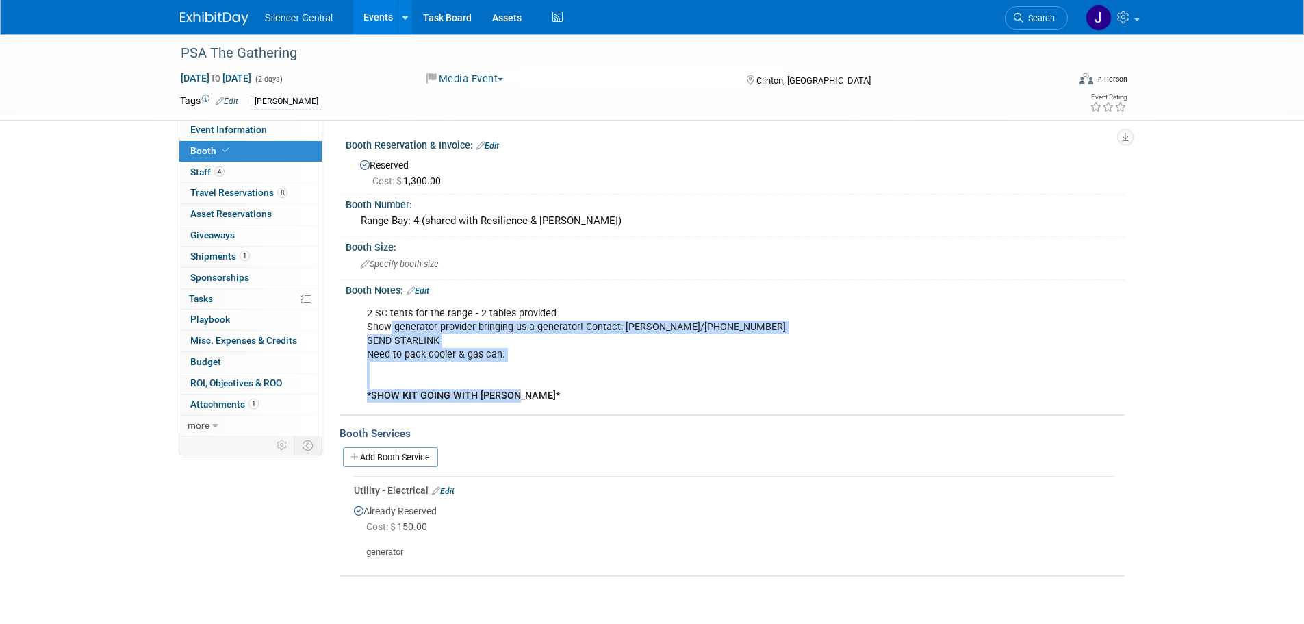
drag, startPoint x: 537, startPoint y: 396, endPoint x: 389, endPoint y: 329, distance: 162.6
click at [389, 329] on div "2 SC tents for the range - 2 tables provided Show generator provider bringing u…" at bounding box center [665, 355] width 617 height 110
click at [492, 368] on div "2 SC tents for the range - 2 tables provided Show generator provider bringing u…" at bounding box center [665, 355] width 617 height 110
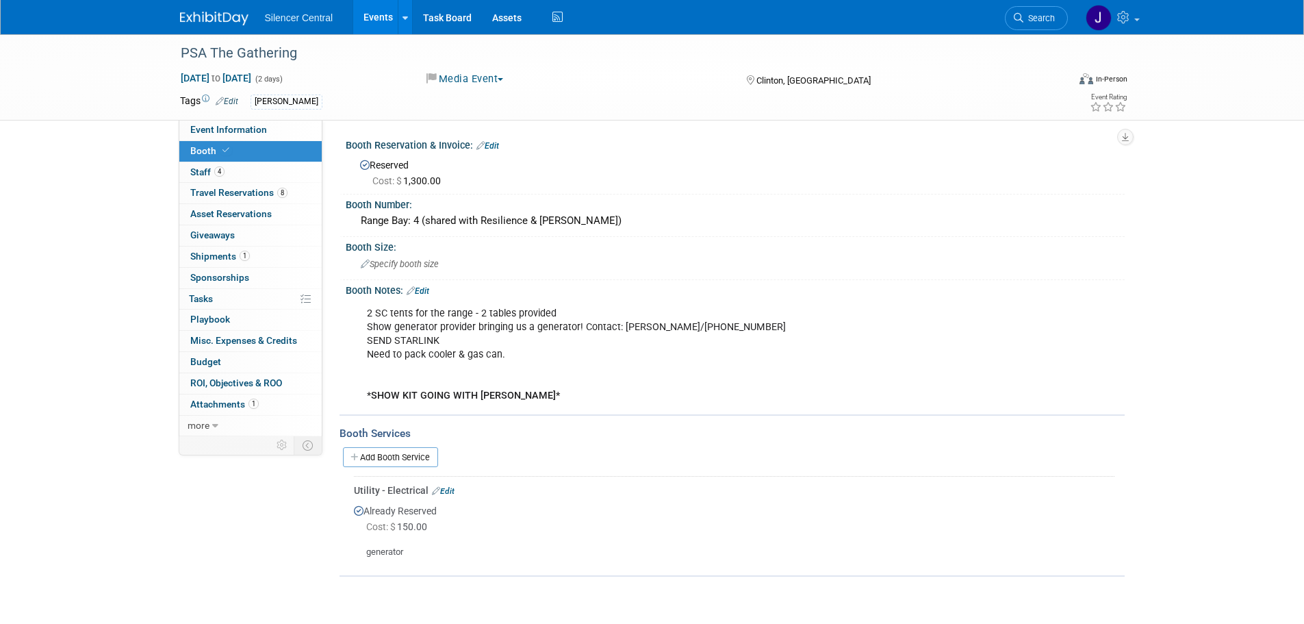
drag, startPoint x: 488, startPoint y: 350, endPoint x: 350, endPoint y: 314, distance: 142.8
click at [350, 314] on div "2 SC tents for the range - 2 tables provided Show generator provider bringing u…" at bounding box center [735, 353] width 779 height 115
copy div "2 SC tents for the range - 2 tables provided Show generator provider bringing u…"
